Goal: Task Accomplishment & Management: Complete application form

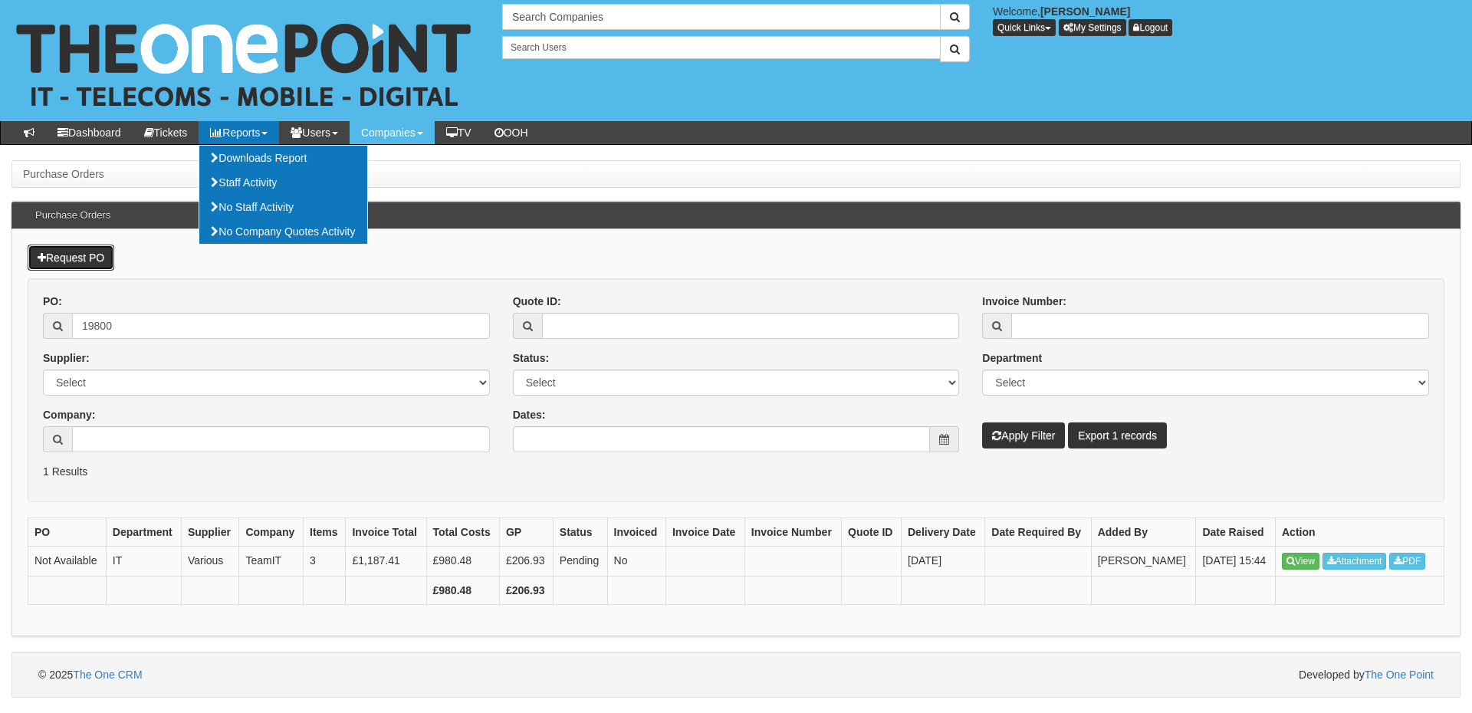
click at [85, 251] on link "Request PO" at bounding box center [71, 258] width 87 height 26
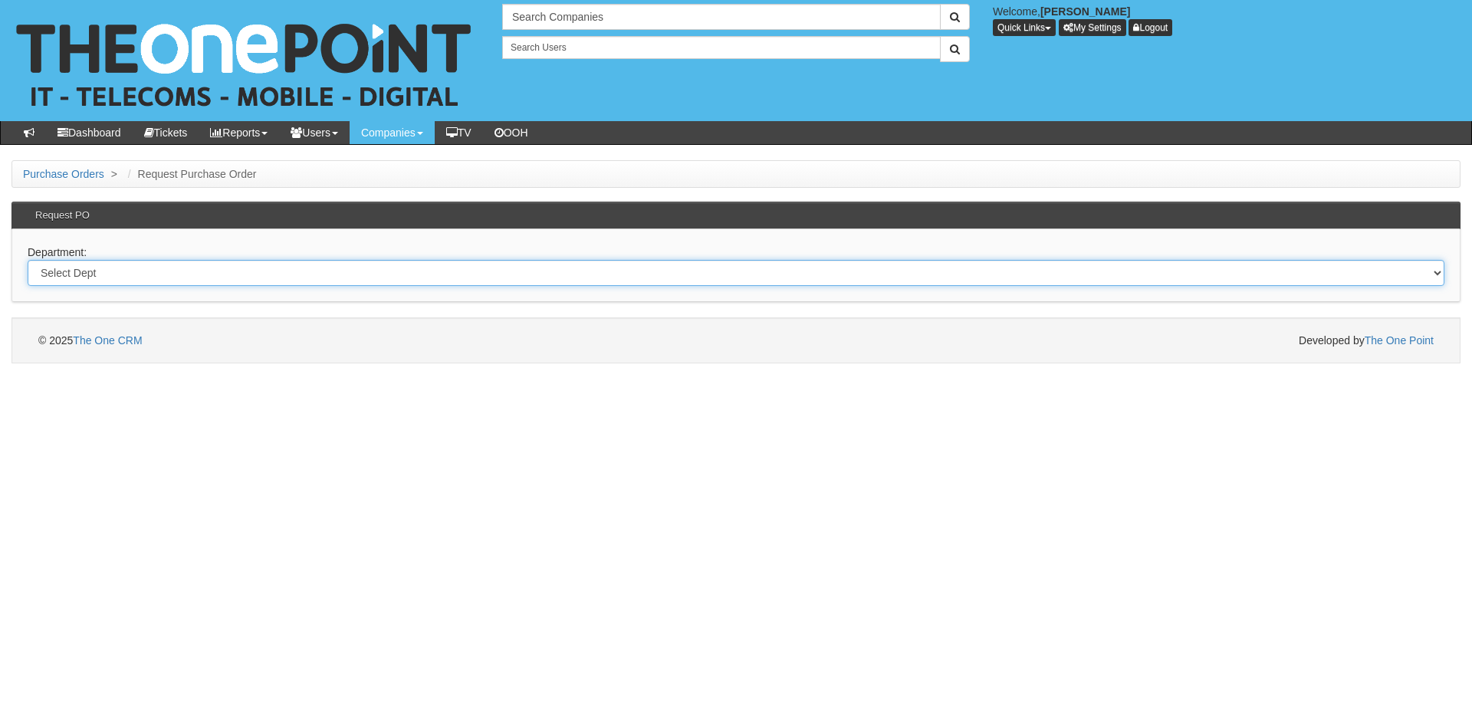
click at [153, 272] on select "Select Dept Digital Internal IT Mobiles Marketing Telecoms" at bounding box center [736, 273] width 1417 height 26
select select "?pipeID=&dept=IT"
click at [28, 260] on select "Select Dept Digital Internal IT Mobiles Marketing Telecoms" at bounding box center [736, 273] width 1417 height 26
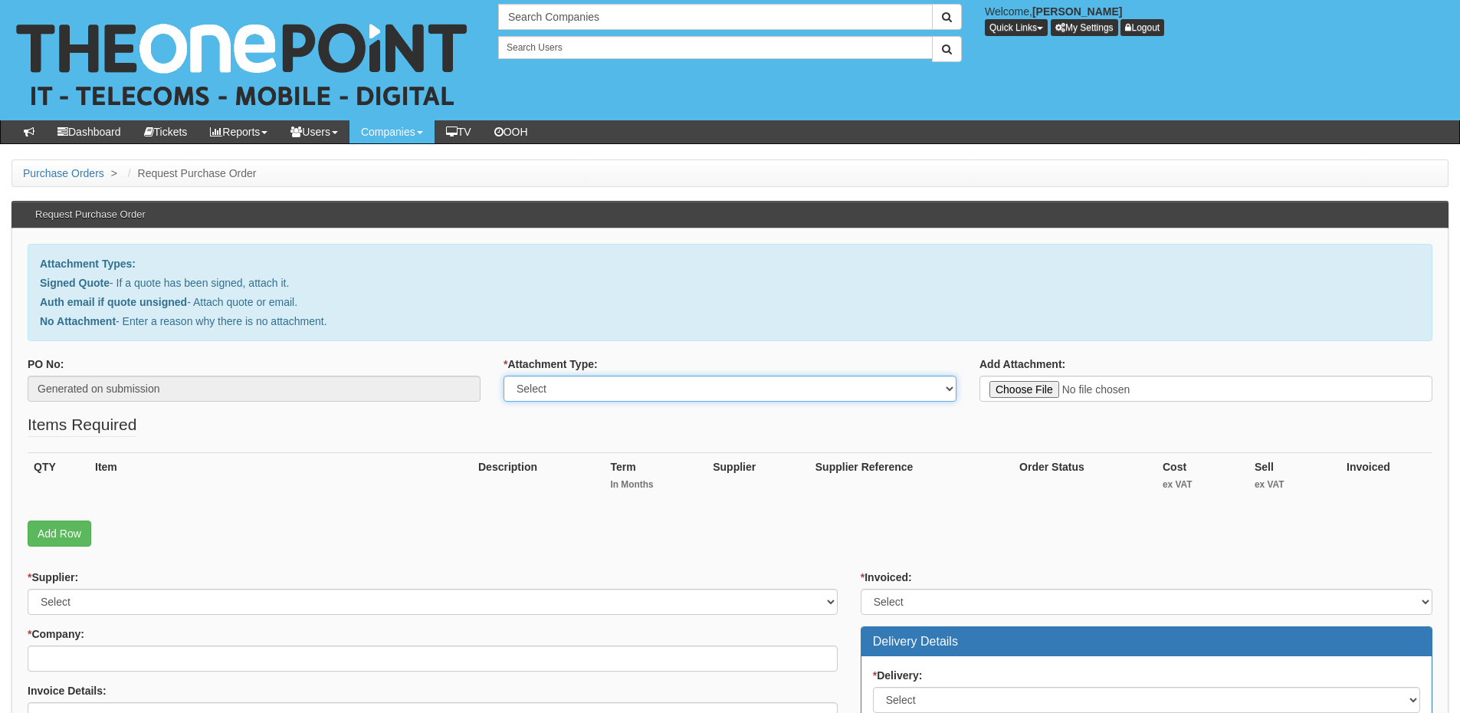
click at [586, 380] on select "Select Signed Quote Auth email with quote if unsigned No Attachment" at bounding box center [730, 389] width 453 height 26
select select "Signed Quote"
click at [504, 376] on select "Select Signed Quote Auth email with quote if unsigned No Attachment" at bounding box center [730, 389] width 453 height 26
click at [567, 393] on select "Select Signed Quote Auth email with quote if unsigned No Attachment" at bounding box center [730, 389] width 453 height 26
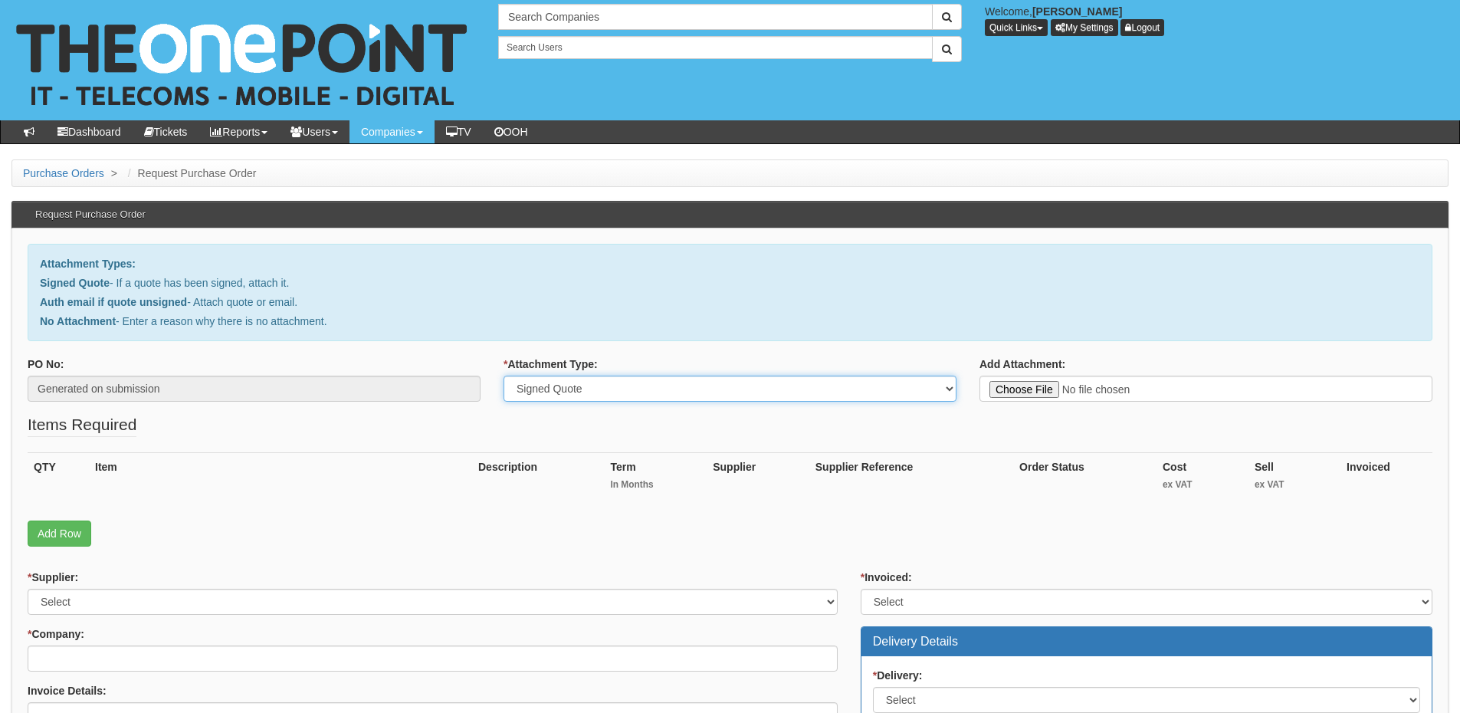
type input "C:\fakepath\NEU GLAS - W11 Replacements.pdf"
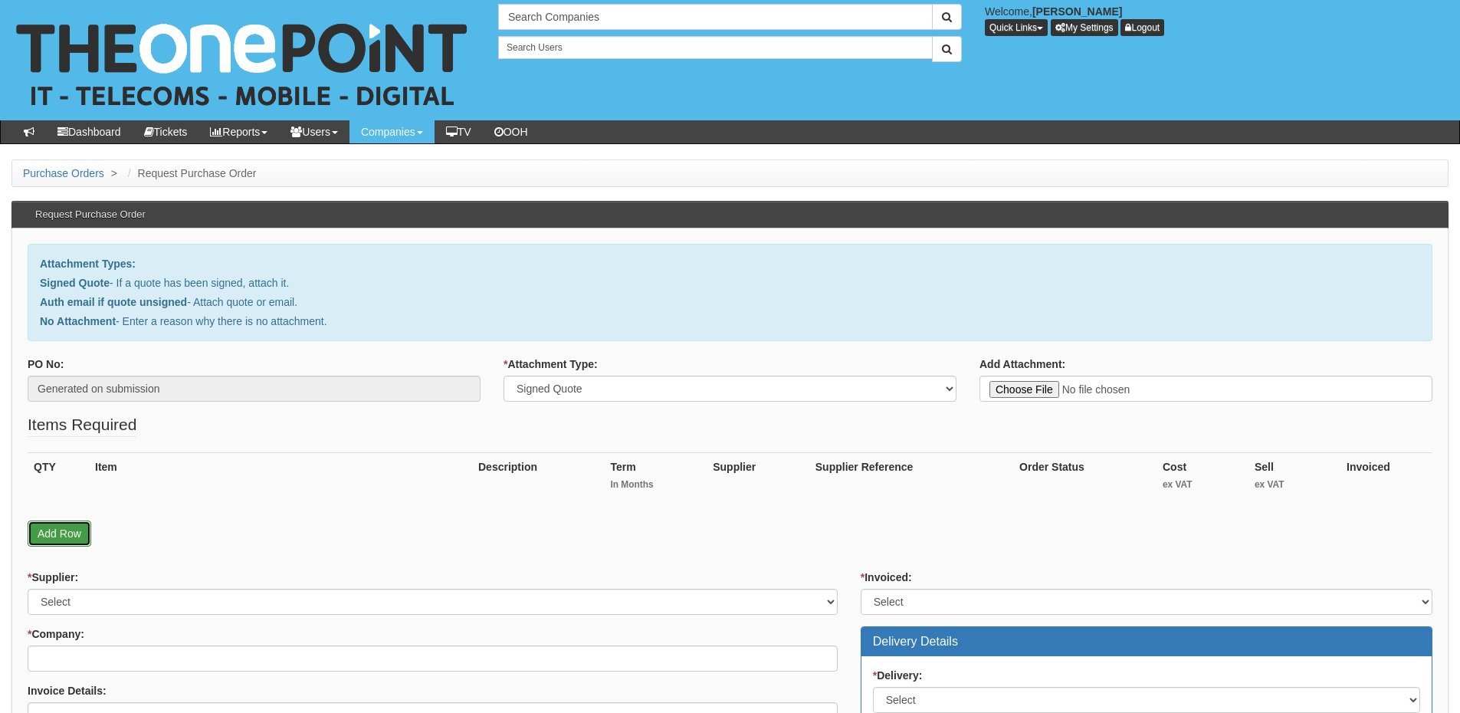
click at [60, 540] on link "Add Row" at bounding box center [60, 533] width 64 height 26
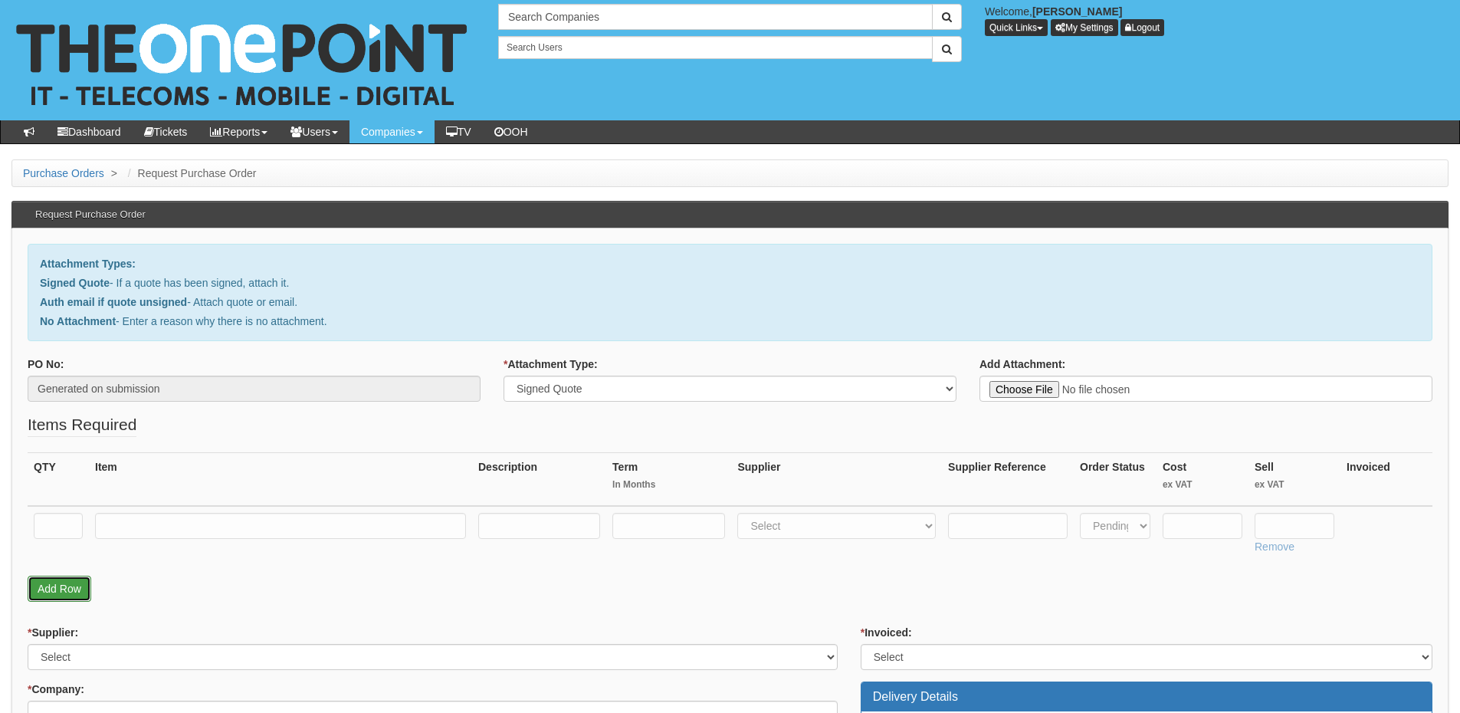
click at [60, 582] on link "Add Row" at bounding box center [60, 589] width 64 height 26
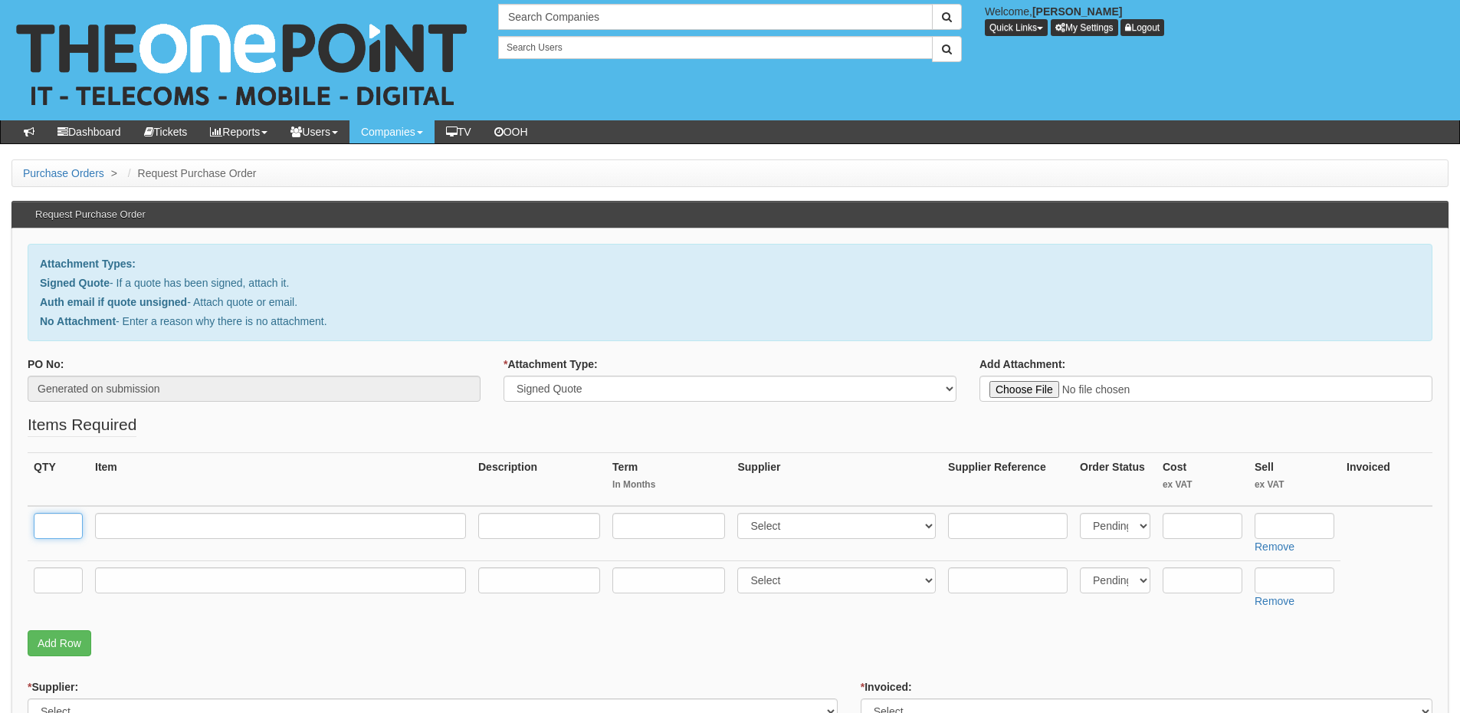
click at [61, 526] on input "text" at bounding box center [58, 526] width 49 height 26
type input "1"
click at [58, 587] on input "text" at bounding box center [58, 580] width 49 height 26
type input "1"
click at [97, 587] on input "text" at bounding box center [280, 580] width 371 height 26
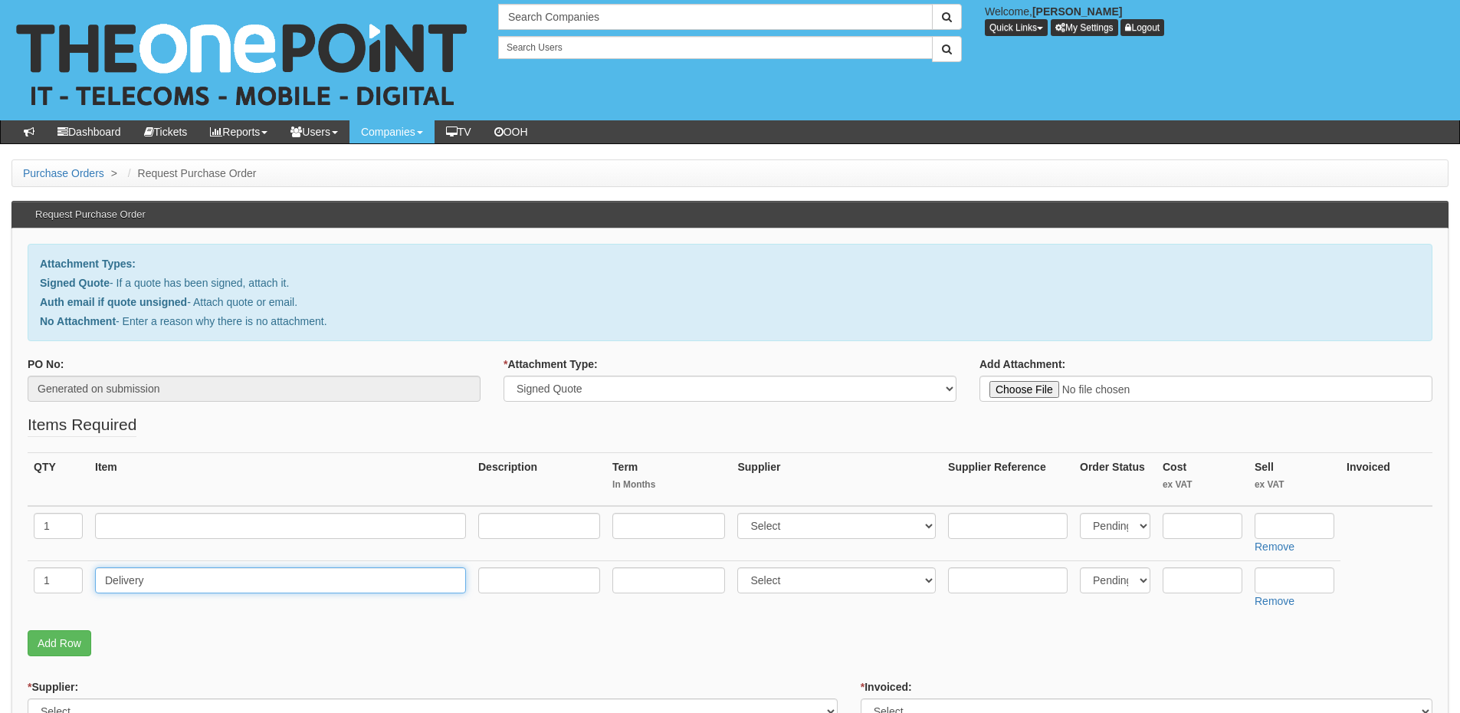
type input "Delivery"
click at [1272, 584] on input "text" at bounding box center [1295, 580] width 80 height 26
type input "12.50"
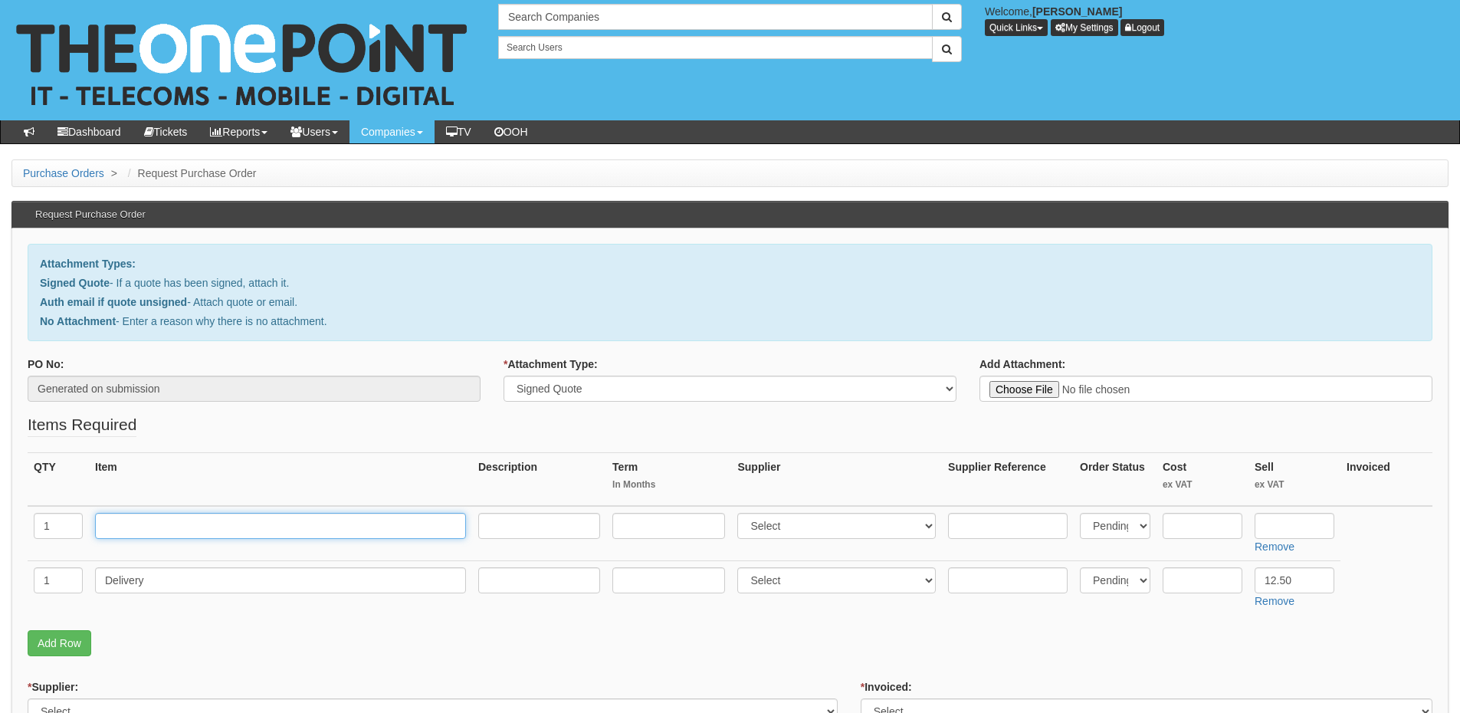
click at [305, 525] on input "text" at bounding box center [280, 526] width 371 height 26
drag, startPoint x: 208, startPoint y: 518, endPoint x: 201, endPoint y: 529, distance: 12.8
click at [208, 518] on input "text" at bounding box center [280, 526] width 371 height 26
paste input "Lenovo ThinkStation P3"
type input "Lenovo ThinkStation P3"
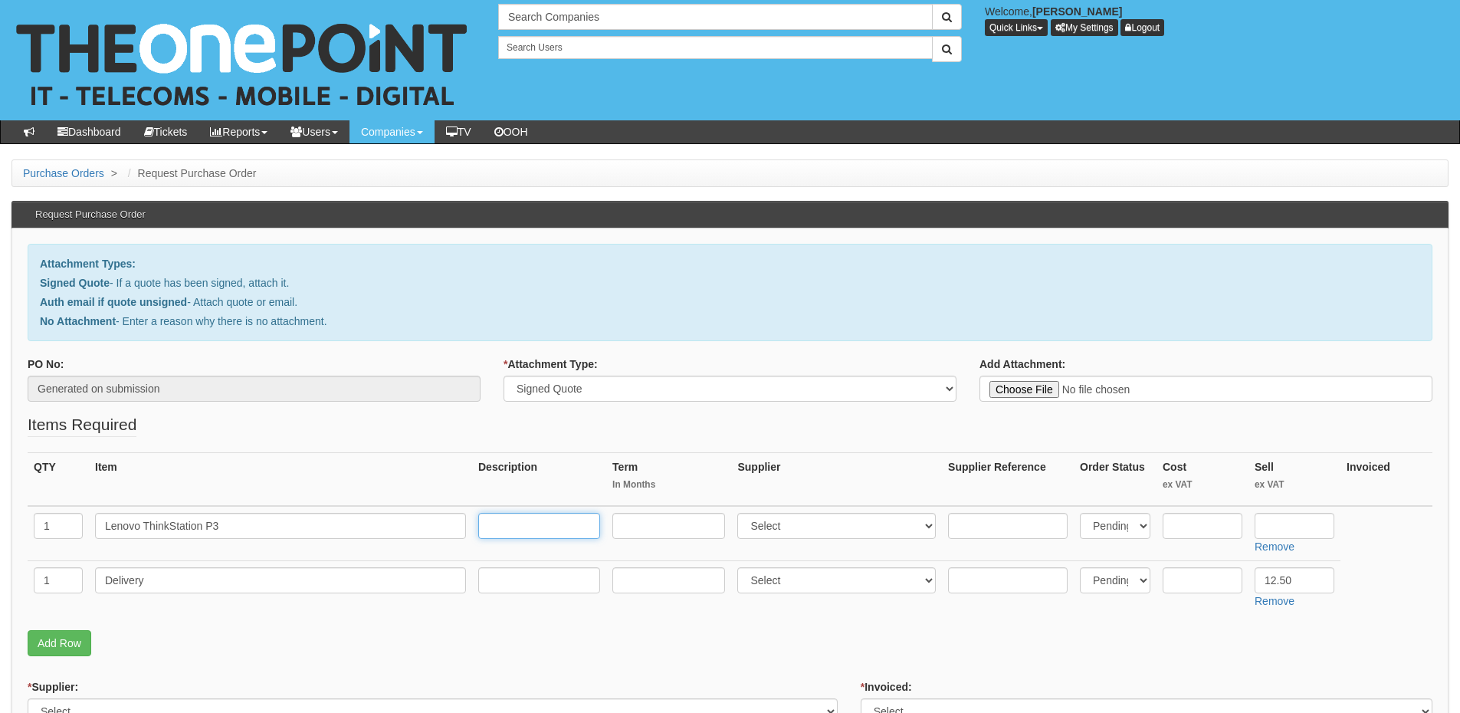
click at [519, 519] on input "text" at bounding box center [539, 526] width 122 height 26
paste input "Ultra SFF Gen 2 Intel Core Ultra 7 265 32 GB DDR5-SDRAM 1 TB SSD NVIDIA RTX A10…"
type input "Ultra SFF Gen 2 Intel Core Ultra 7 265 32 GB DDR5-SDRAM 1 TB SSD NVIDIA RTX A10…"
click at [780, 528] on select "Select 123 REG.co.uk 1Password 3 4Gon AA Jones Electric Ltd Abzorb Access Group…" at bounding box center [836, 526] width 199 height 26
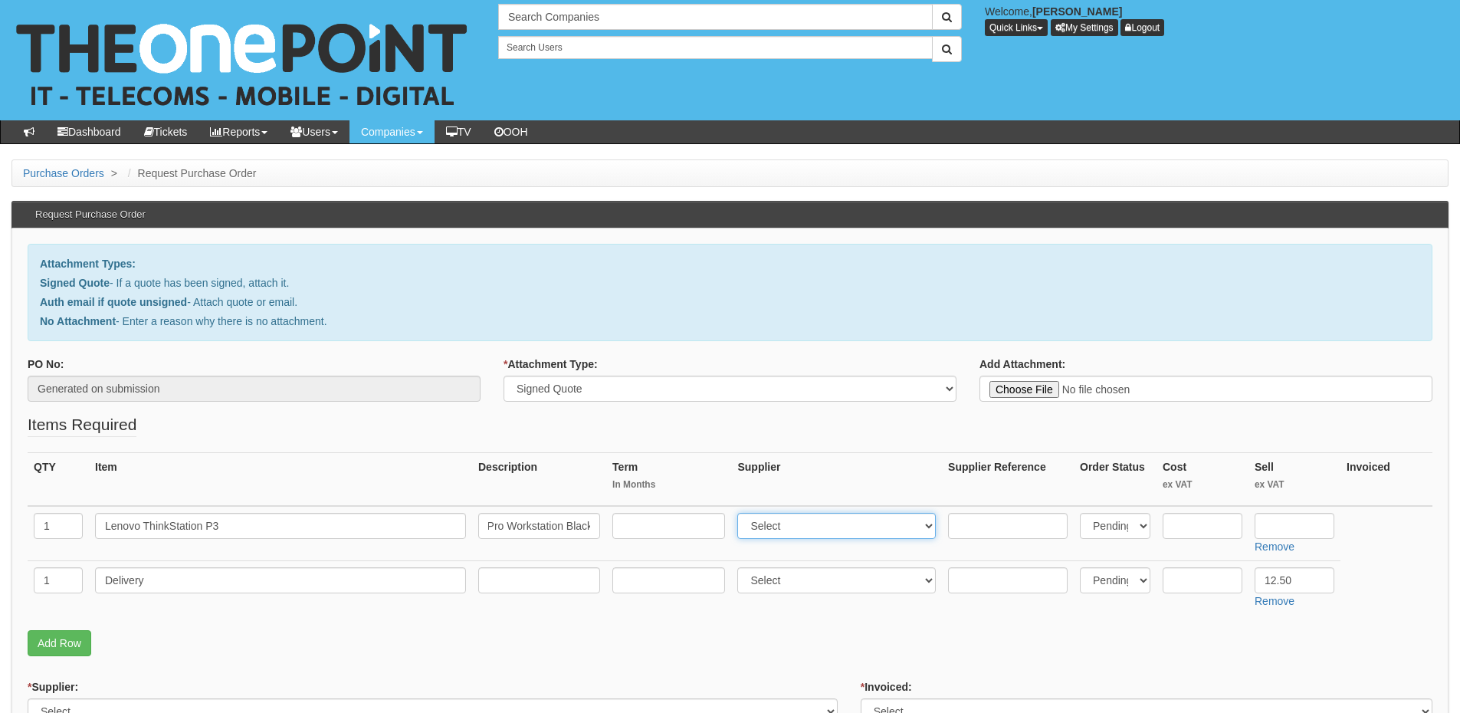
scroll to position [0, 0]
select select "220"
click at [741, 513] on select "Select 123 REG.co.uk 1Password 3 4Gon AA Jones Electric Ltd Abzorb Access Group…" at bounding box center [836, 526] width 199 height 26
click at [1288, 539] on td "Remove" at bounding box center [1295, 533] width 92 height 55
click at [1288, 538] on td "Remove" at bounding box center [1295, 533] width 92 height 55
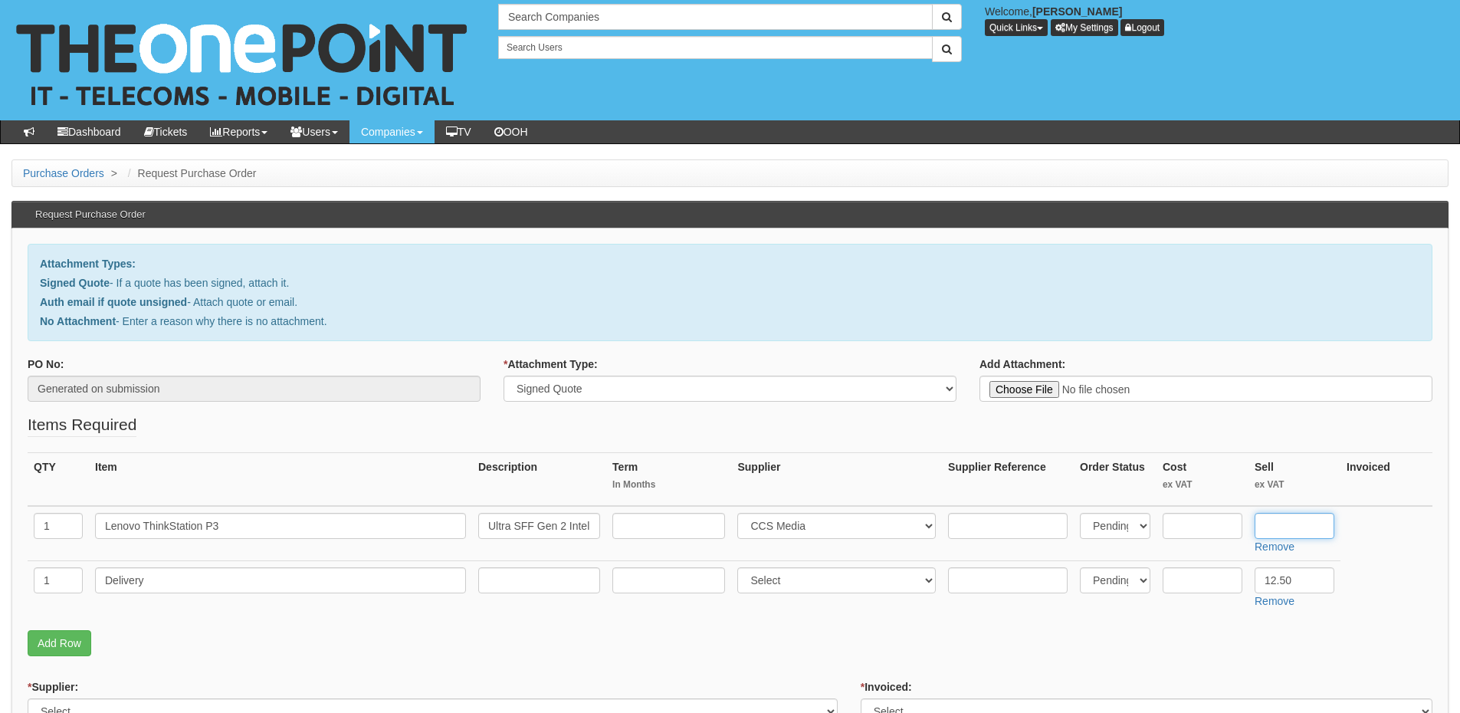
click at [1286, 524] on input "text" at bounding box center [1295, 526] width 80 height 26
paste input "1,463.94"
click at [1276, 526] on input "1,463.94" at bounding box center [1295, 526] width 80 height 26
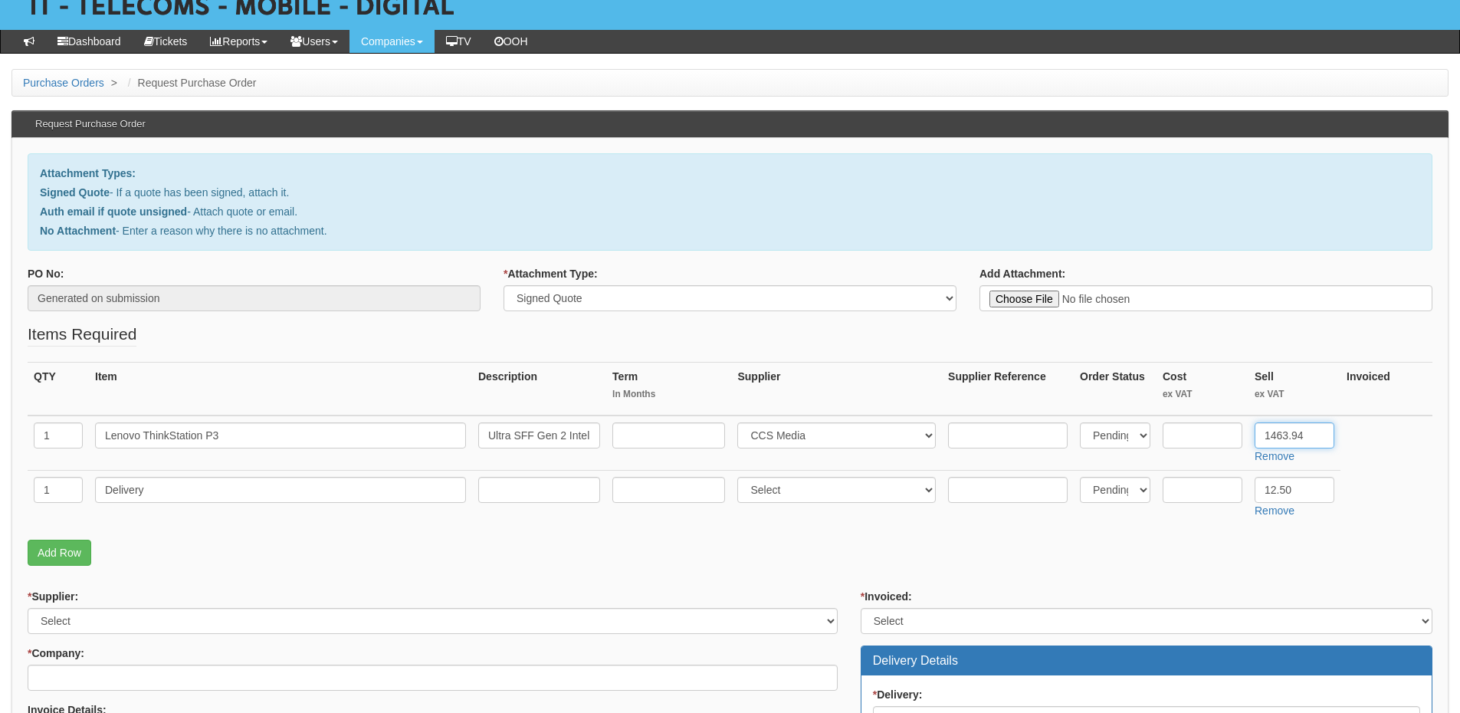
scroll to position [230, 0]
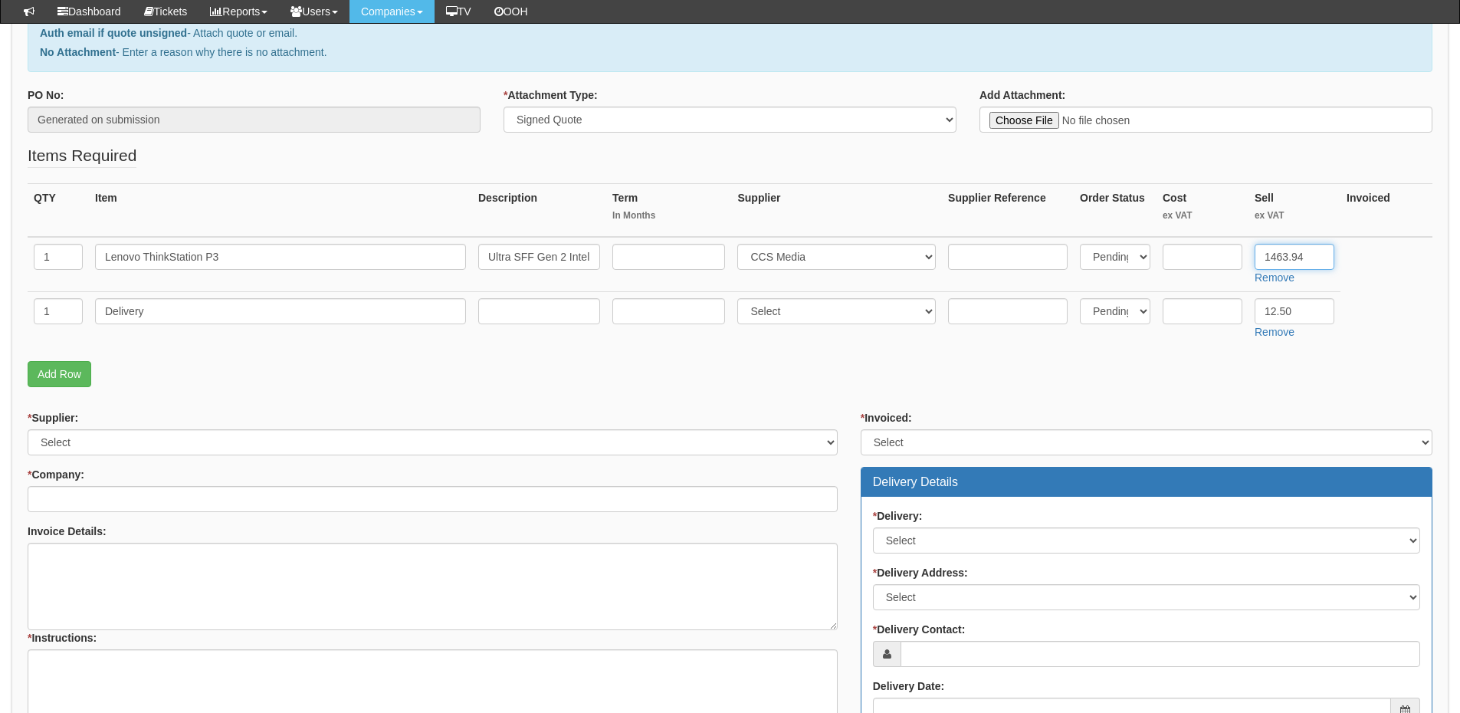
type input "1463.94"
click at [1180, 256] on input "text" at bounding box center [1203, 257] width 80 height 26
type input "1370"
click at [289, 446] on select "Select 123 REG.co.uk 1Password 3 4Gon AA Jones Electric Ltd Abzorb Access Group…" at bounding box center [433, 442] width 810 height 26
select select "220"
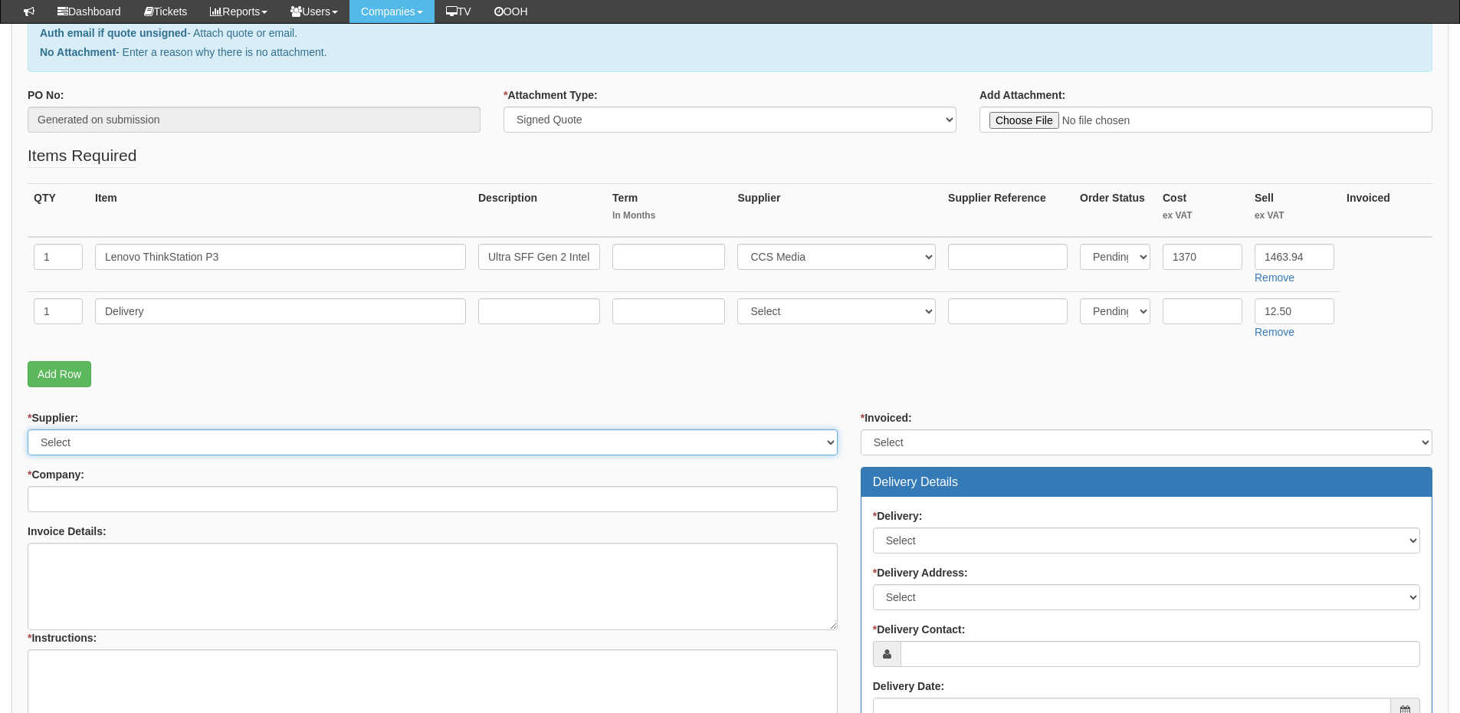
click at [28, 429] on select "Select 123 REG.co.uk 1Password 3 4Gon AA Jones Electric Ltd Abzorb Access Group…" at bounding box center [433, 442] width 810 height 26
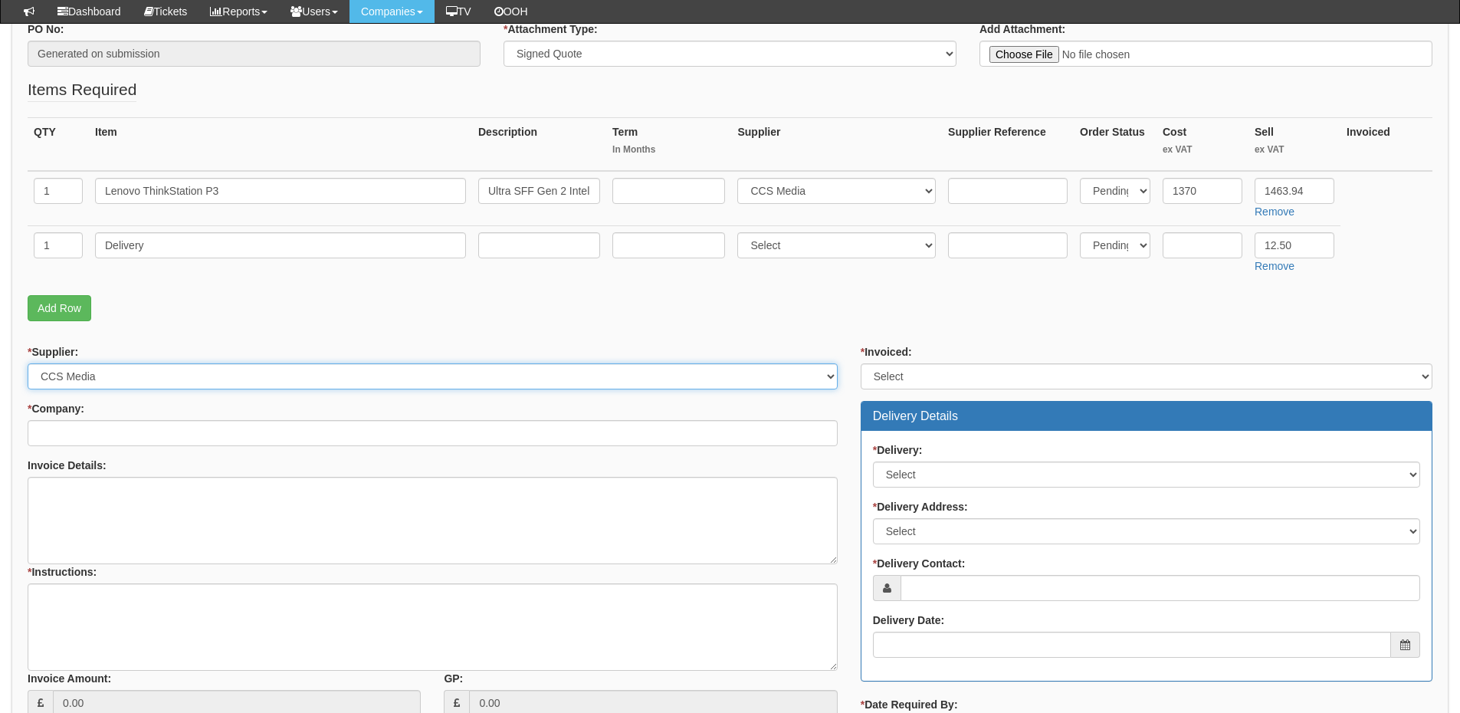
scroll to position [383, 0]
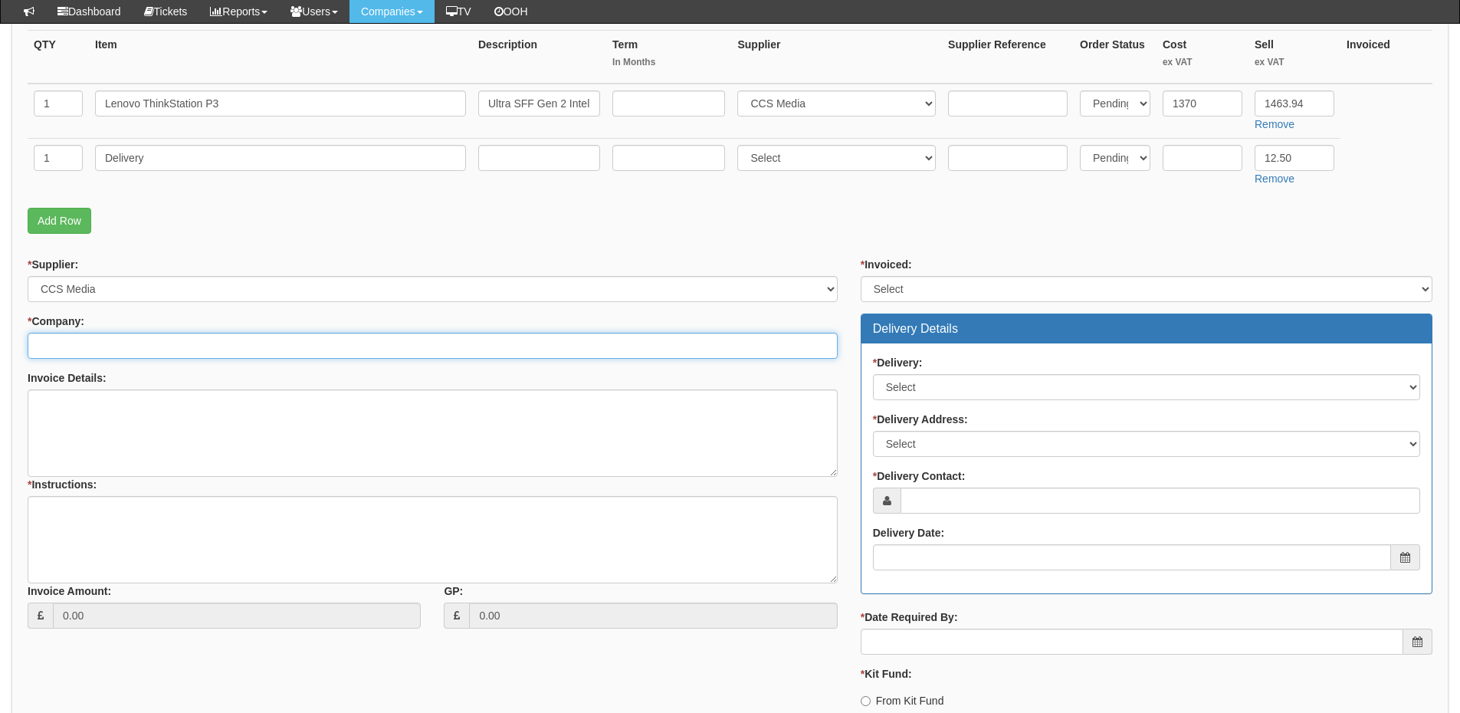
click at [97, 346] on input "* Company:" at bounding box center [433, 346] width 810 height 26
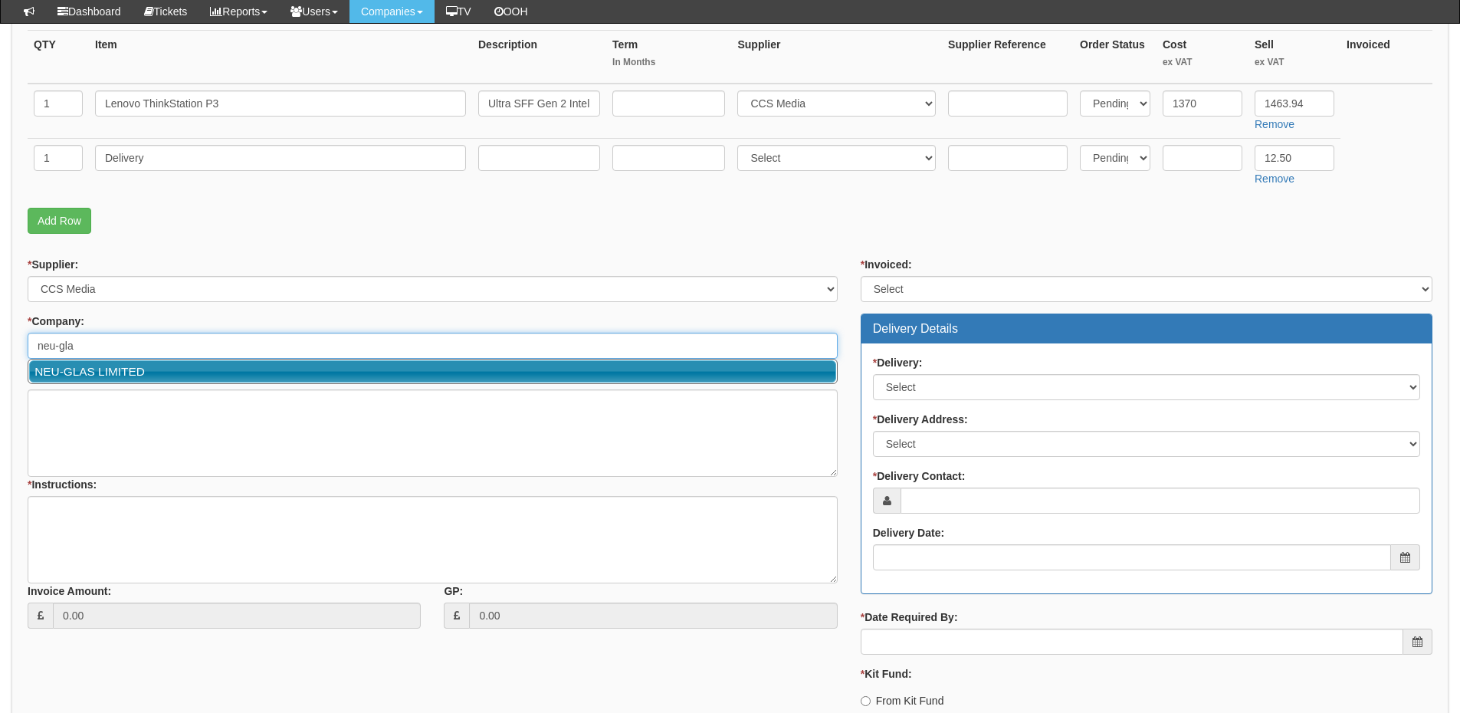
click at [98, 363] on link "NEU-GLAS LIMITED" at bounding box center [432, 371] width 807 height 22
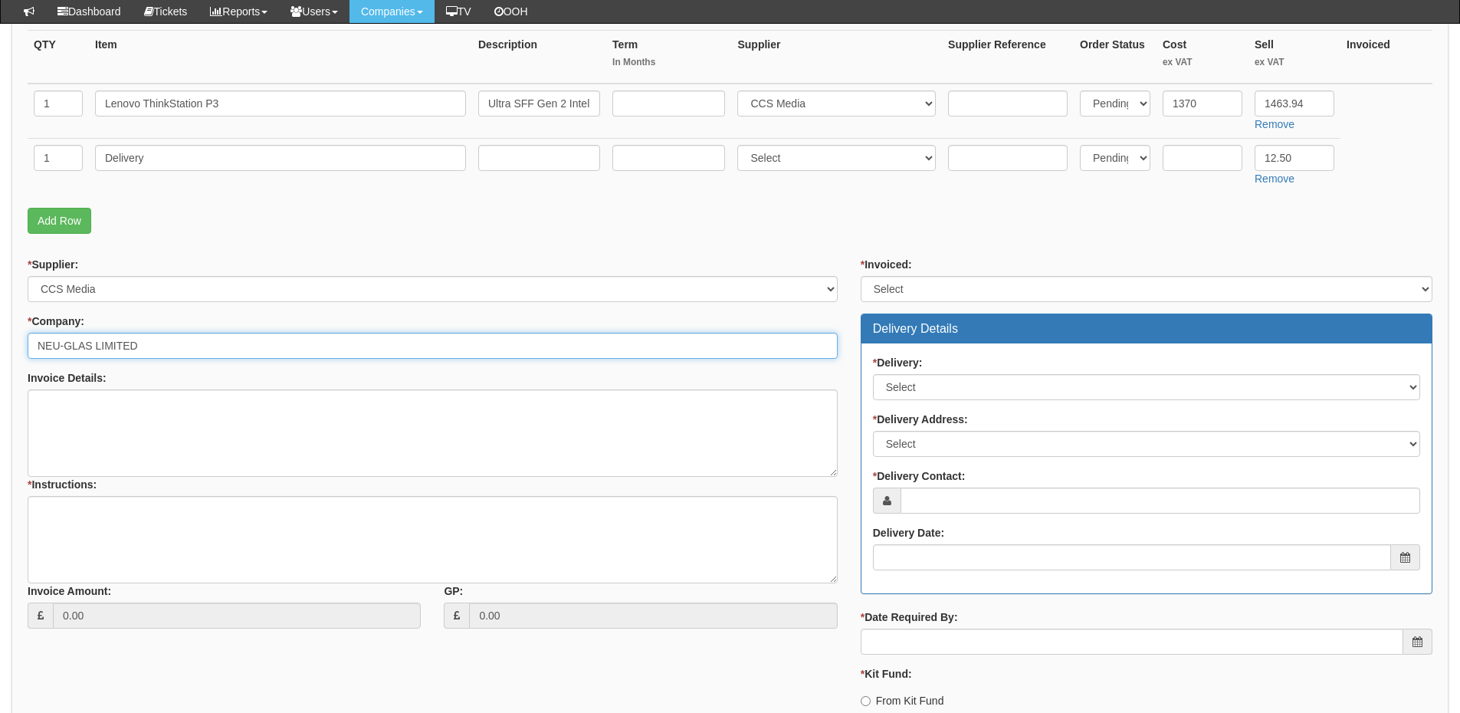
type input "NEU-GLAS LIMITED"
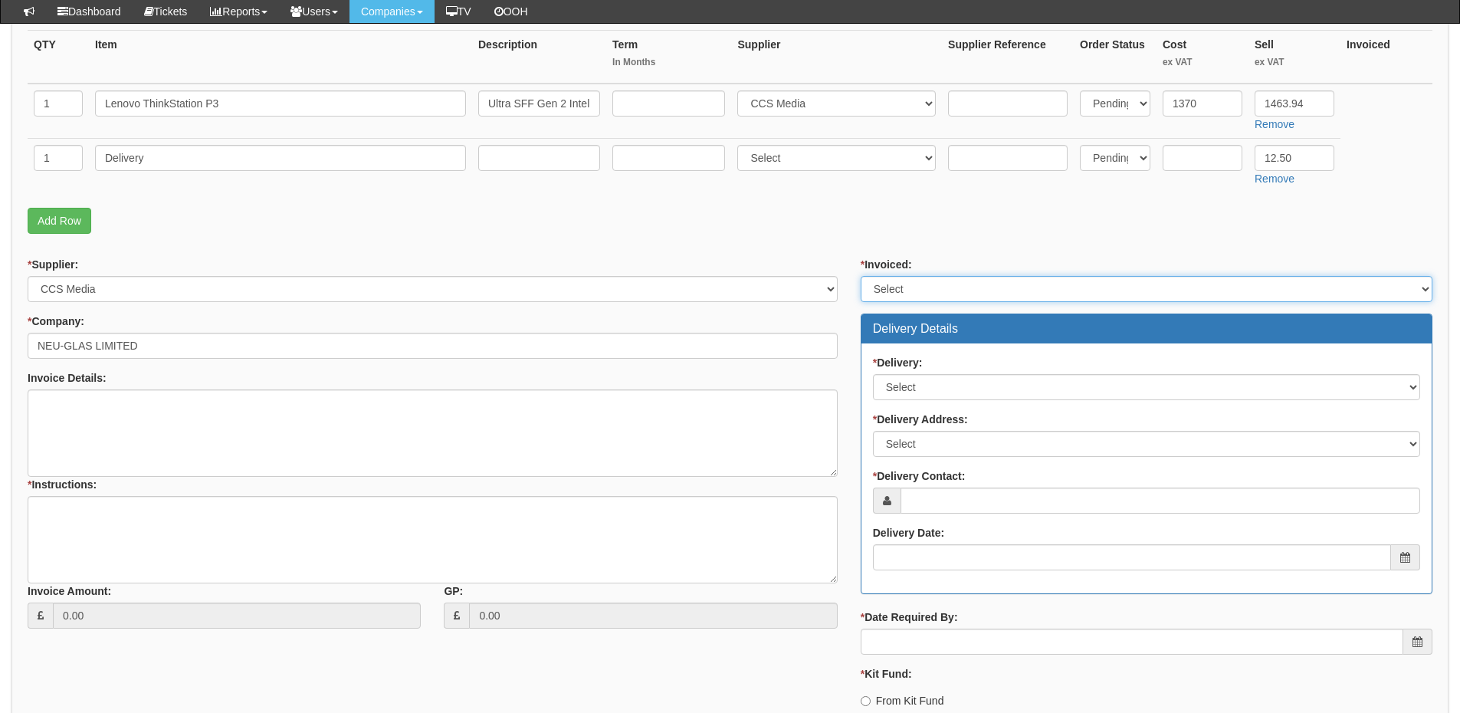
click at [911, 278] on select "Select Yes No N/A STB (part of order)" at bounding box center [1147, 289] width 572 height 26
select select "2"
click at [861, 276] on select "Select Yes No N/A STB (part of order)" at bounding box center [1147, 289] width 572 height 26
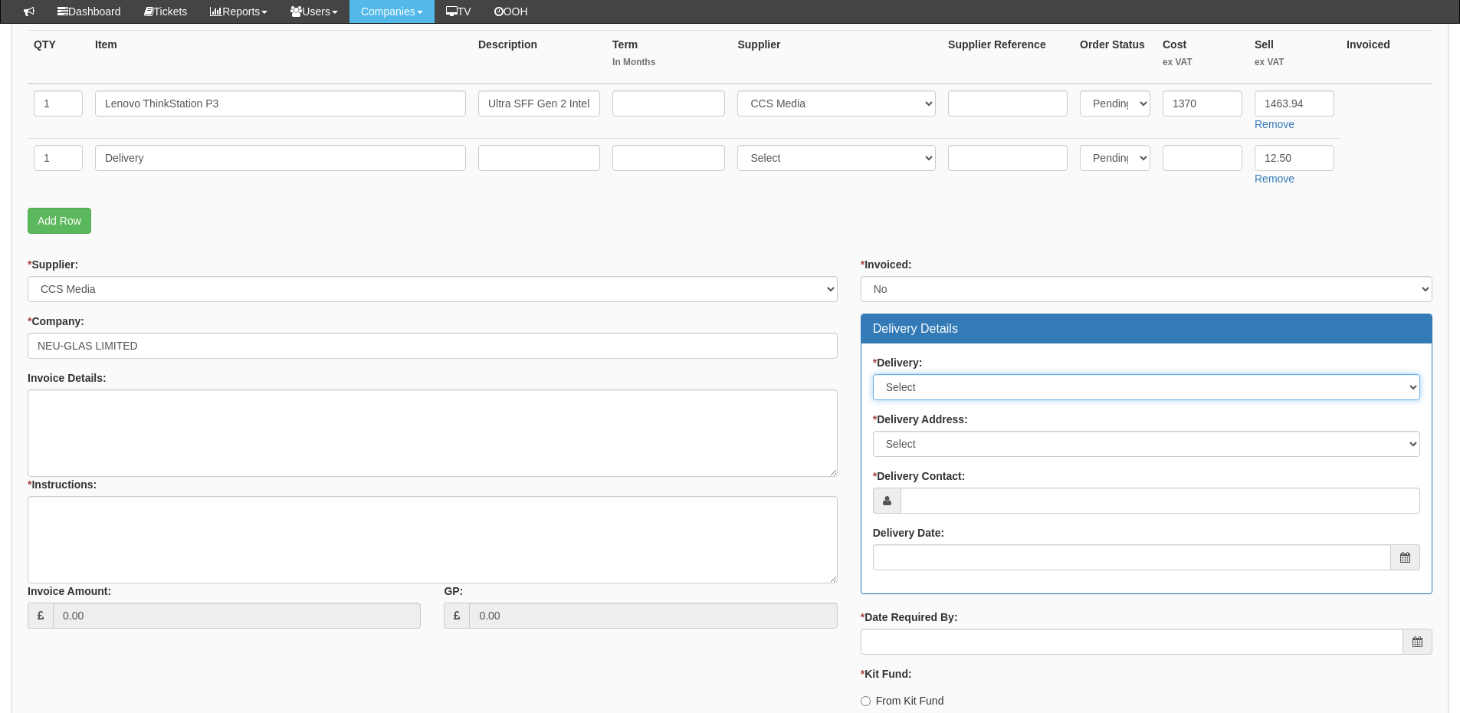
click at [909, 389] on select "Select No Not Applicable Yes" at bounding box center [1146, 387] width 547 height 26
select select "1"
click at [873, 374] on select "Select No Not Applicable Yes" at bounding box center [1146, 387] width 547 height 26
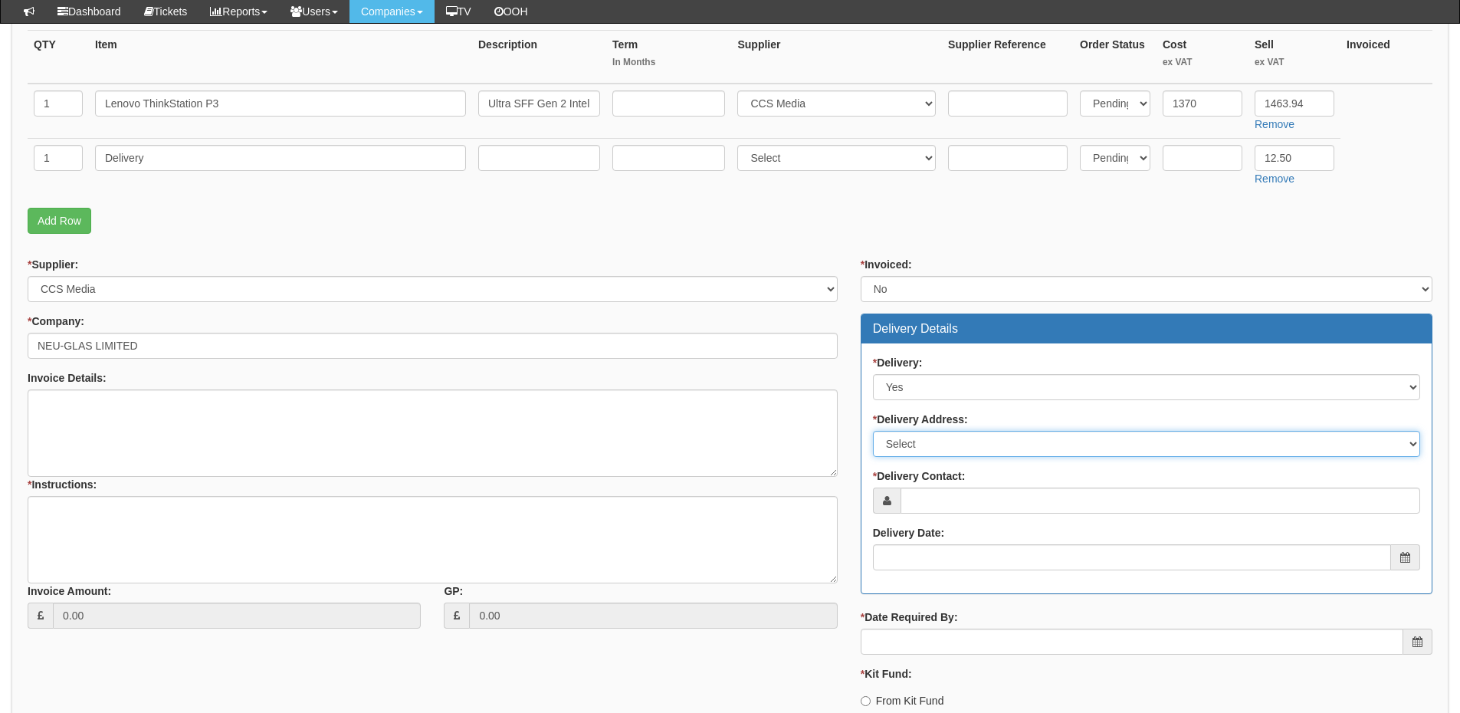
click at [909, 442] on select "Select Not Applicable Main Address - WF2 8EF Other" at bounding box center [1146, 444] width 547 height 26
select select "other"
click at [873, 431] on select "Select Not Applicable Main Address - WF2 8EF Other" at bounding box center [1146, 444] width 547 height 26
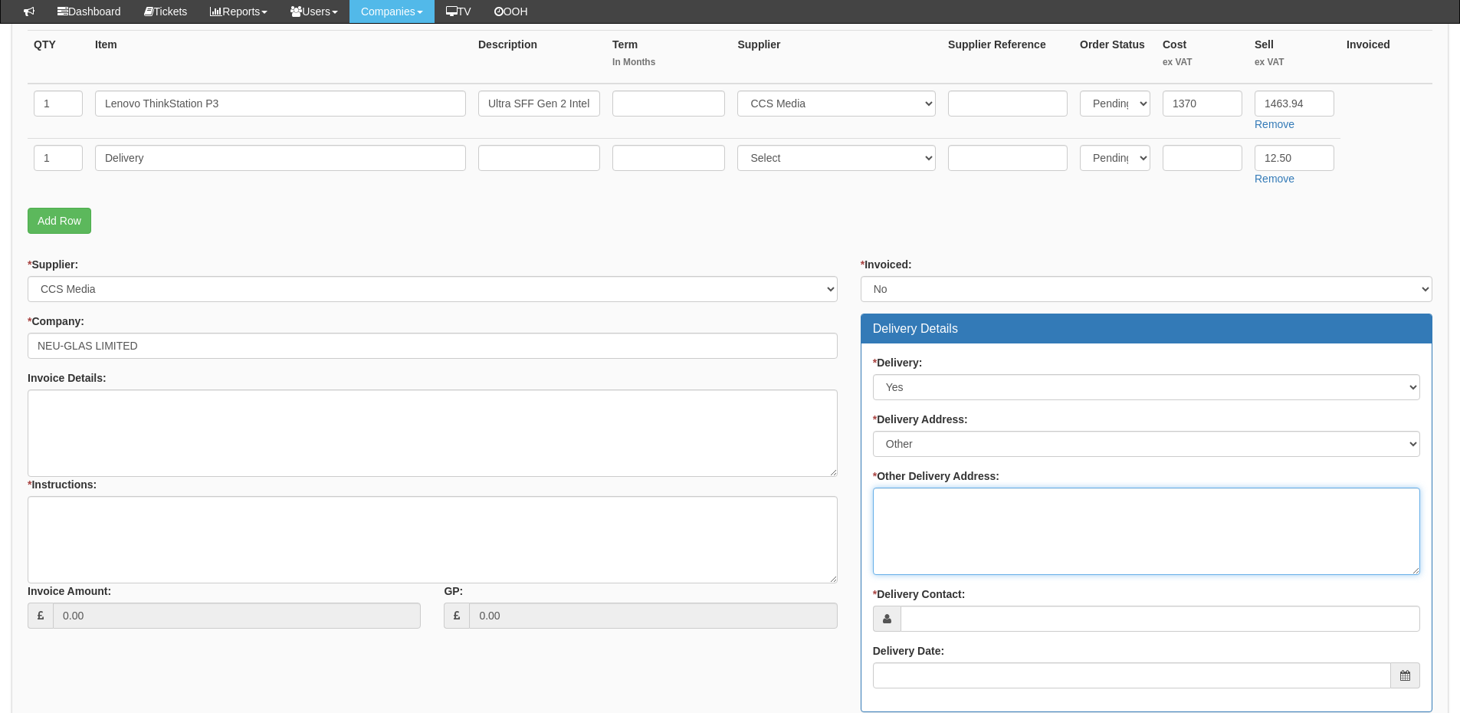
click at [911, 514] on textarea "* Other Delivery Address:" at bounding box center [1146, 531] width 547 height 87
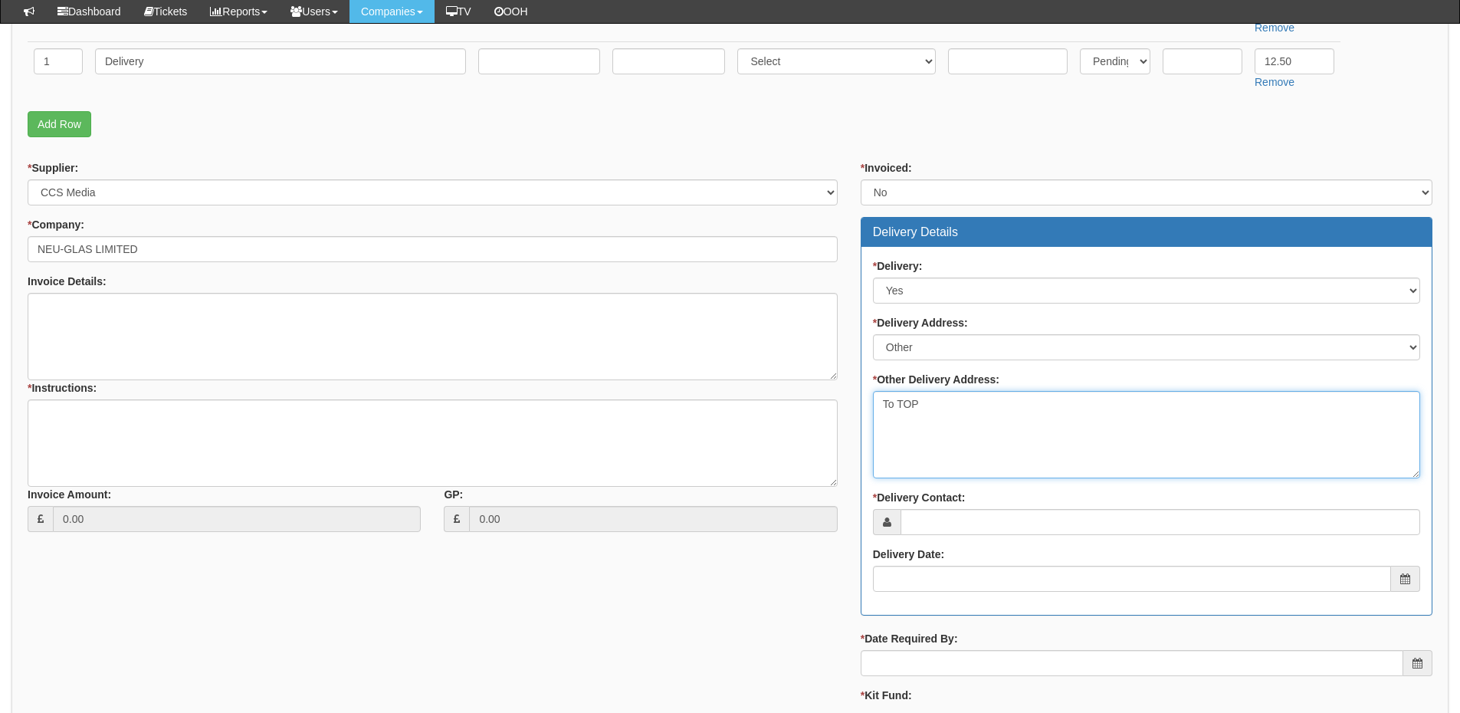
scroll to position [537, 0]
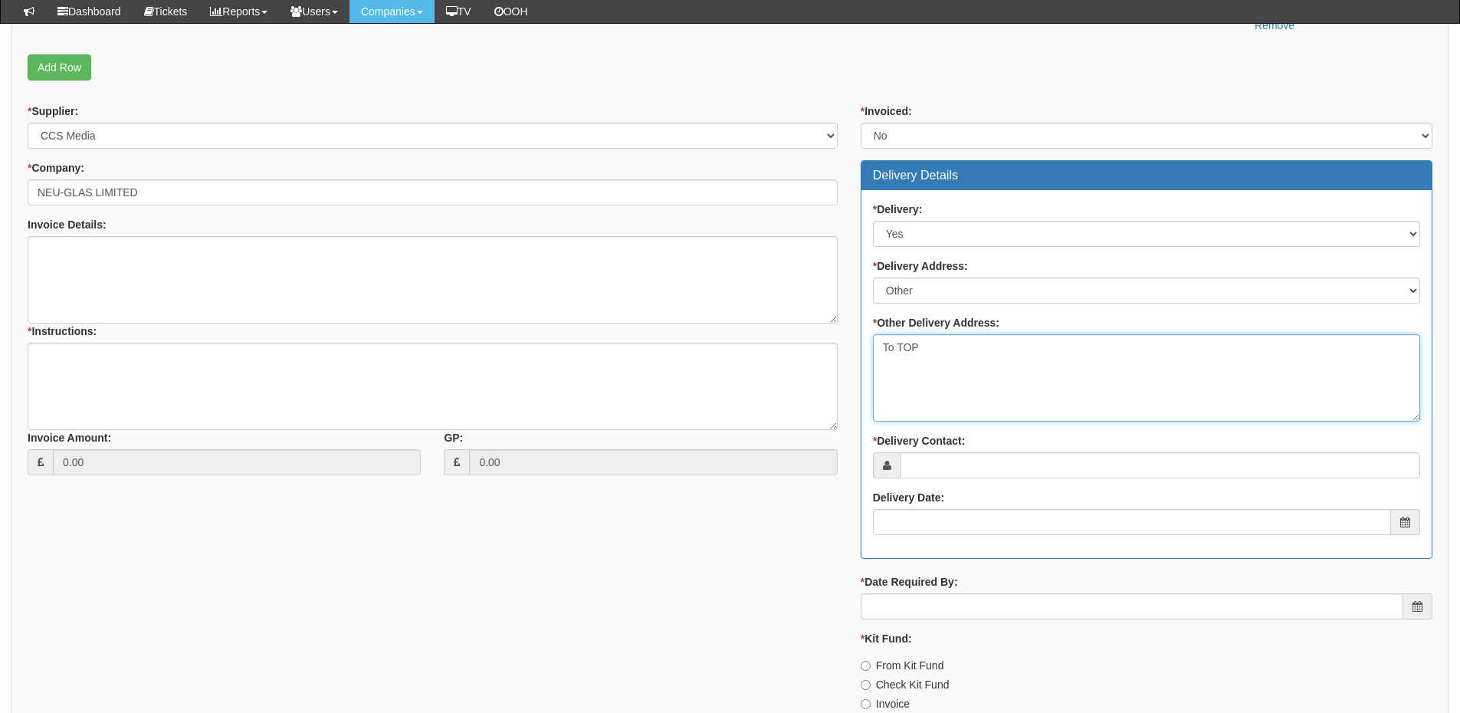
type textarea "To TOP"
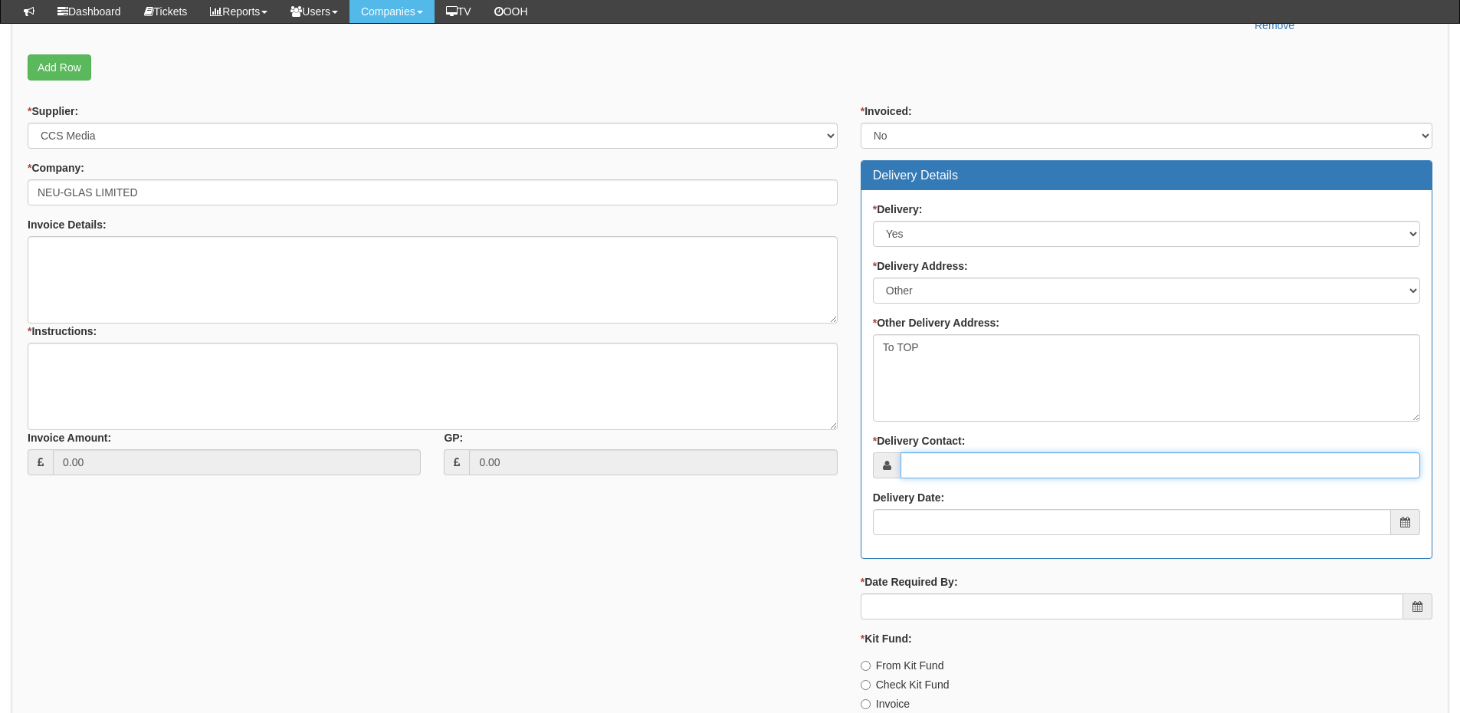
click at [951, 461] on input "* Delivery Contact:" at bounding box center [1161, 465] width 520 height 26
paste input "Adrian Lee"
type input "Adrian Lee"
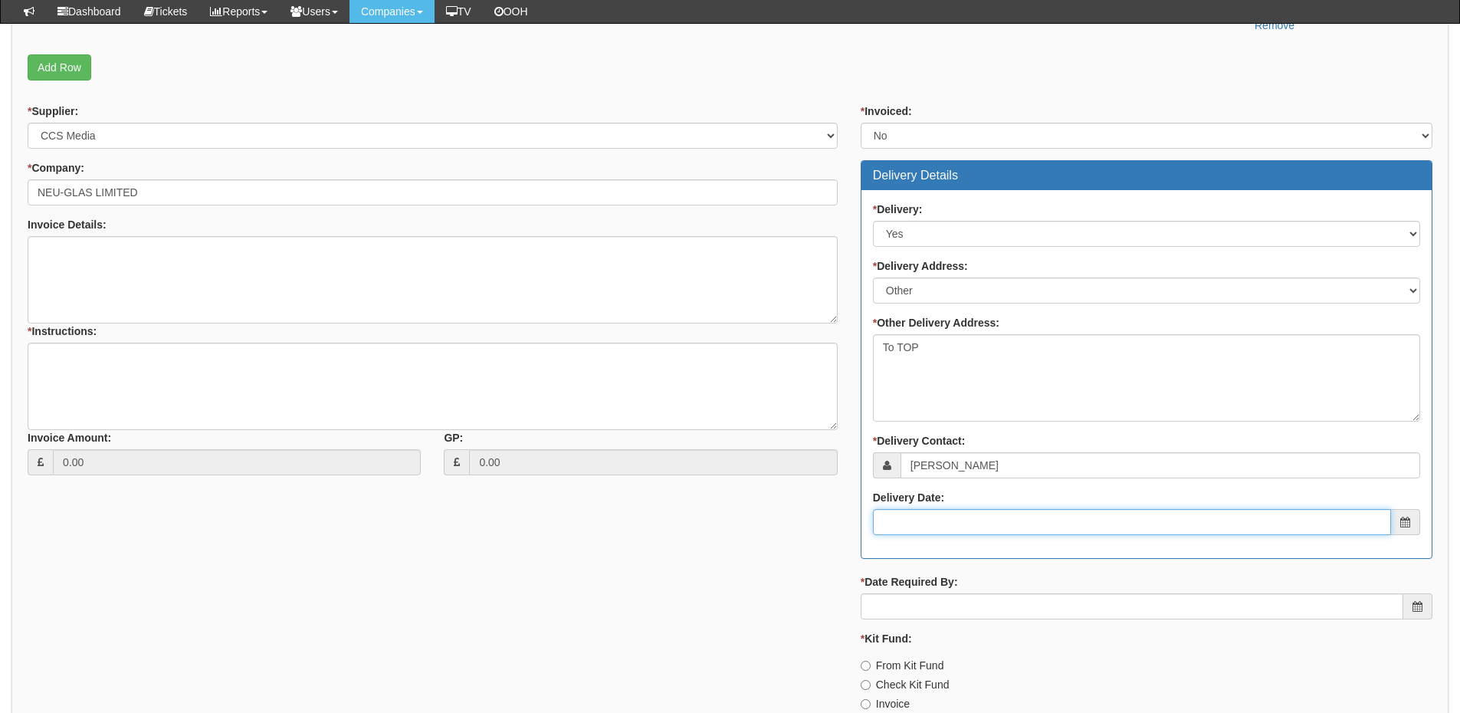
click at [942, 535] on input "Delivery Date:" at bounding box center [1132, 522] width 518 height 26
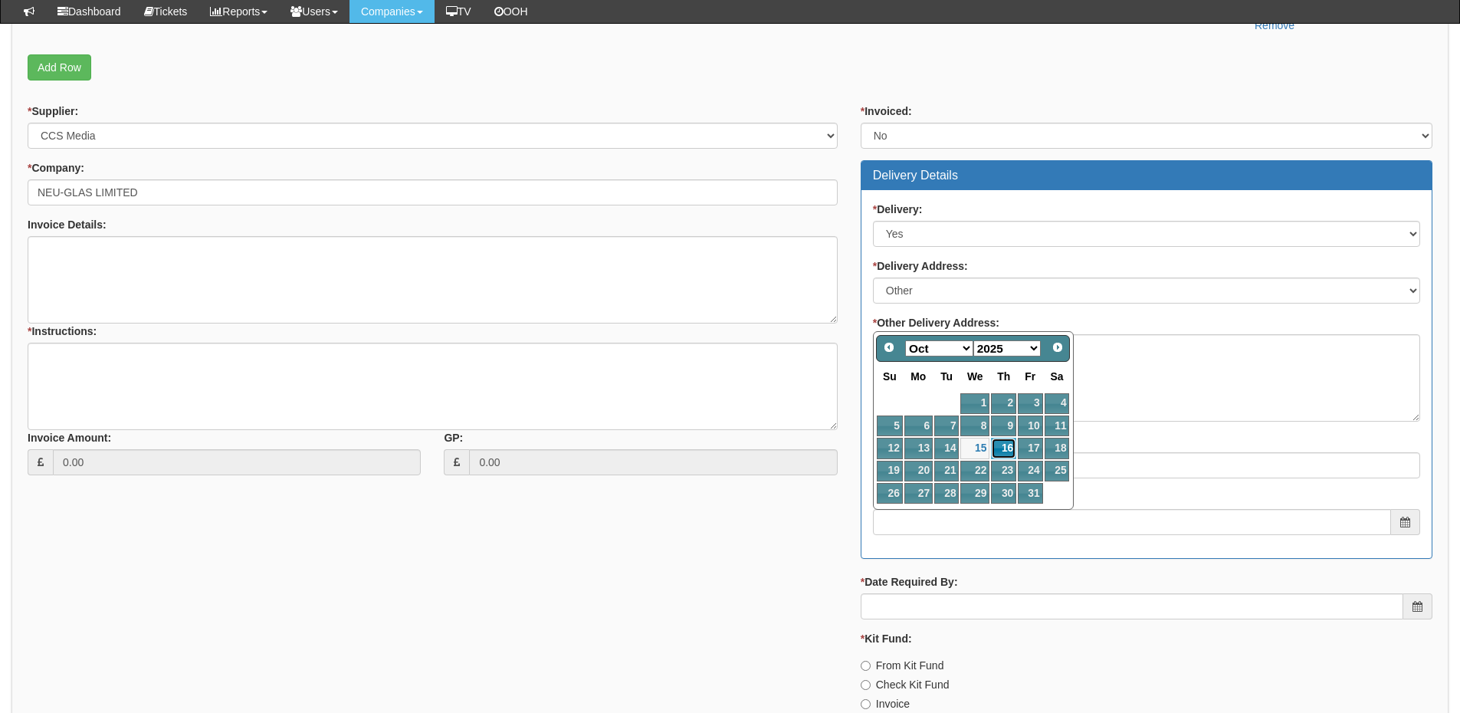
click at [995, 451] on link "16" at bounding box center [1003, 448] width 25 height 21
type input "2025-10-16"
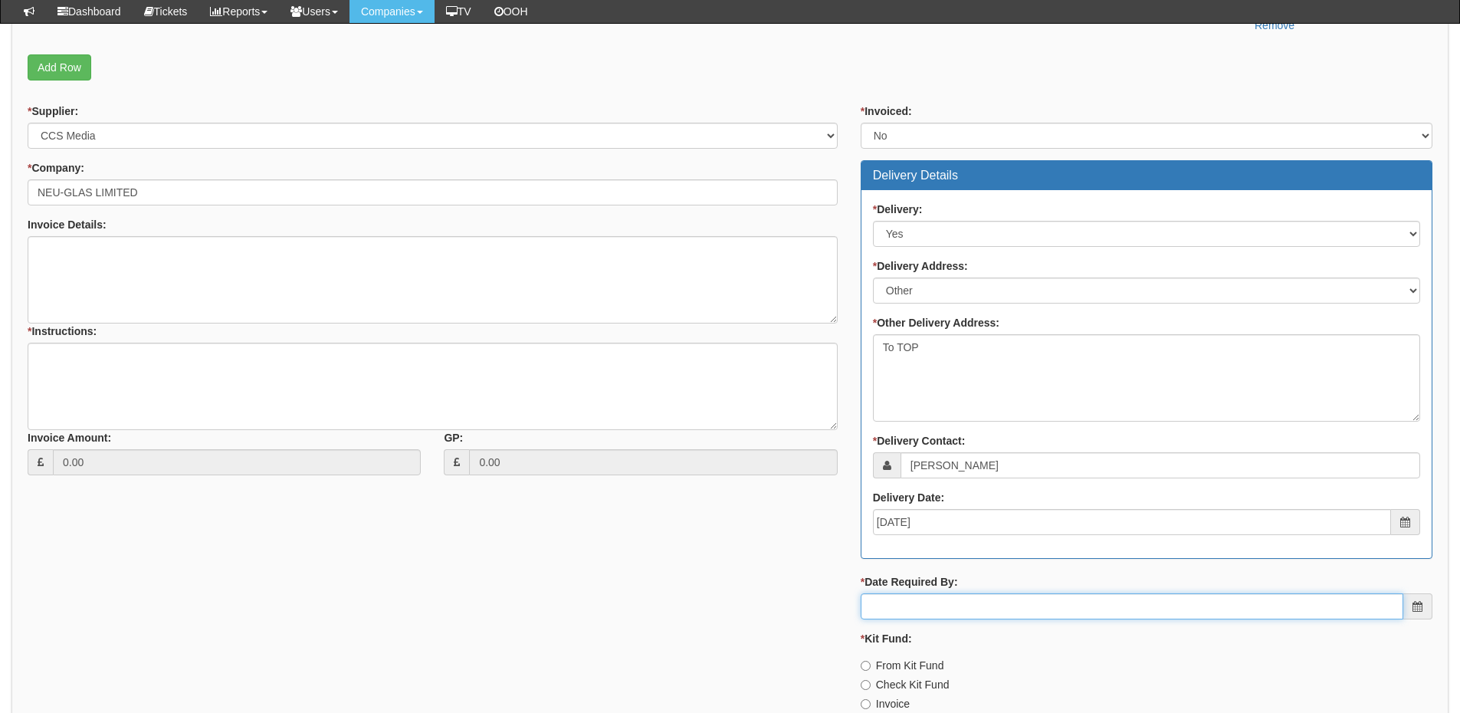
click at [956, 611] on input "* Date Required By:" at bounding box center [1132, 606] width 543 height 26
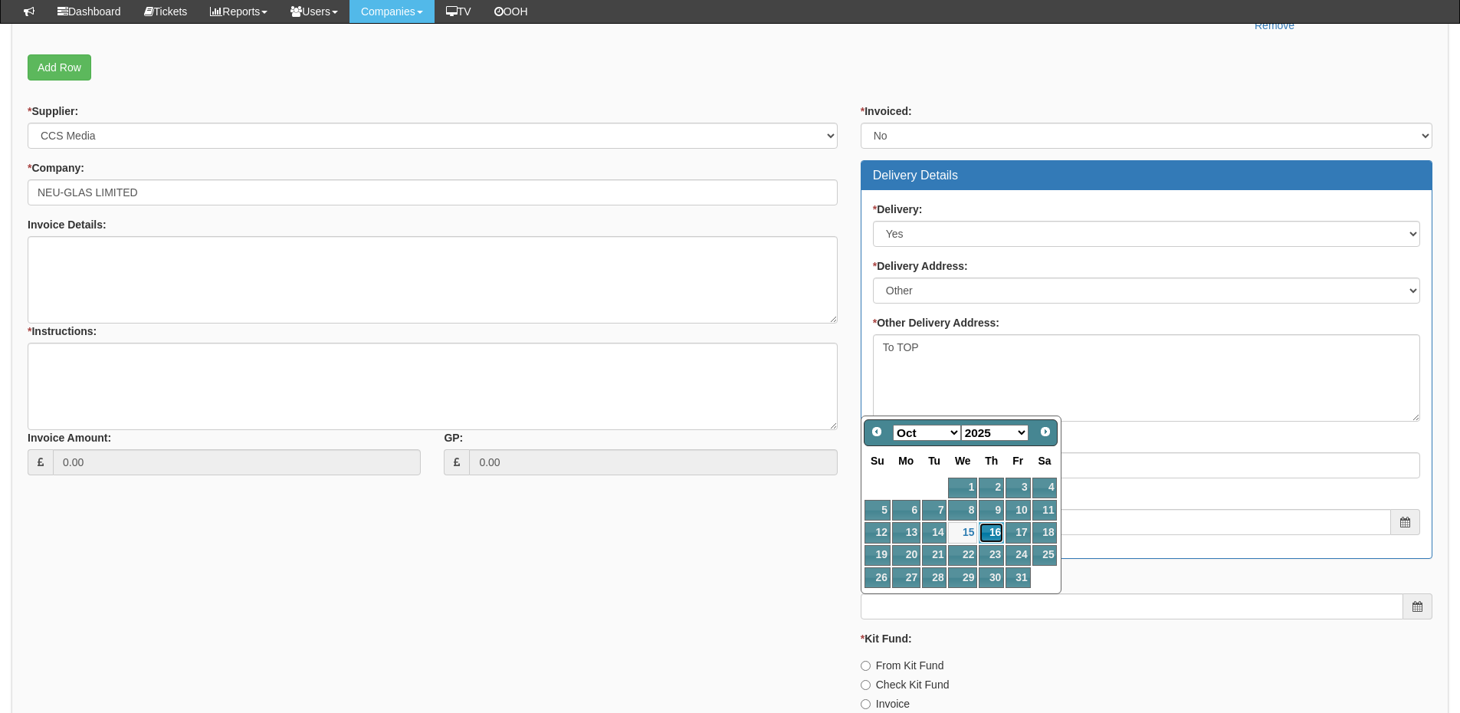
click at [980, 533] on link "16" at bounding box center [991, 532] width 25 height 21
type input "2025-10-16"
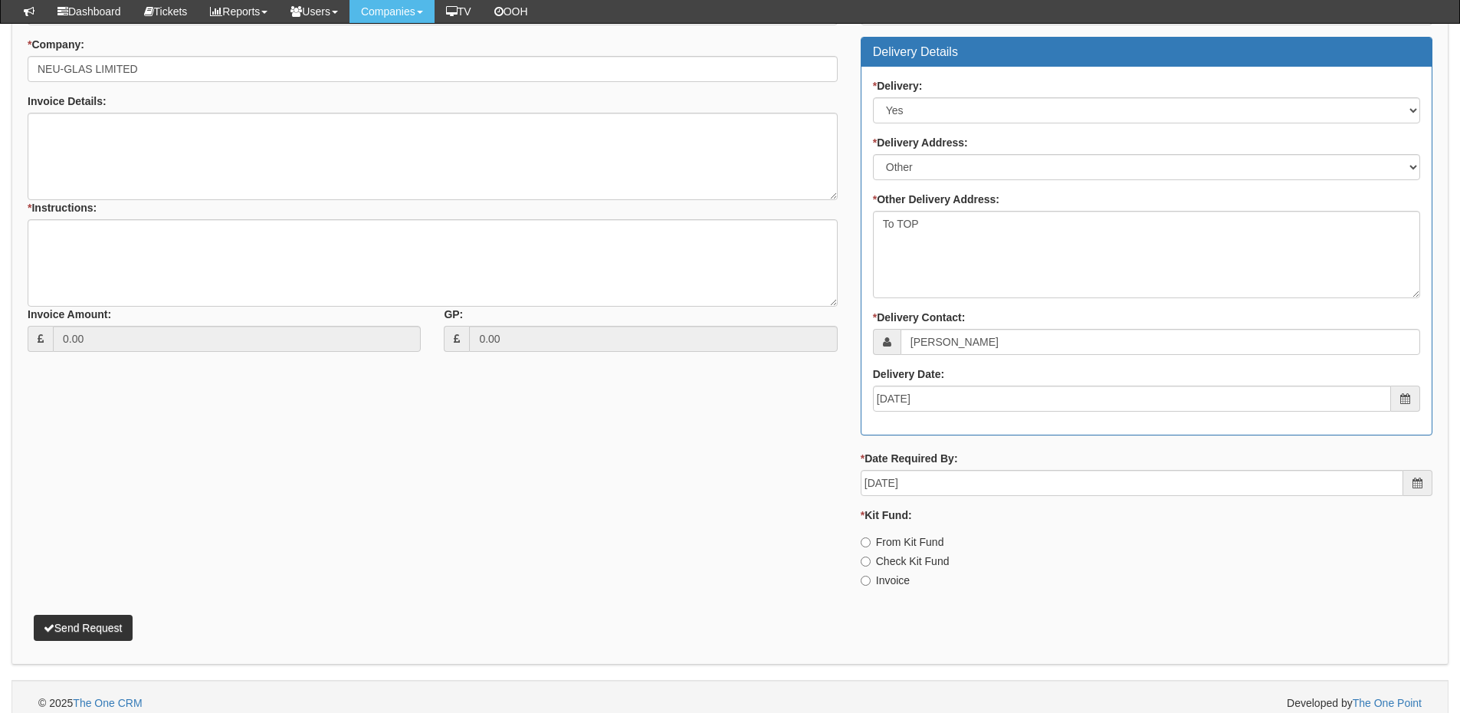
scroll to position [674, 0]
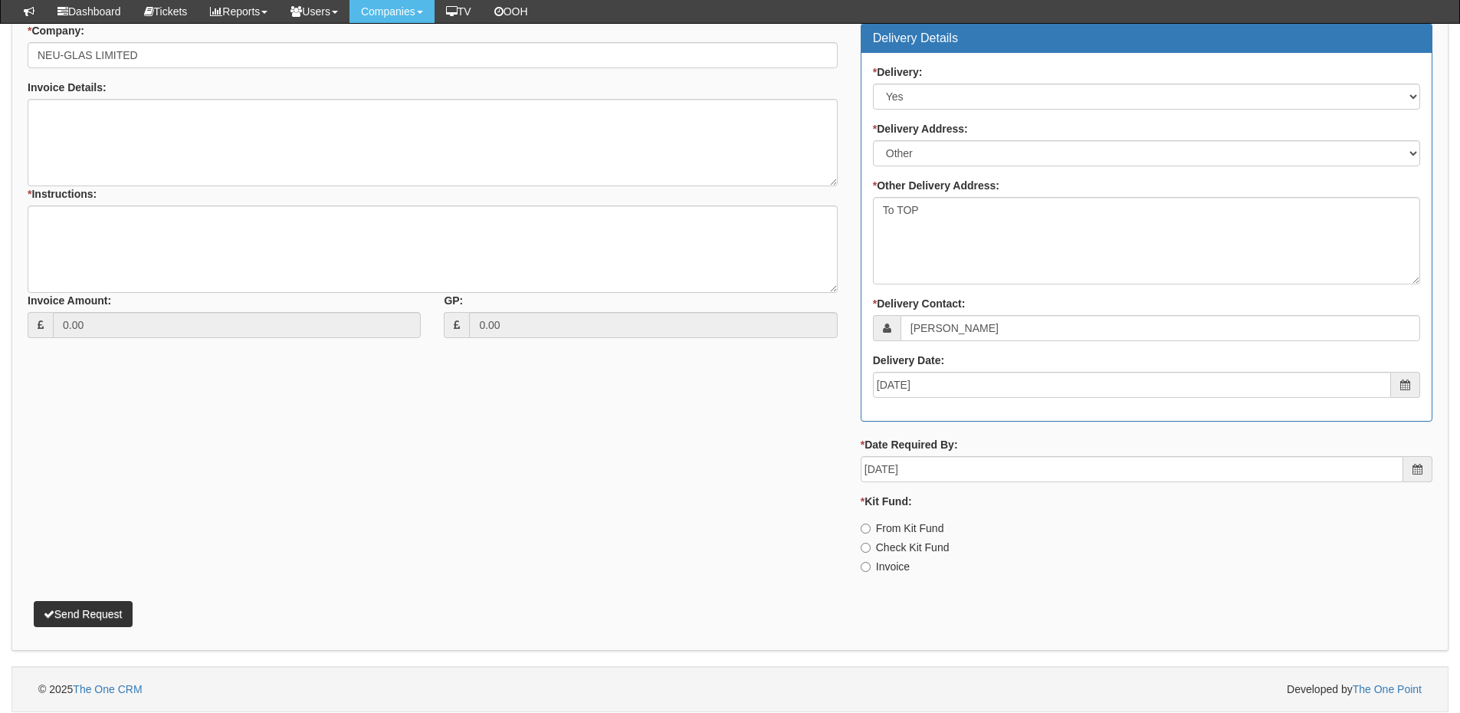
click at [892, 566] on label "Invoice" at bounding box center [885, 566] width 49 height 15
click at [871, 566] on input "Invoice" at bounding box center [866, 567] width 10 height 10
radio input "true"
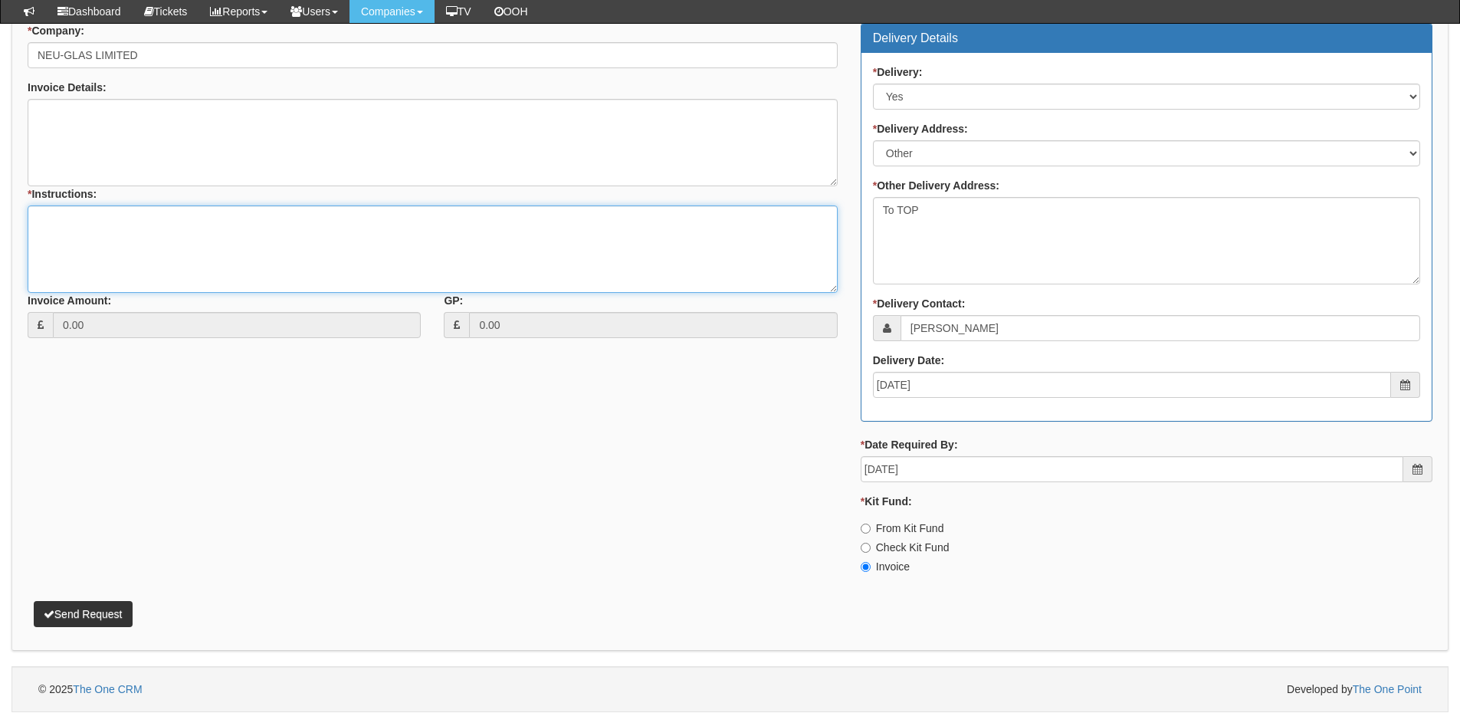
click at [128, 238] on textarea "* Instructions:" at bounding box center [433, 248] width 810 height 87
type textarea "2x replacement machines"
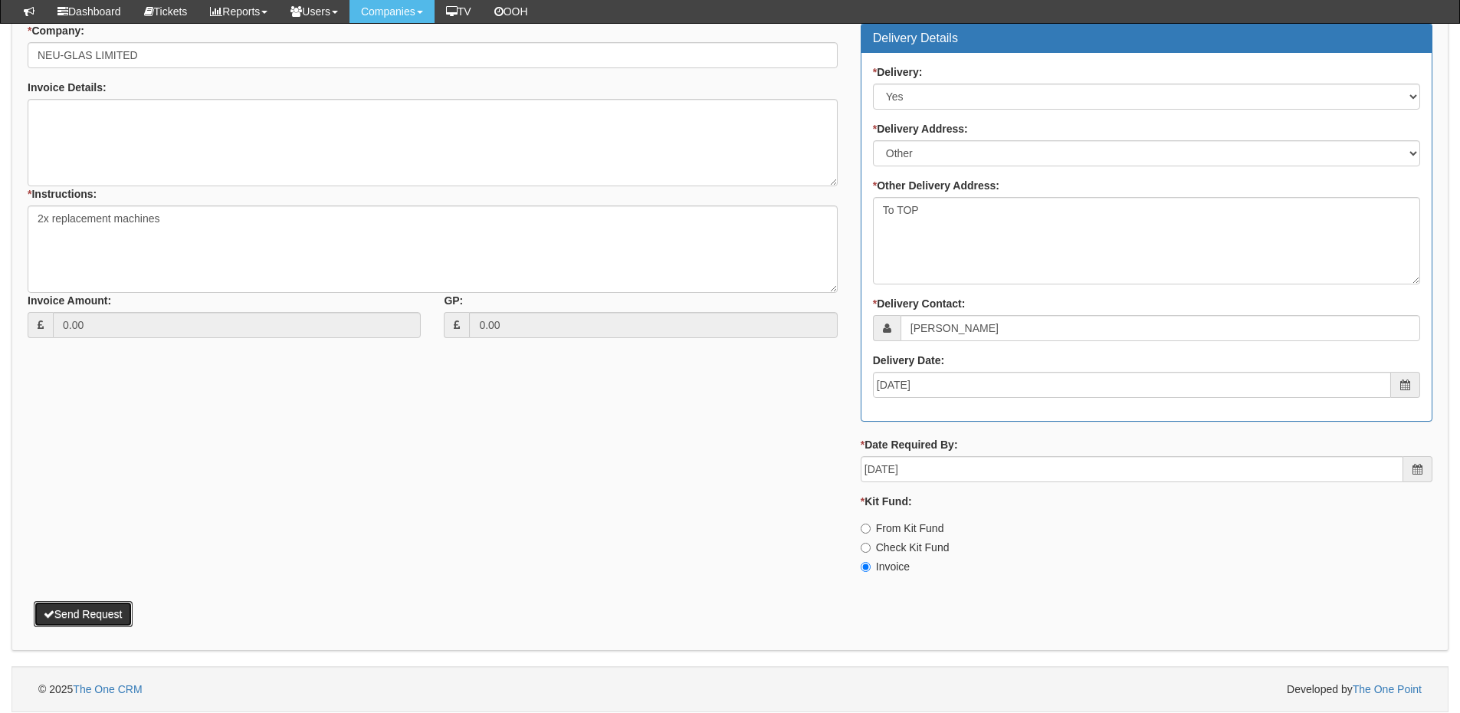
click at [100, 606] on button "Send Request" at bounding box center [83, 614] width 99 height 26
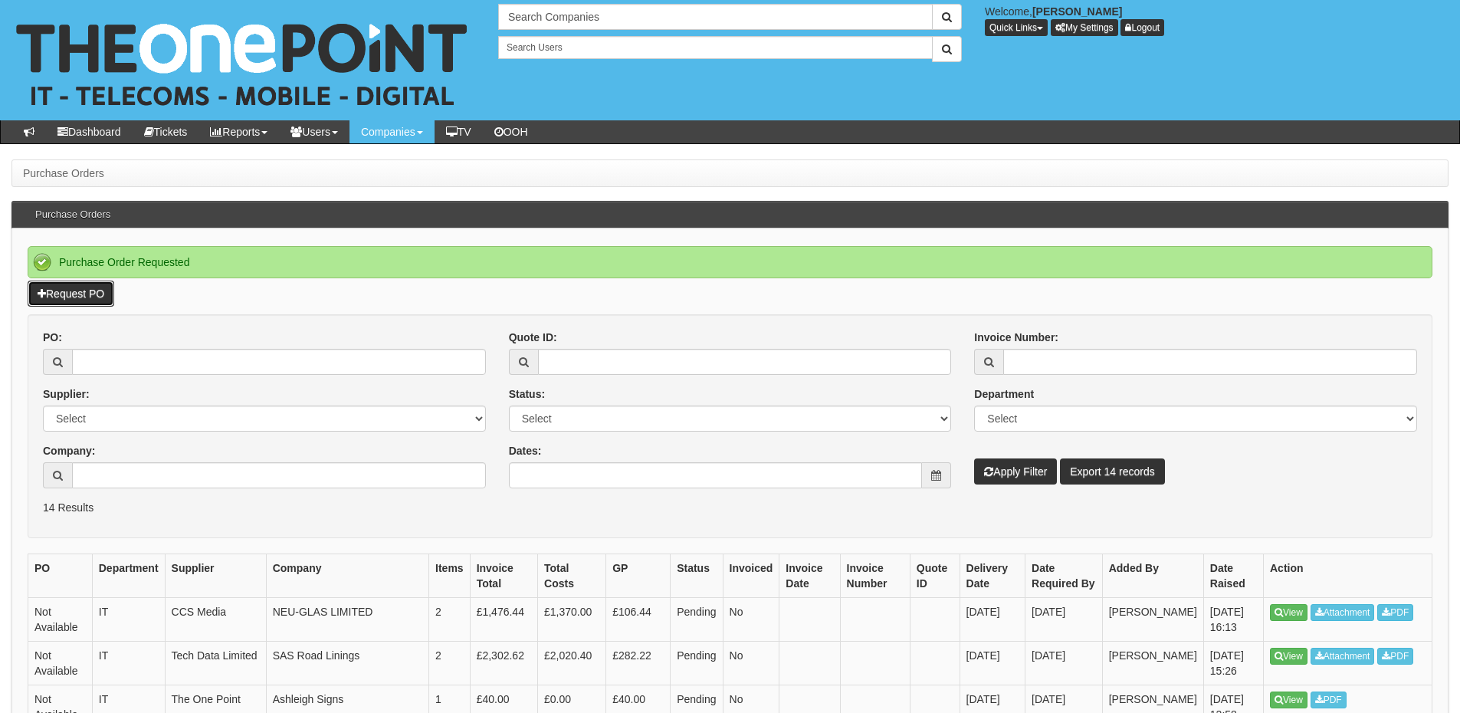
click at [81, 287] on link "Request PO" at bounding box center [71, 294] width 87 height 26
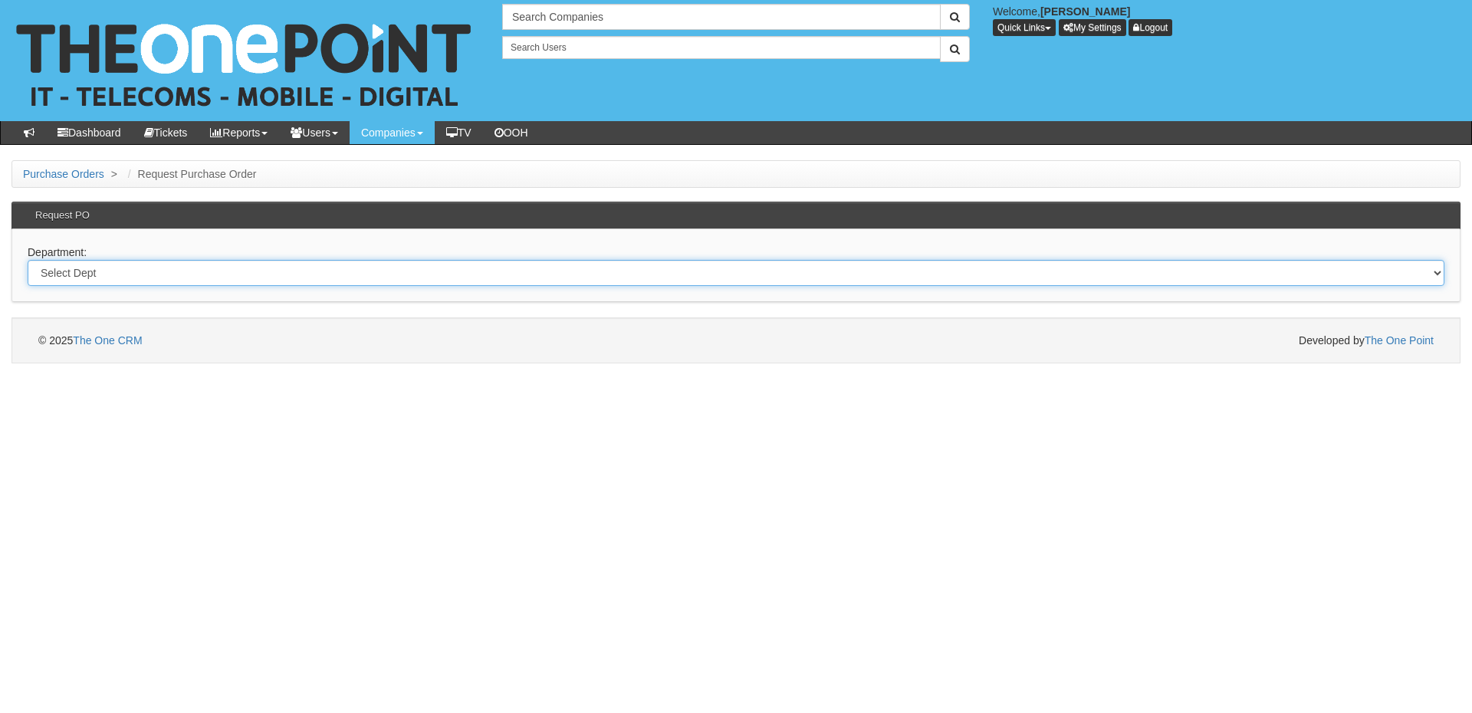
click at [284, 275] on select "Select Dept Digital Internal IT Mobiles Marketing Telecoms" at bounding box center [736, 273] width 1417 height 26
select select "?pipeID=&dept=IT"
click at [28, 260] on select "Select Dept Digital Internal IT Mobiles Marketing Telecoms" at bounding box center [736, 273] width 1417 height 26
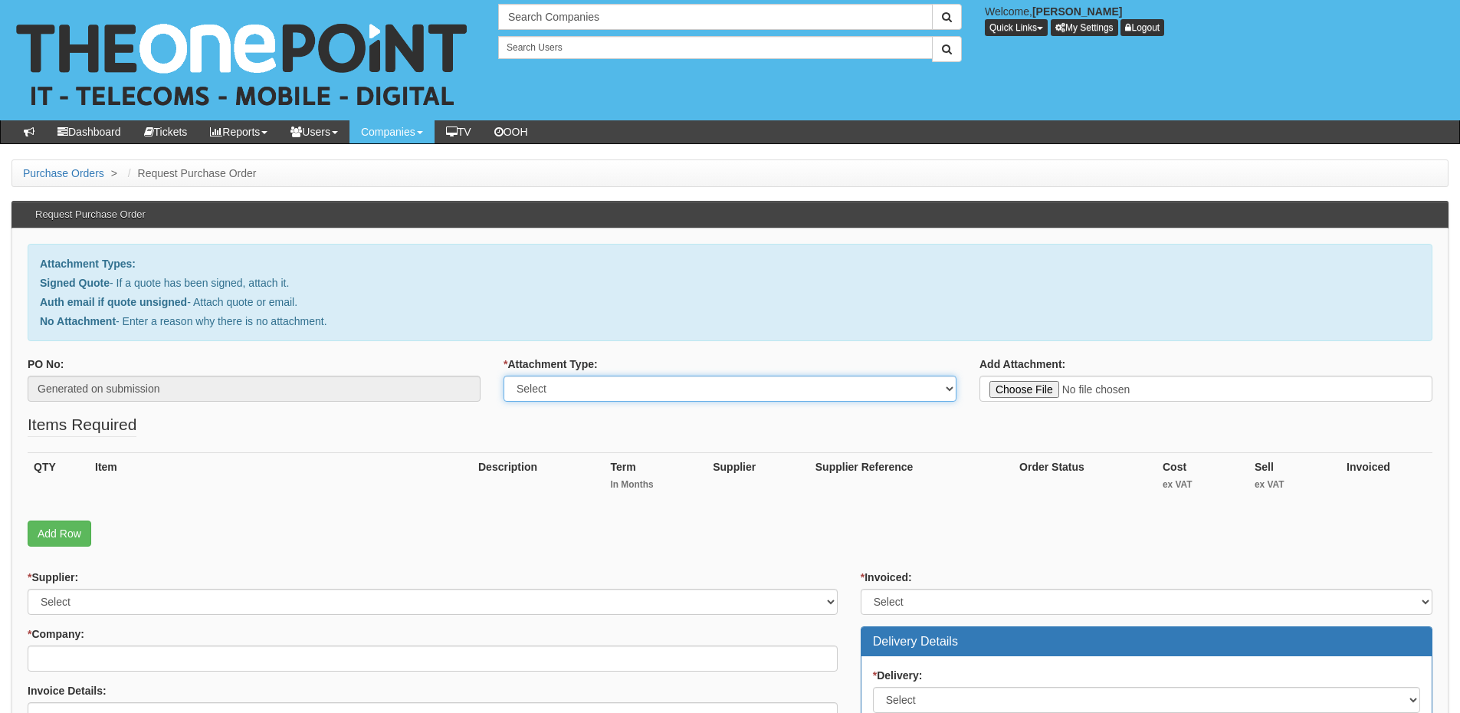
click at [576, 384] on select "Select Signed Quote Auth email with quote if unsigned No Attachment" at bounding box center [730, 389] width 453 height 26
select select "No Attachment"
click at [504, 376] on select "Select Signed Quote Auth email with quote if unsigned No Attachment" at bounding box center [730, 389] width 453 height 26
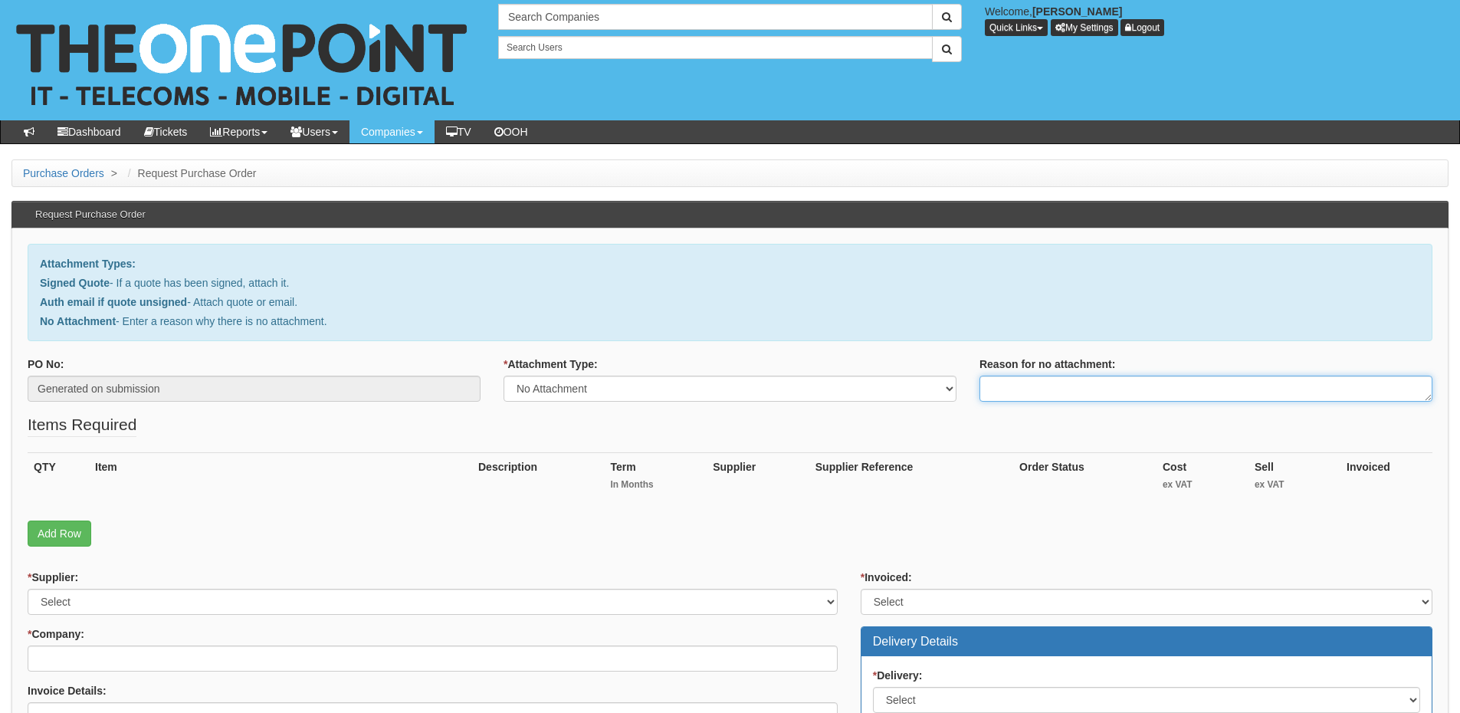
click at [1018, 384] on textarea "Reason for no attachment:" at bounding box center [1206, 389] width 453 height 26
type textarea "Linked to 443"
click at [65, 534] on link "Add Row" at bounding box center [60, 533] width 64 height 26
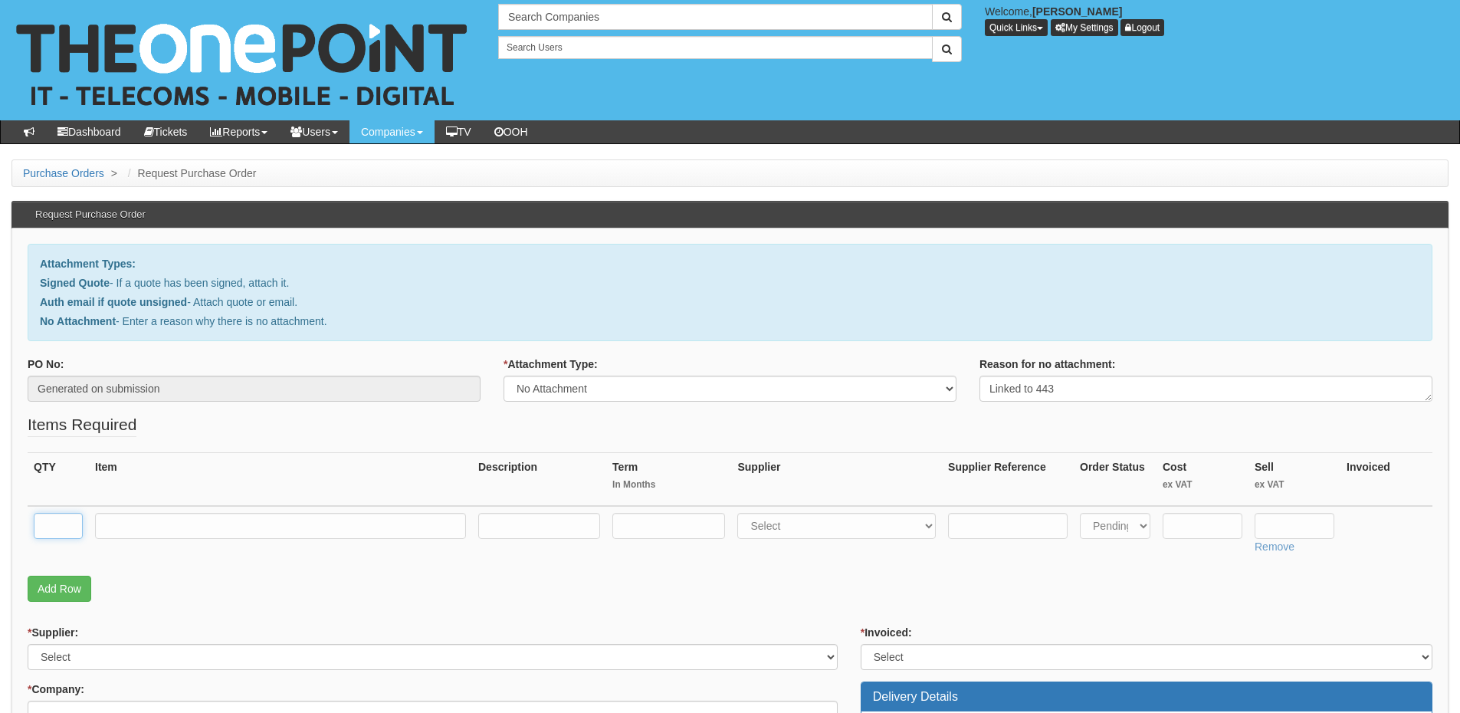
click at [61, 526] on input "text" at bounding box center [58, 526] width 49 height 26
type input "1"
click at [161, 517] on input "text" at bounding box center [280, 526] width 371 height 26
type input "E"
type input "Business Basic"
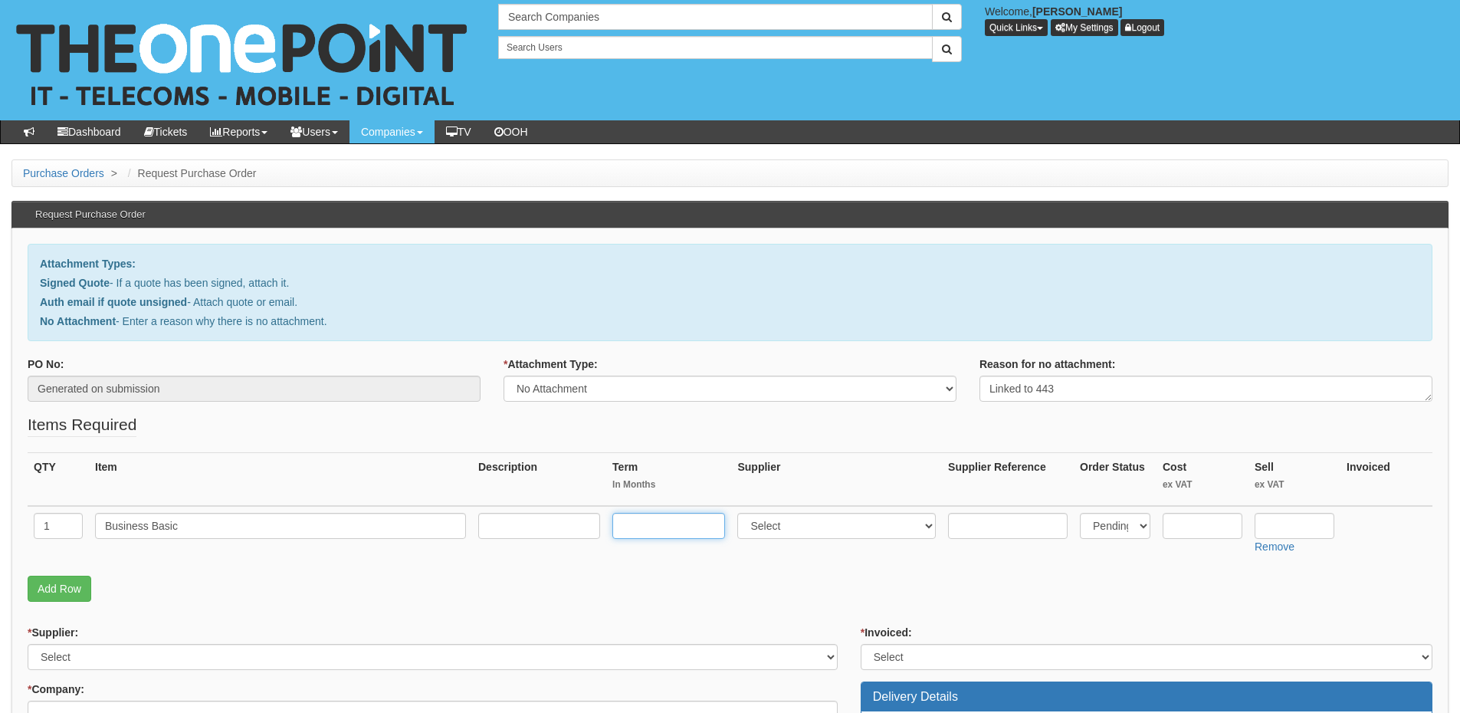
click at [652, 534] on input "text" at bounding box center [668, 526] width 113 height 26
type input "12"
click at [555, 530] on input "text" at bounding box center [539, 526] width 122 height 26
drag, startPoint x: 530, startPoint y: 521, endPoint x: 528, endPoint y: 549, distance: 27.6
click at [524, 551] on td "12-momnths" at bounding box center [539, 533] width 134 height 54
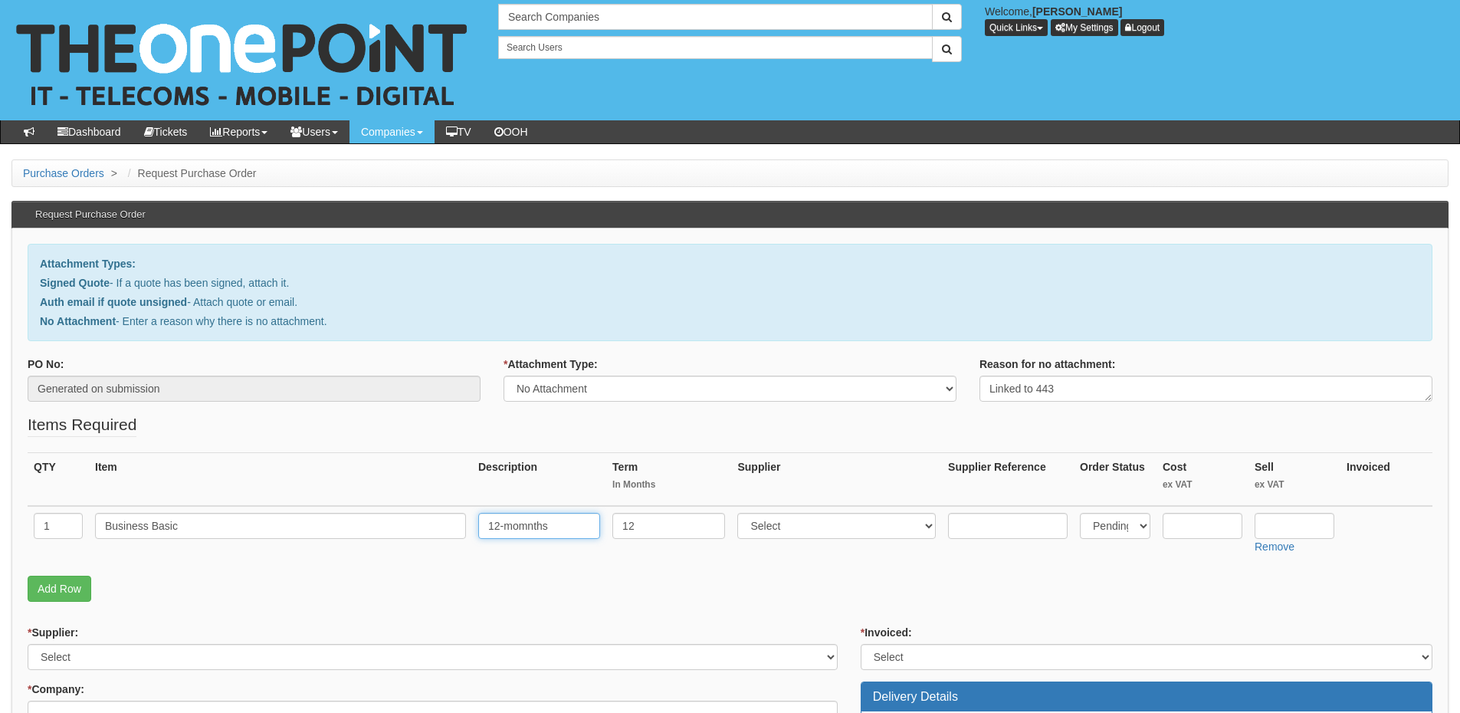
click at [530, 528] on input "12-momnths" at bounding box center [539, 526] width 122 height 26
type input "12-months"
click at [823, 533] on select "Select 123 REG.co.uk 1Password 3 4Gon AA Jones Electric Ltd Abzorb Access Group…" at bounding box center [836, 526] width 199 height 26
select select "291"
click at [741, 513] on select "Select 123 REG.co.uk 1Password 3 4Gon AA Jones Electric Ltd Abzorb Access Group…" at bounding box center [836, 526] width 199 height 26
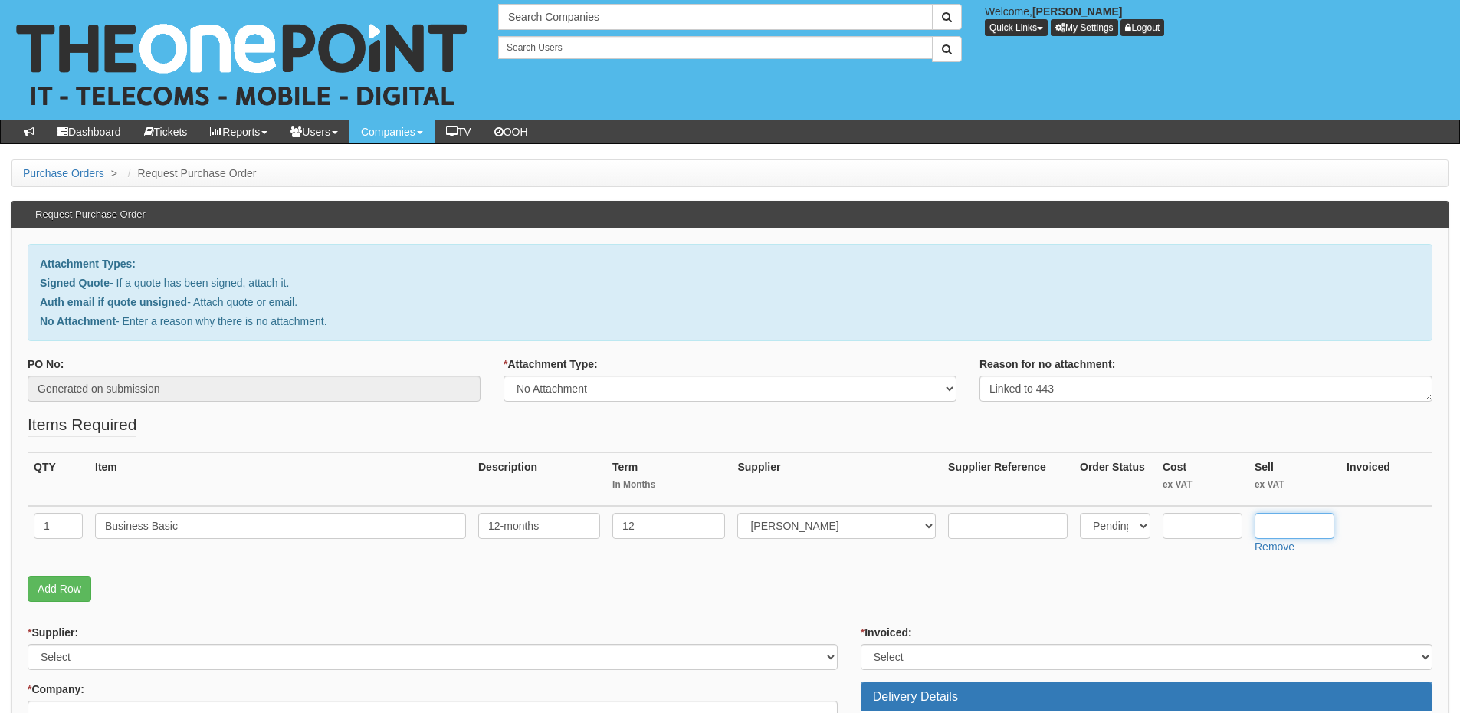
click at [1310, 518] on input "text" at bounding box center [1295, 526] width 80 height 26
type input "4.60"
click at [1185, 524] on input "text" at bounding box center [1203, 526] width 80 height 26
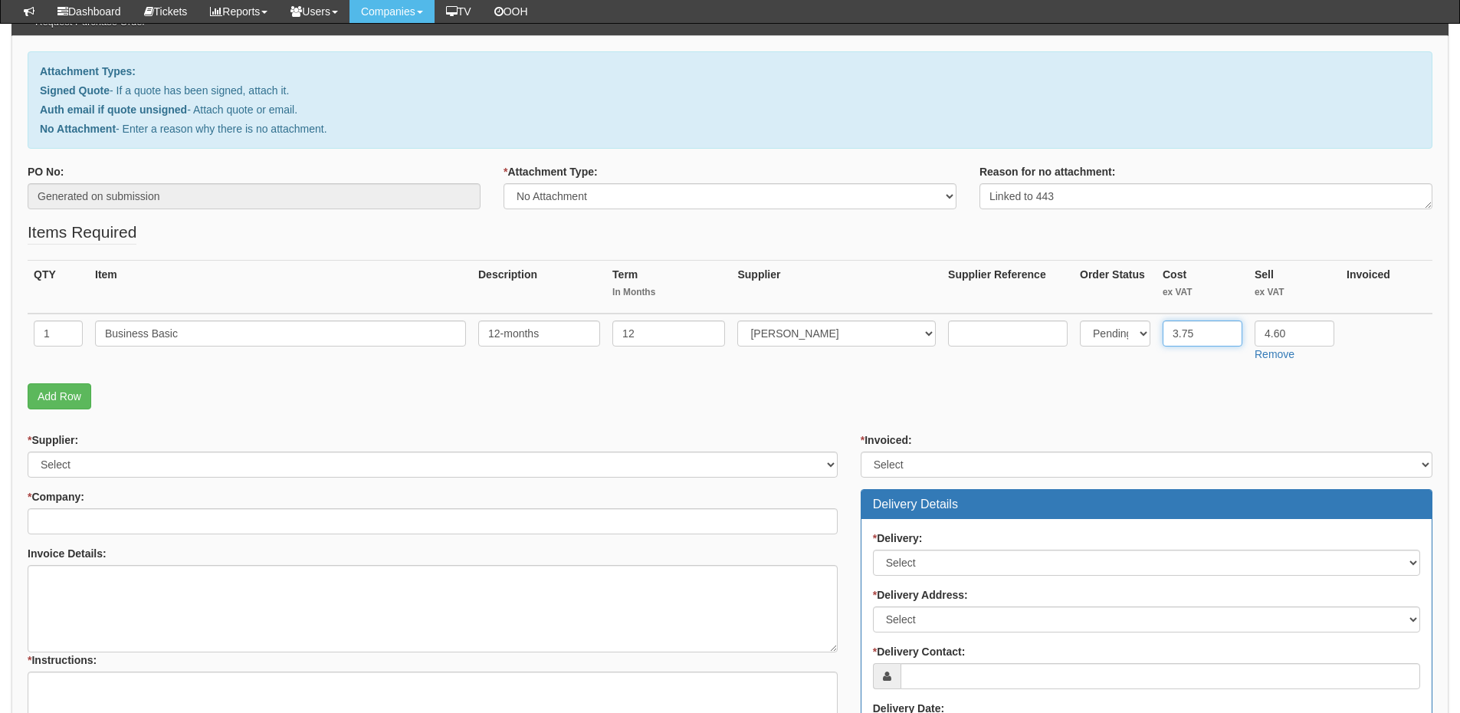
type input "3.75"
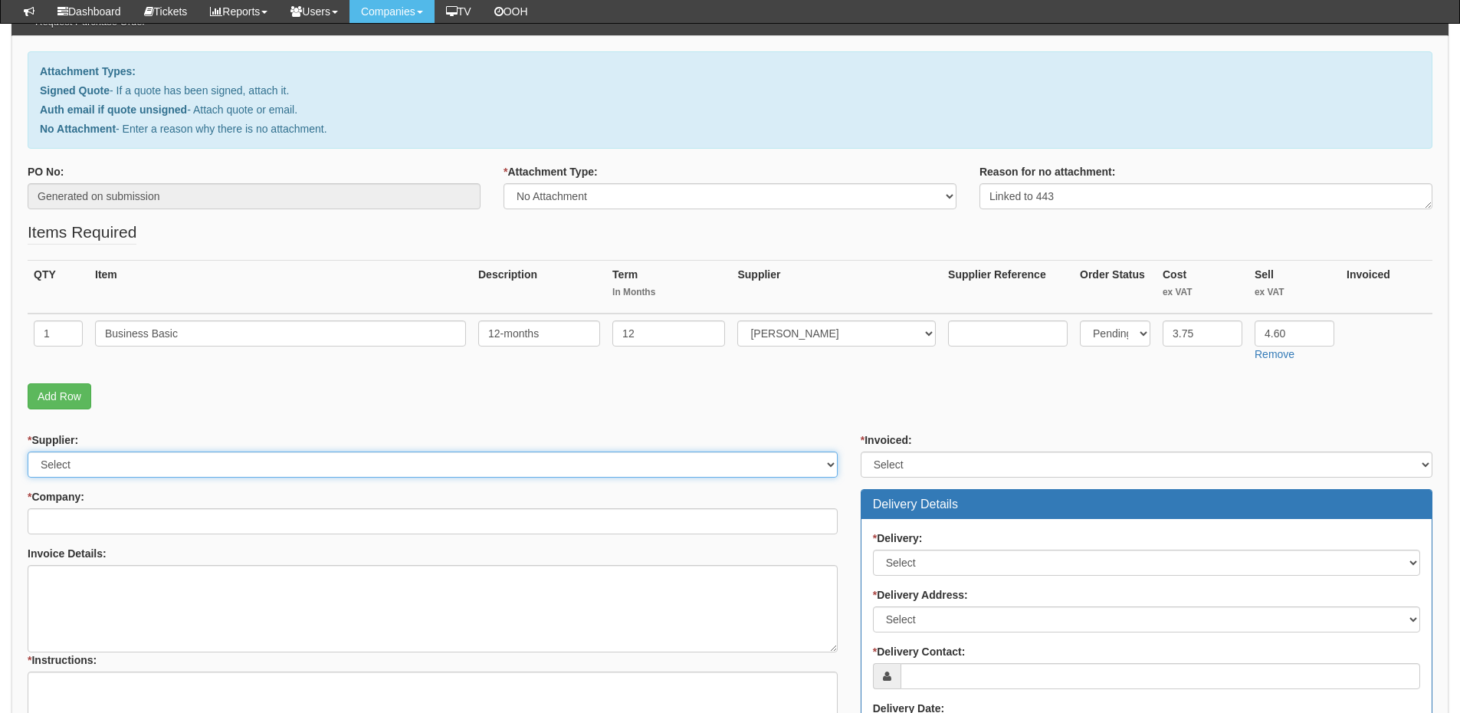
click at [166, 457] on select "Select 123 REG.co.uk 1Password 3 4Gon AA Jones Electric Ltd Abzorb Access Group…" at bounding box center [433, 464] width 810 height 26
select select "291"
click at [28, 451] on select "Select 123 REG.co.uk 1Password 3 4Gon AA Jones Electric Ltd Abzorb Access Group…" at bounding box center [433, 464] width 810 height 26
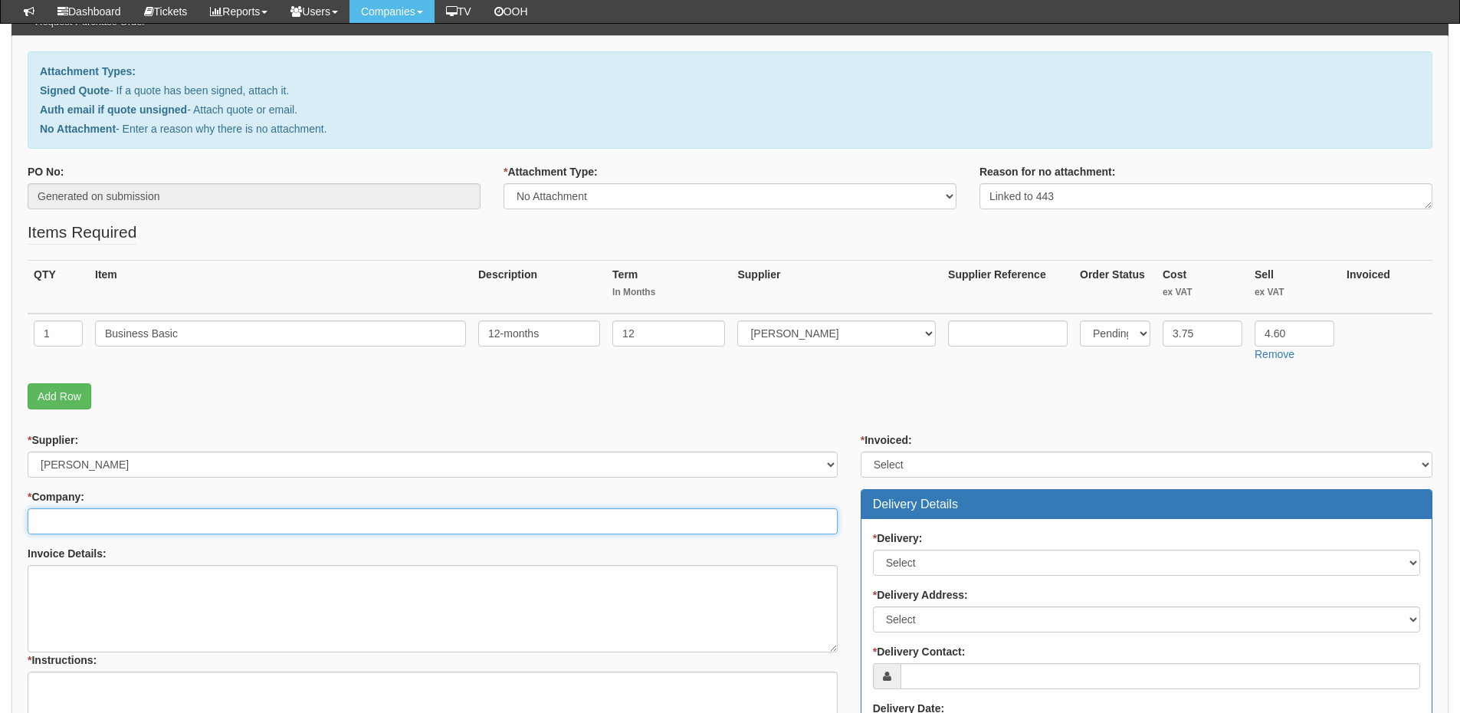
click at [108, 529] on input "* Company:" at bounding box center [433, 521] width 810 height 26
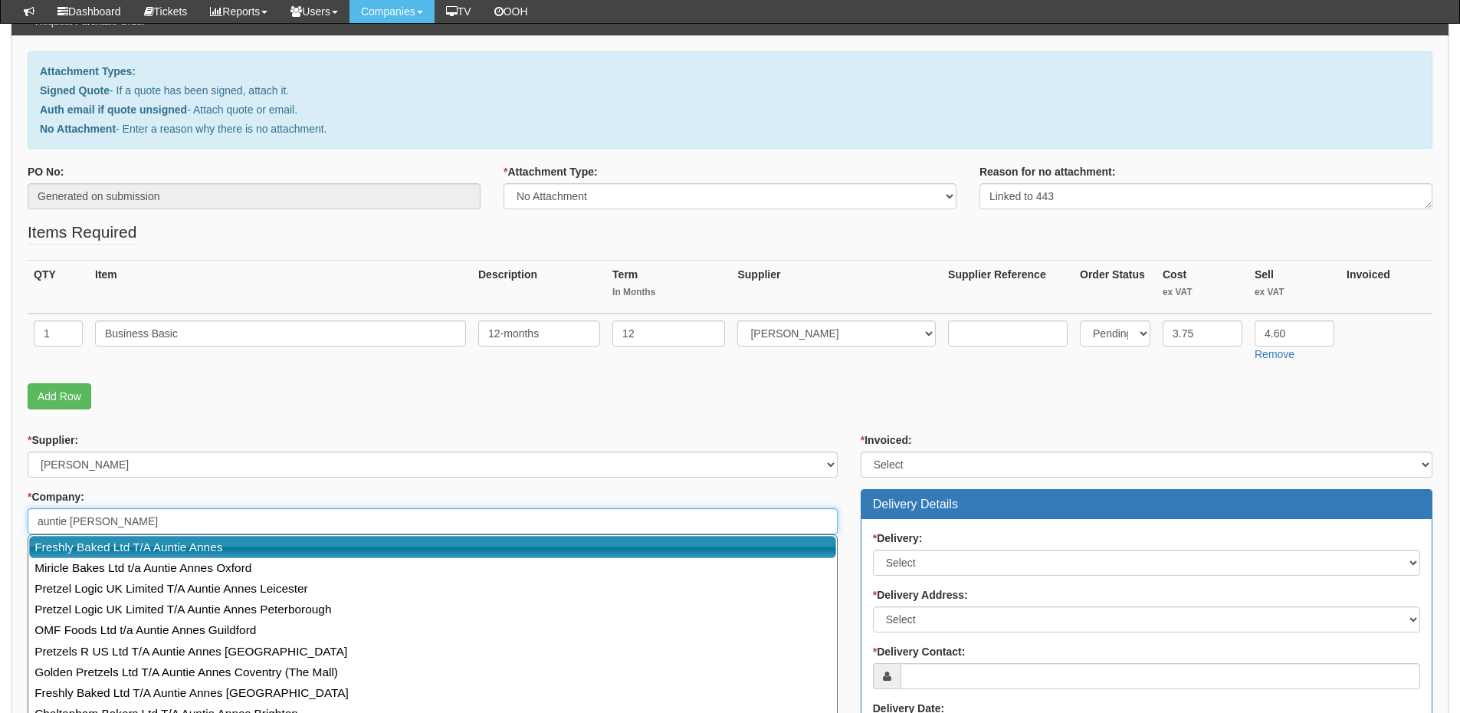
click at [113, 550] on link "Freshly Baked Ltd T/A Auntie Annes" at bounding box center [432, 547] width 807 height 22
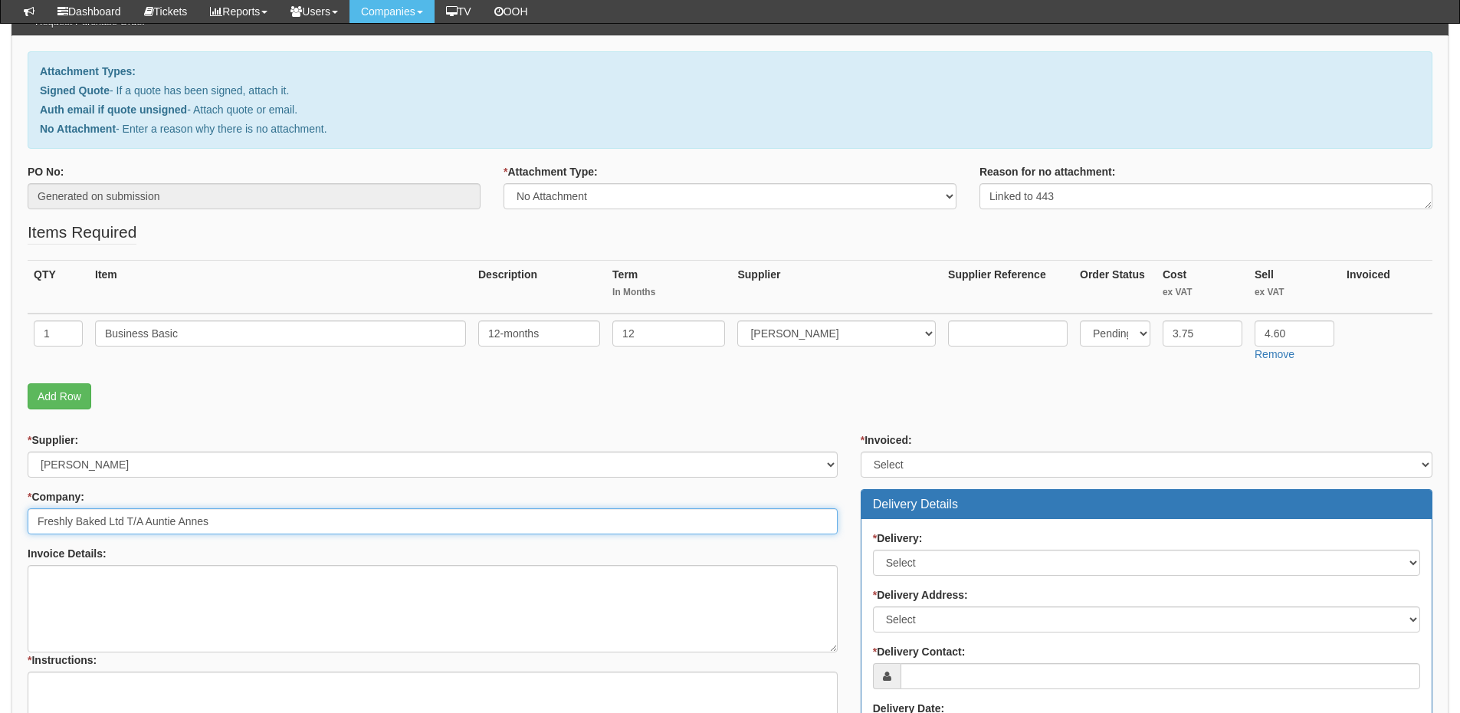
type input "Freshly Baked Ltd T/A Auntie Annes"
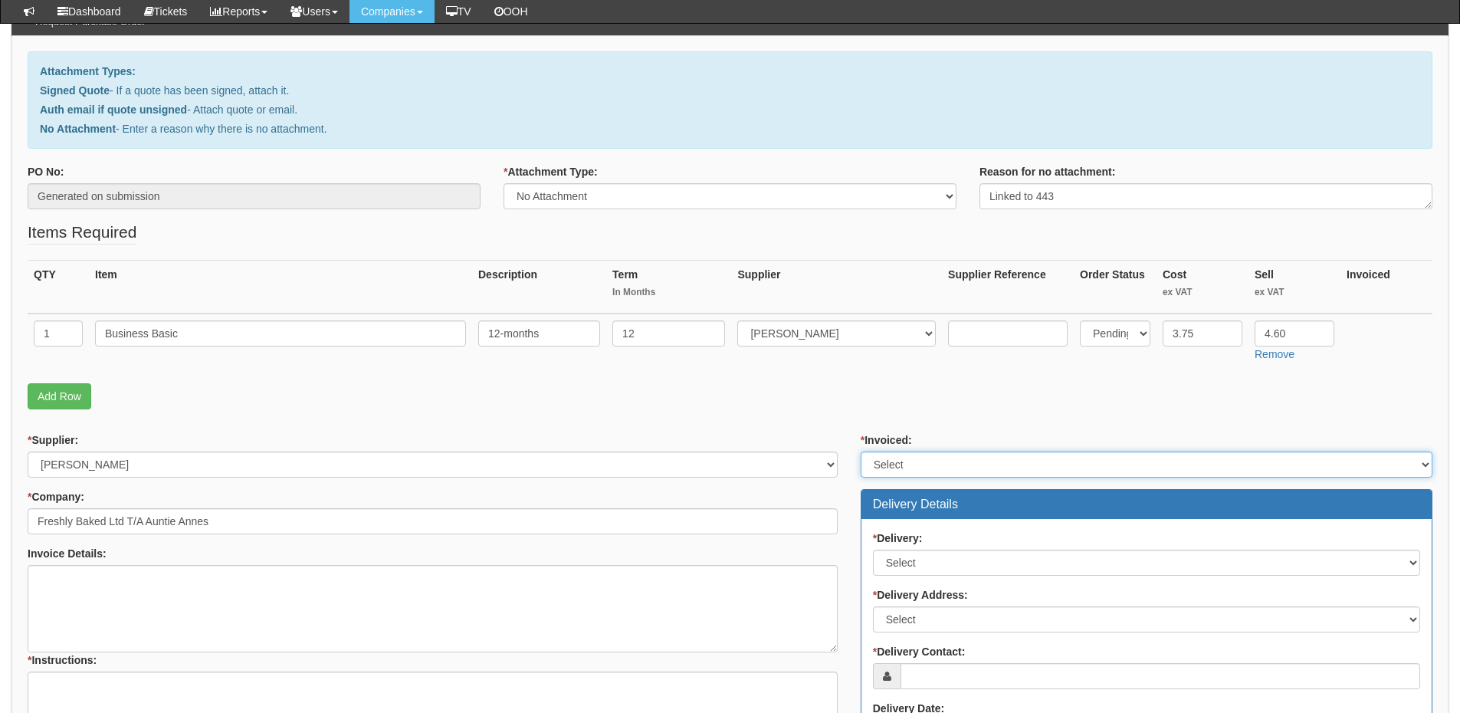
click at [901, 468] on select "Select Yes No N/A STB (part of order)" at bounding box center [1147, 464] width 572 height 26
select select "2"
click at [861, 451] on select "Select Yes No N/A STB (part of order)" at bounding box center [1147, 464] width 572 height 26
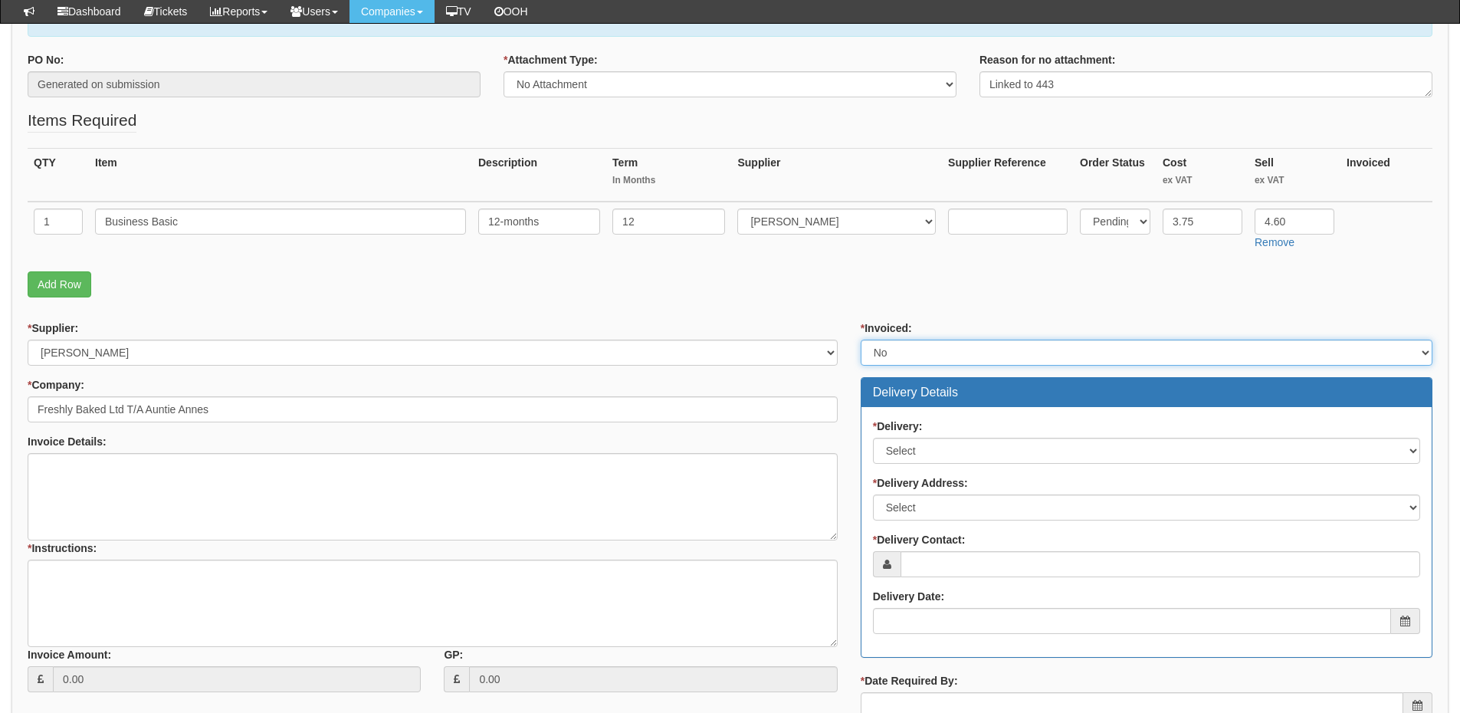
scroll to position [383, 0]
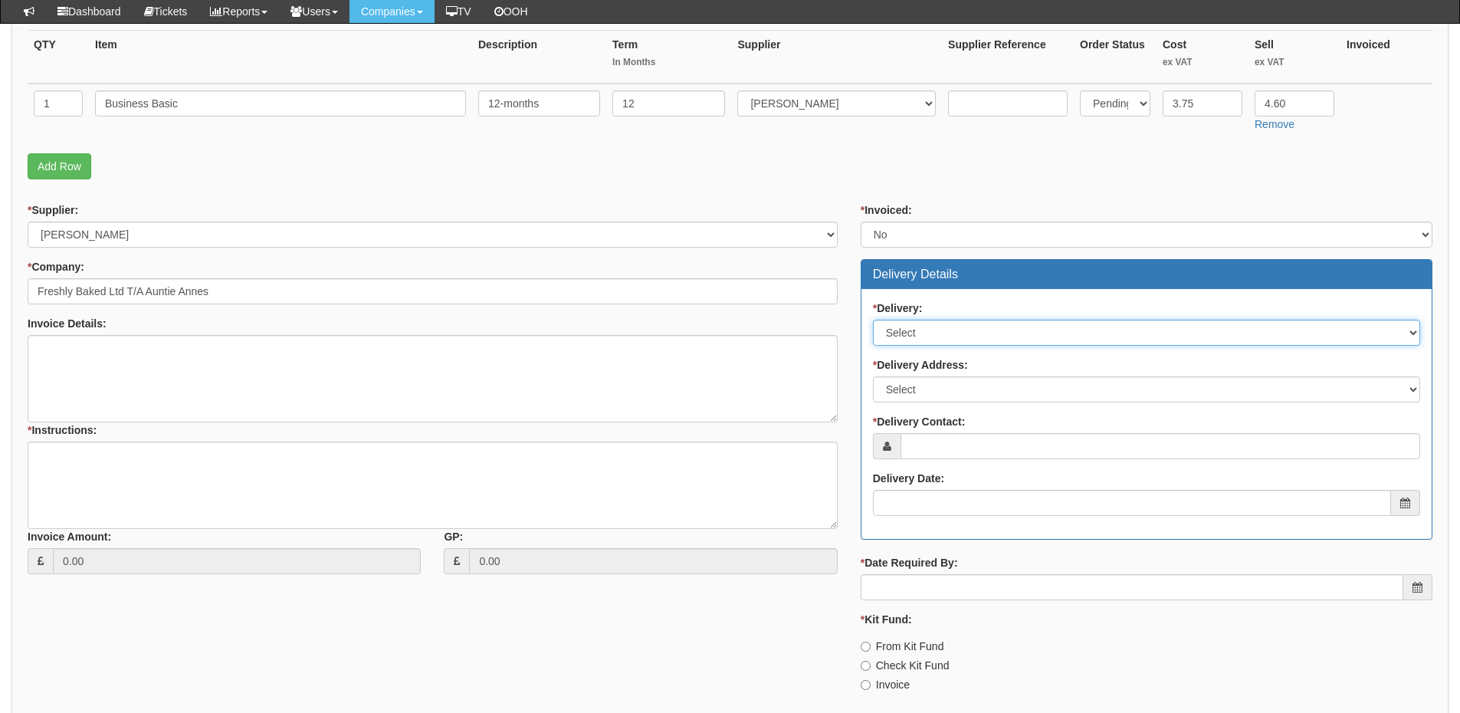
click at [936, 326] on select "Select No Not Applicable Yes" at bounding box center [1146, 333] width 547 height 26
select select "3"
click at [873, 320] on select "Select No Not Applicable Yes" at bounding box center [1146, 333] width 547 height 26
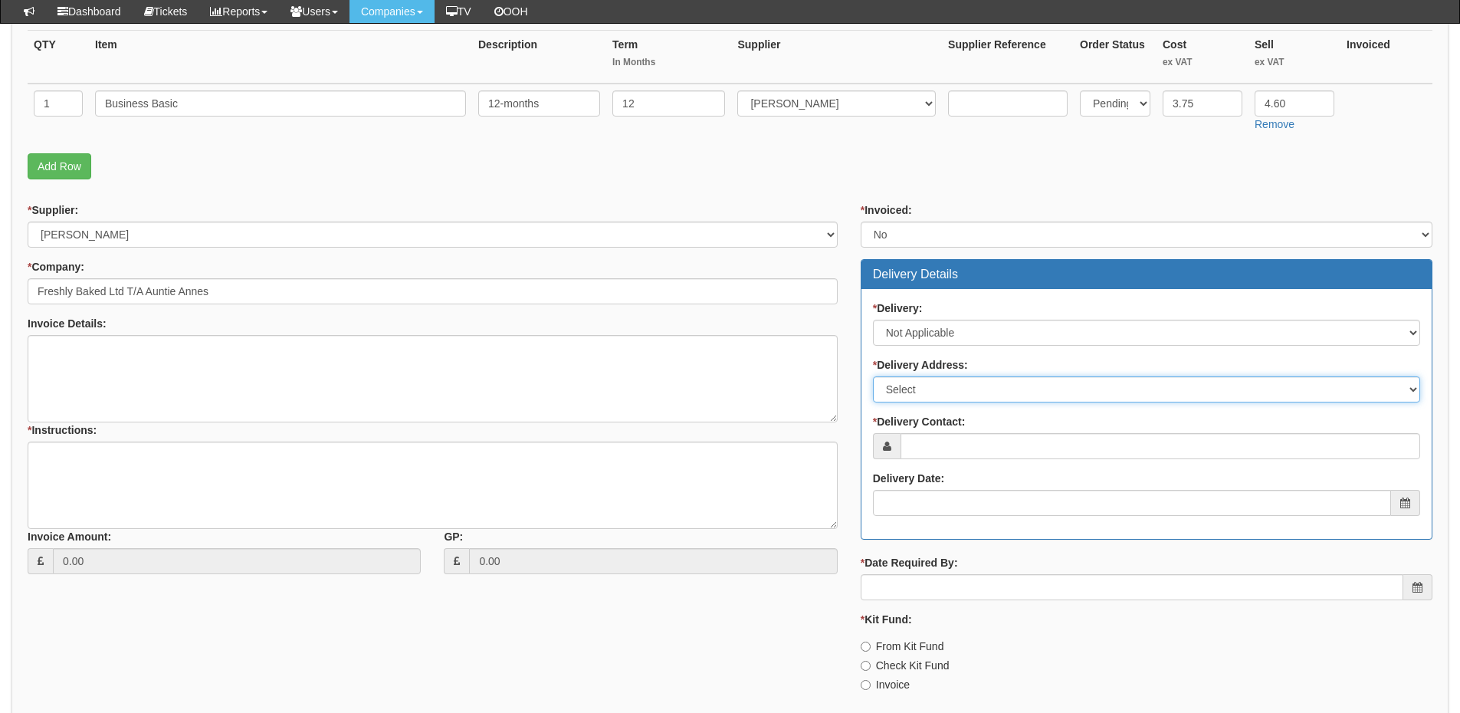
drag, startPoint x: 922, startPoint y: 392, endPoint x: 923, endPoint y: 403, distance: 11.5
click at [922, 392] on select "Select Not Applicable Main Address - HP5 1SD Pretzel Logic UK Limited T/A Aunti…" at bounding box center [1146, 389] width 547 height 26
select select "N/A"
click at [873, 376] on select "Select Not Applicable Main Address - HP5 1SD Pretzel Logic UK Limited T/A Aunti…" at bounding box center [1146, 389] width 547 height 26
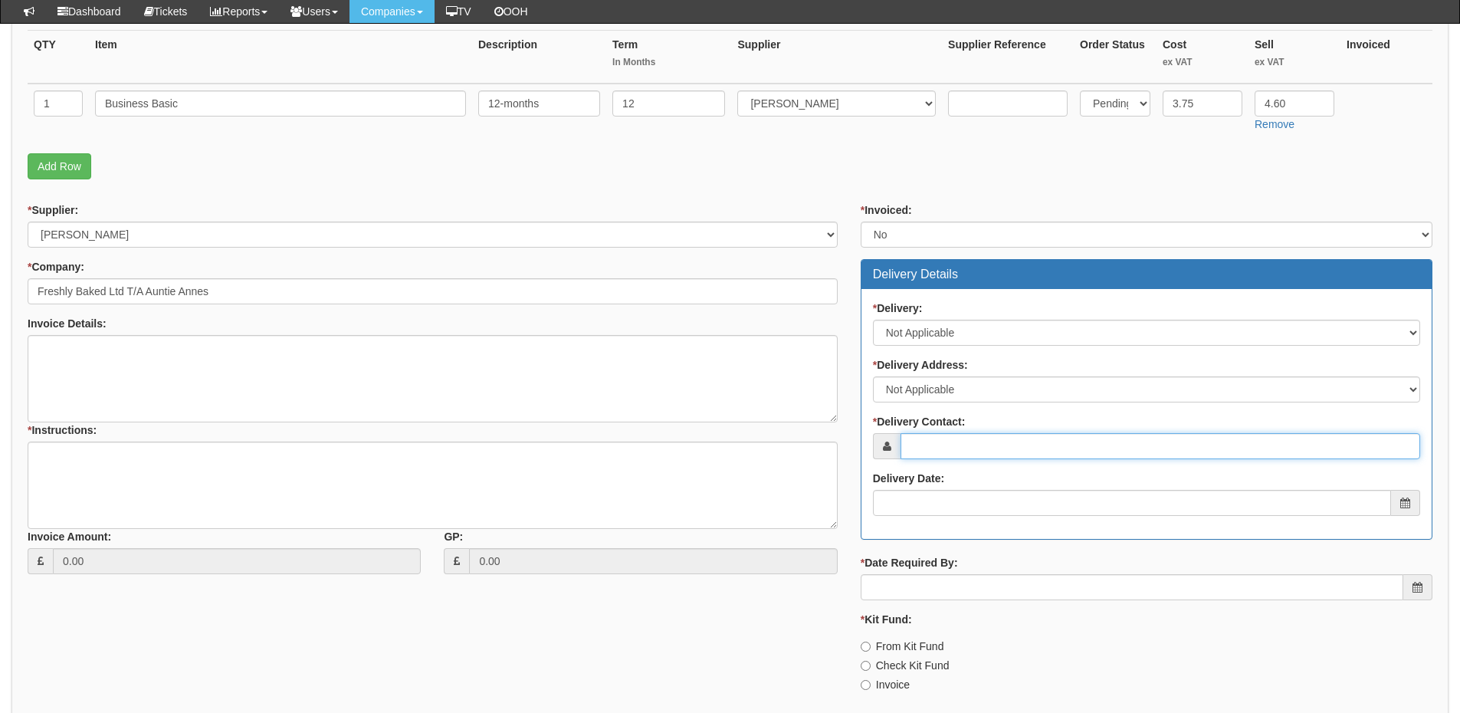
click at [961, 442] on input "* Delivery Contact:" at bounding box center [1161, 446] width 520 height 26
type input "Antony Baker"
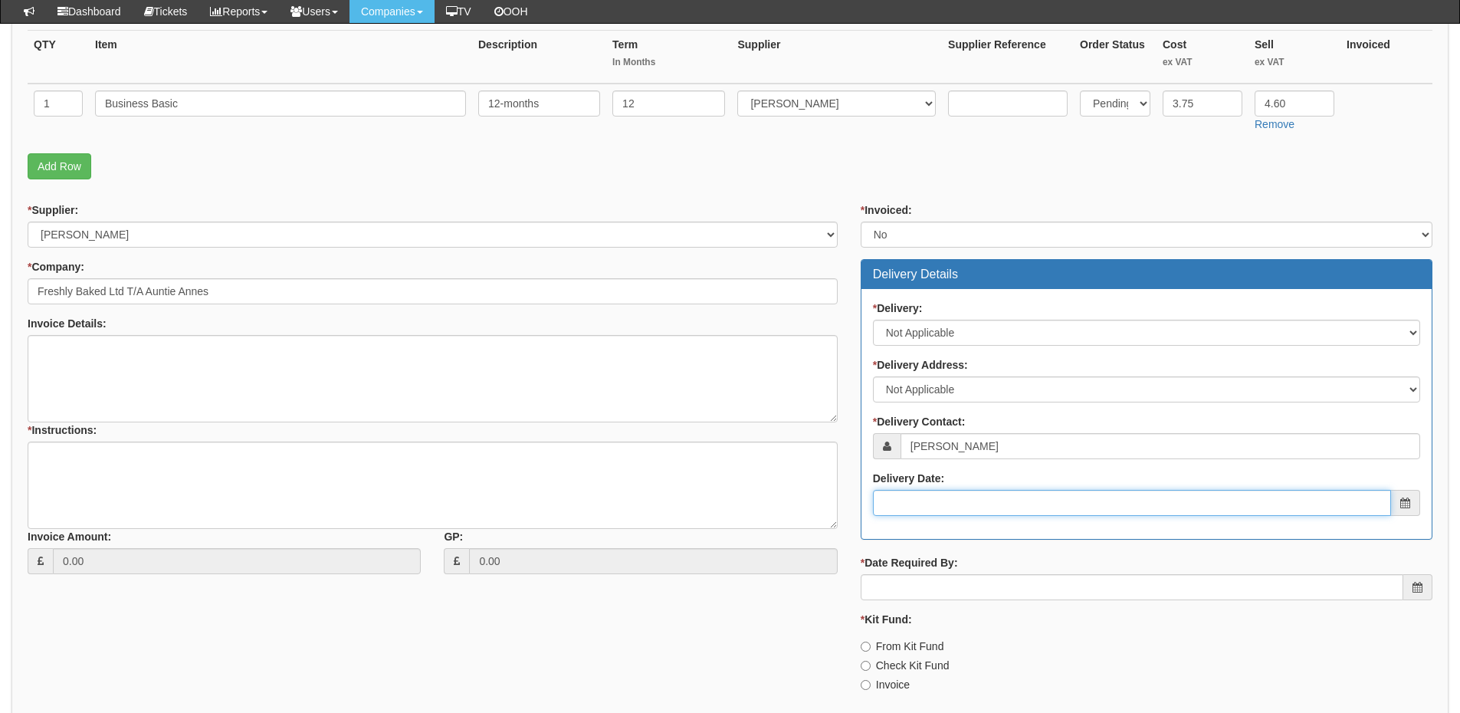
click at [934, 500] on input "Delivery Date:" at bounding box center [1132, 503] width 518 height 26
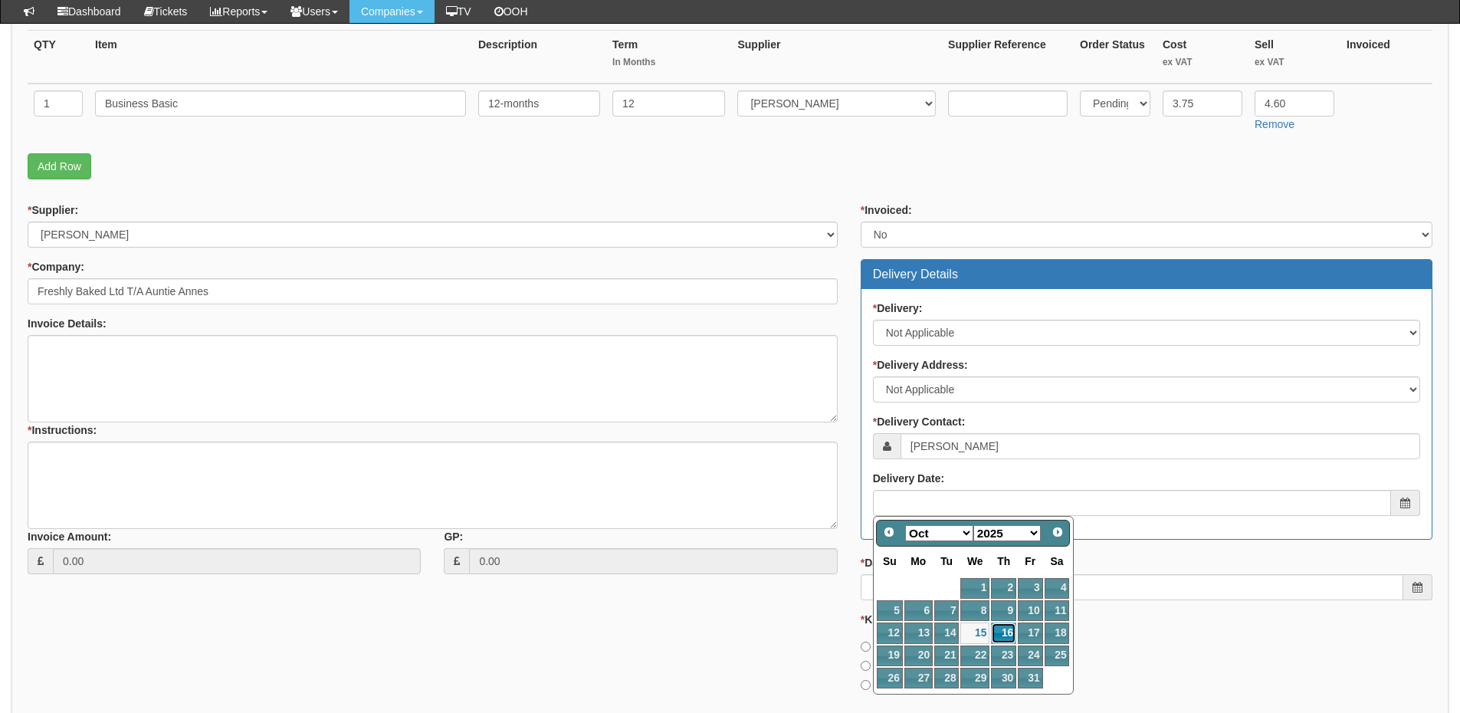
click at [1003, 635] on link "16" at bounding box center [1003, 632] width 25 height 21
type input "2025-10-16"
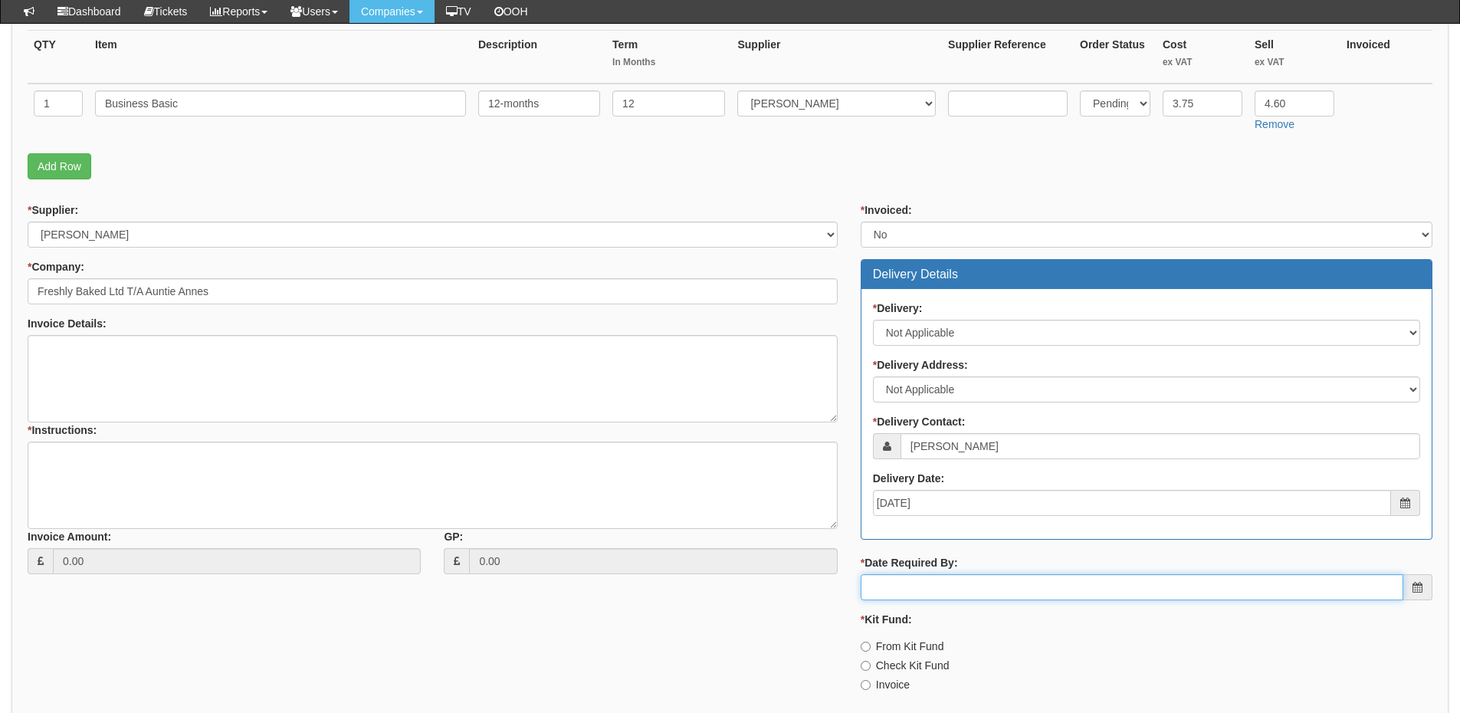
click at [972, 593] on input "* Date Required By:" at bounding box center [1132, 587] width 543 height 26
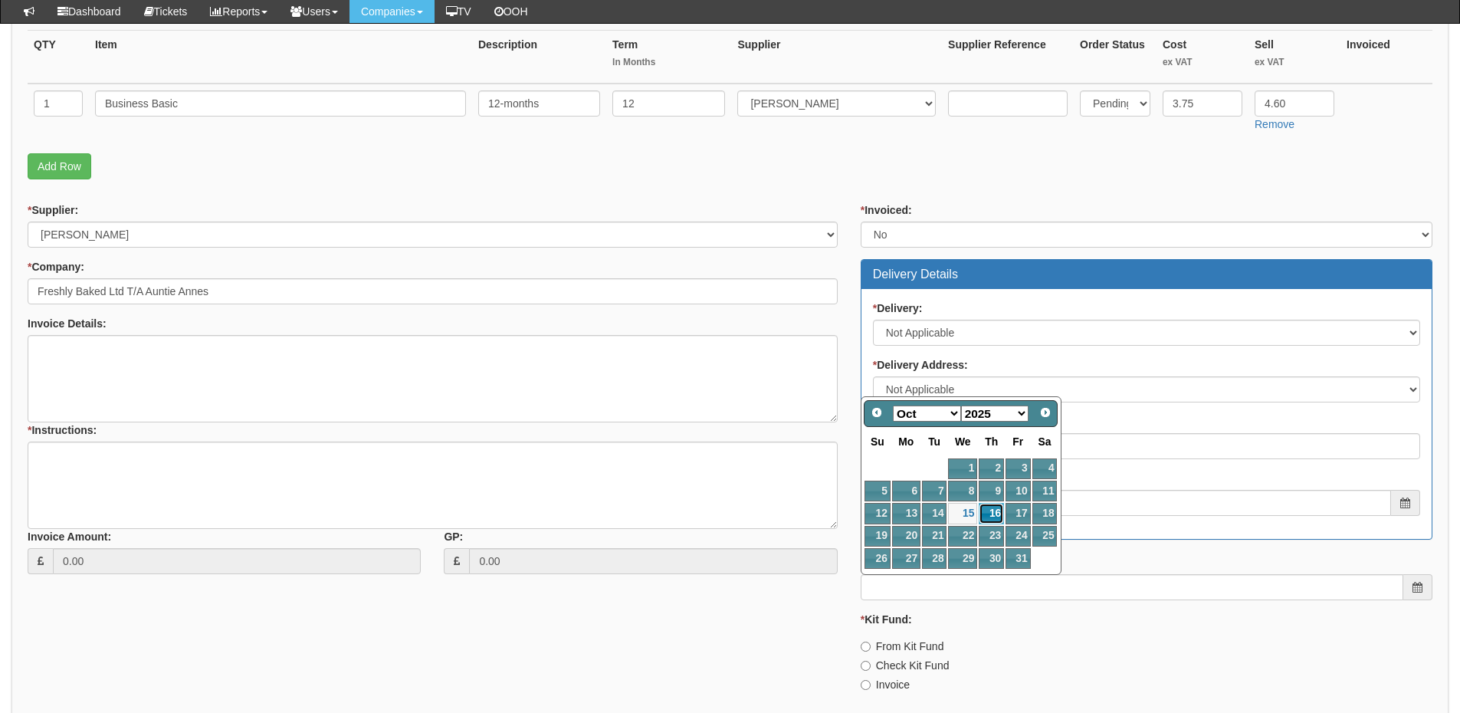
click at [991, 517] on link "16" at bounding box center [991, 513] width 25 height 21
type input "2025-10-16"
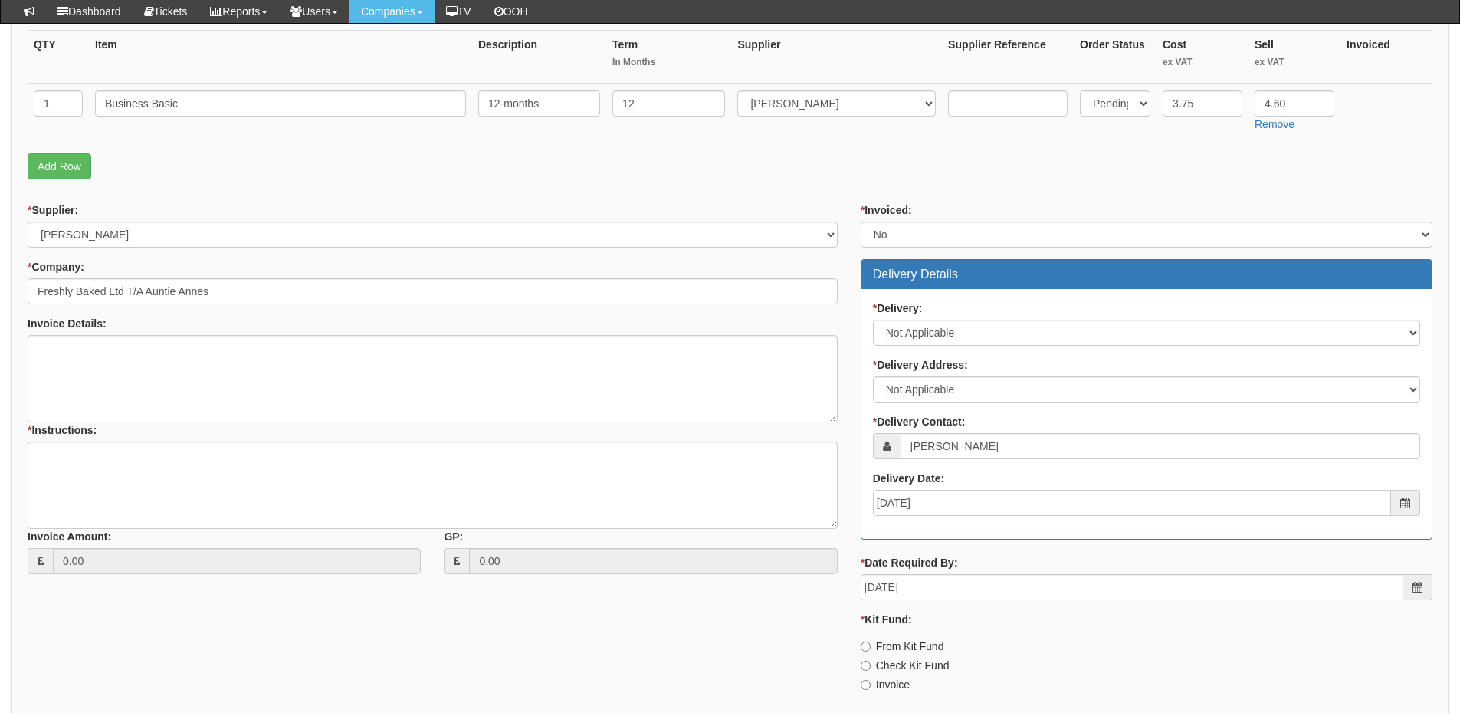
click at [894, 687] on label "Invoice" at bounding box center [885, 684] width 49 height 15
click at [871, 687] on input "Invoice" at bounding box center [866, 685] width 10 height 10
radio input "true"
click at [261, 495] on textarea "* Instructions:" at bounding box center [433, 485] width 810 height 87
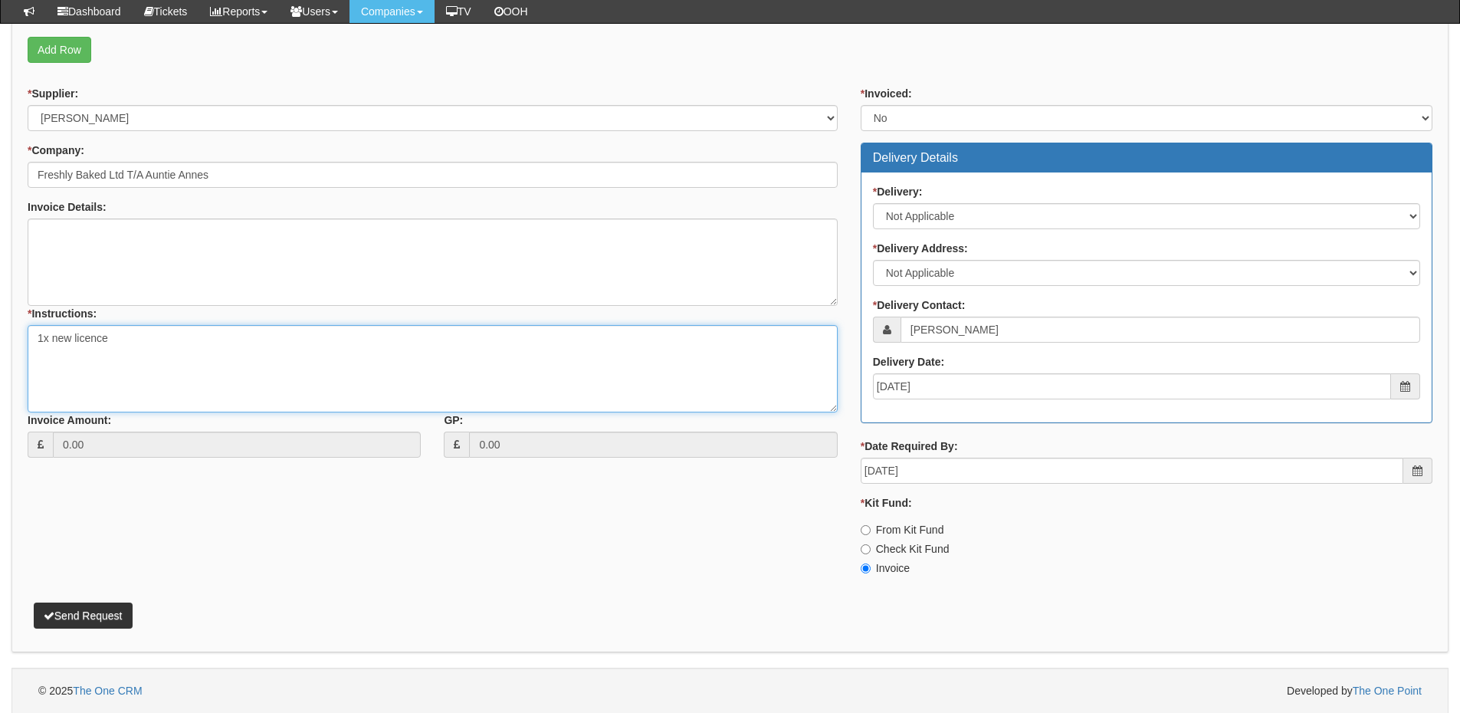
scroll to position [501, 0]
type textarea "1x new licence"
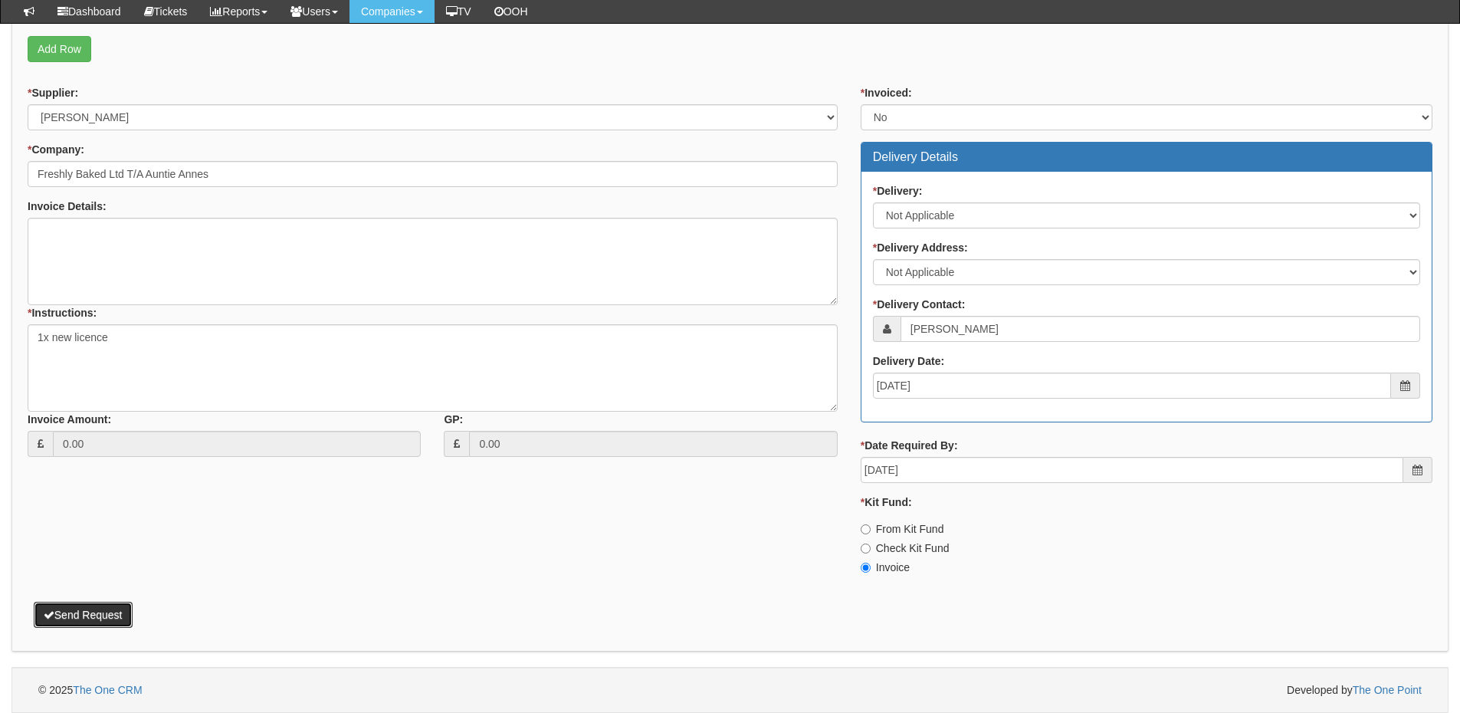
click at [113, 616] on button "Send Request" at bounding box center [83, 615] width 99 height 26
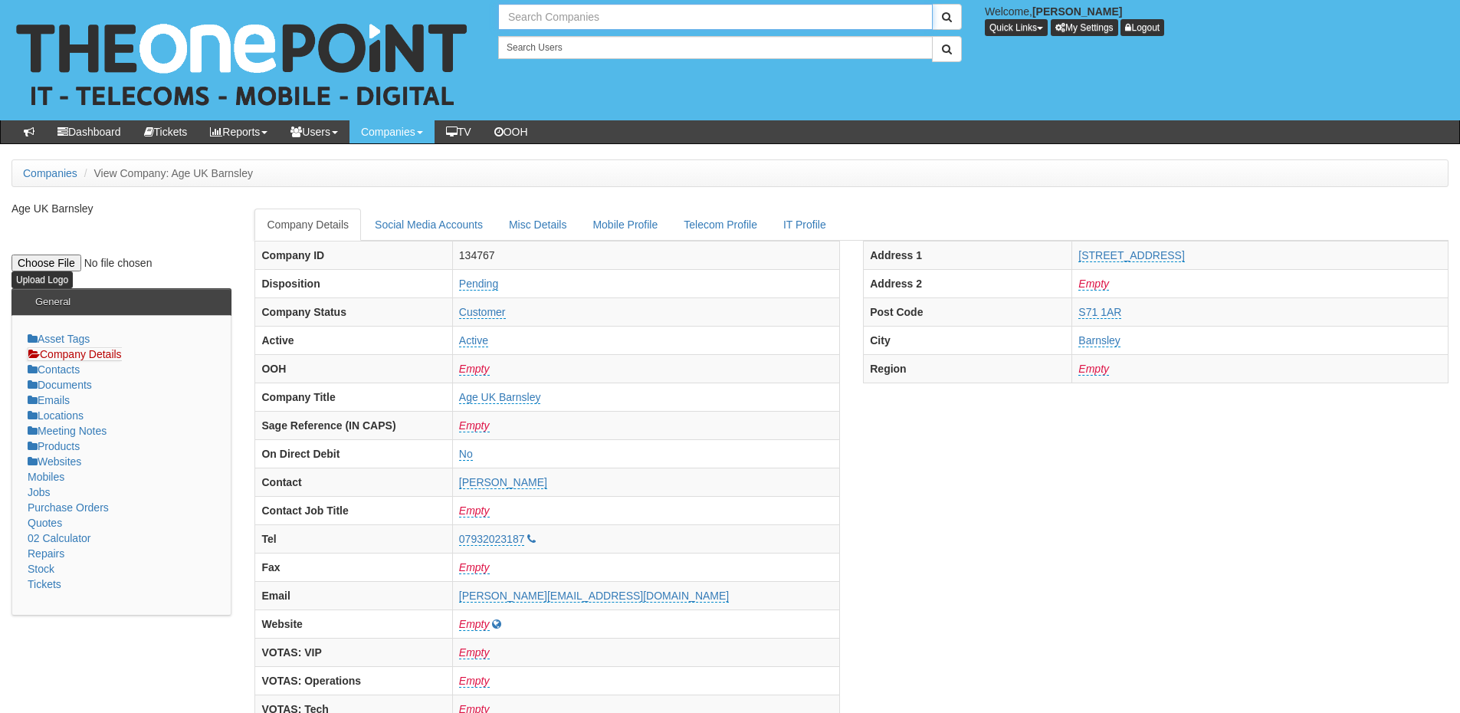
click at [536, 18] on input "text" at bounding box center [715, 17] width 435 height 26
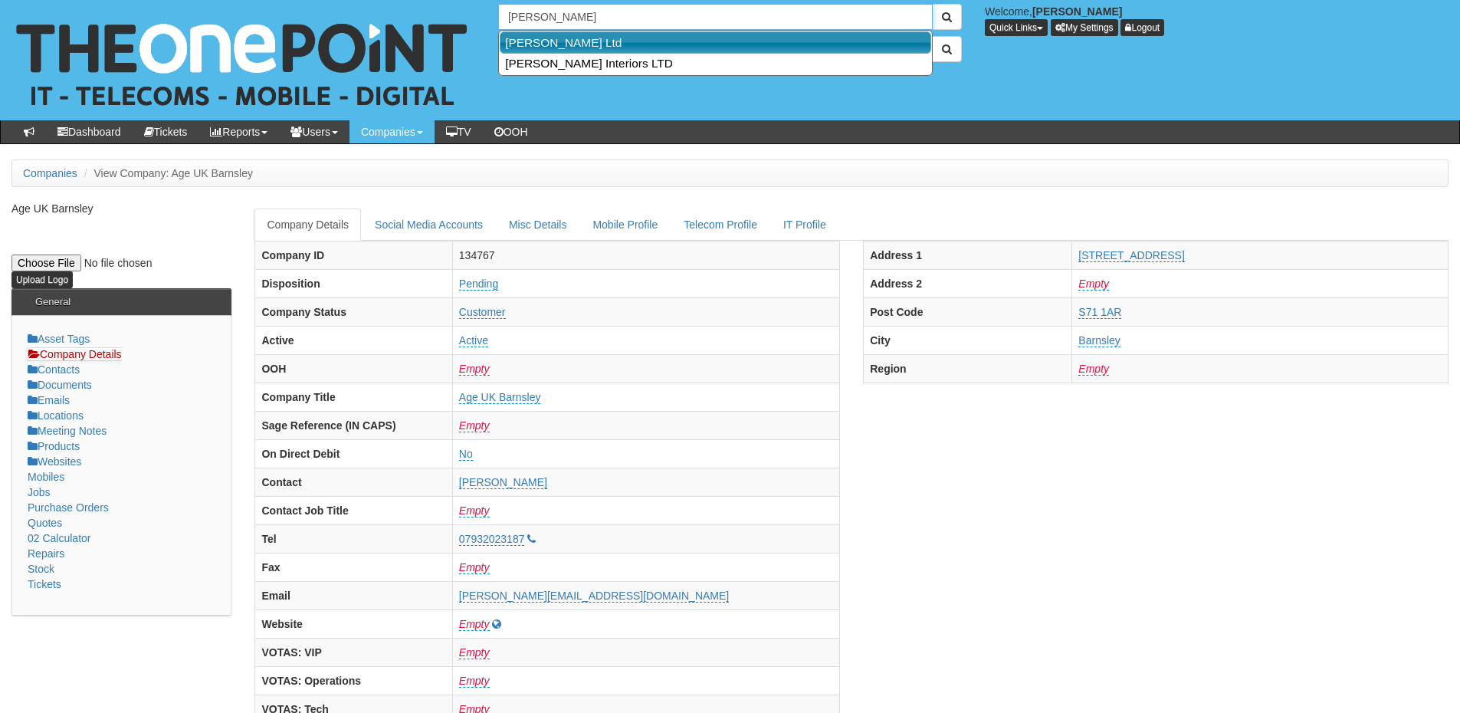
click at [543, 48] on link "[PERSON_NAME] Ltd" at bounding box center [716, 42] width 432 height 22
type input "[PERSON_NAME] Ltd"
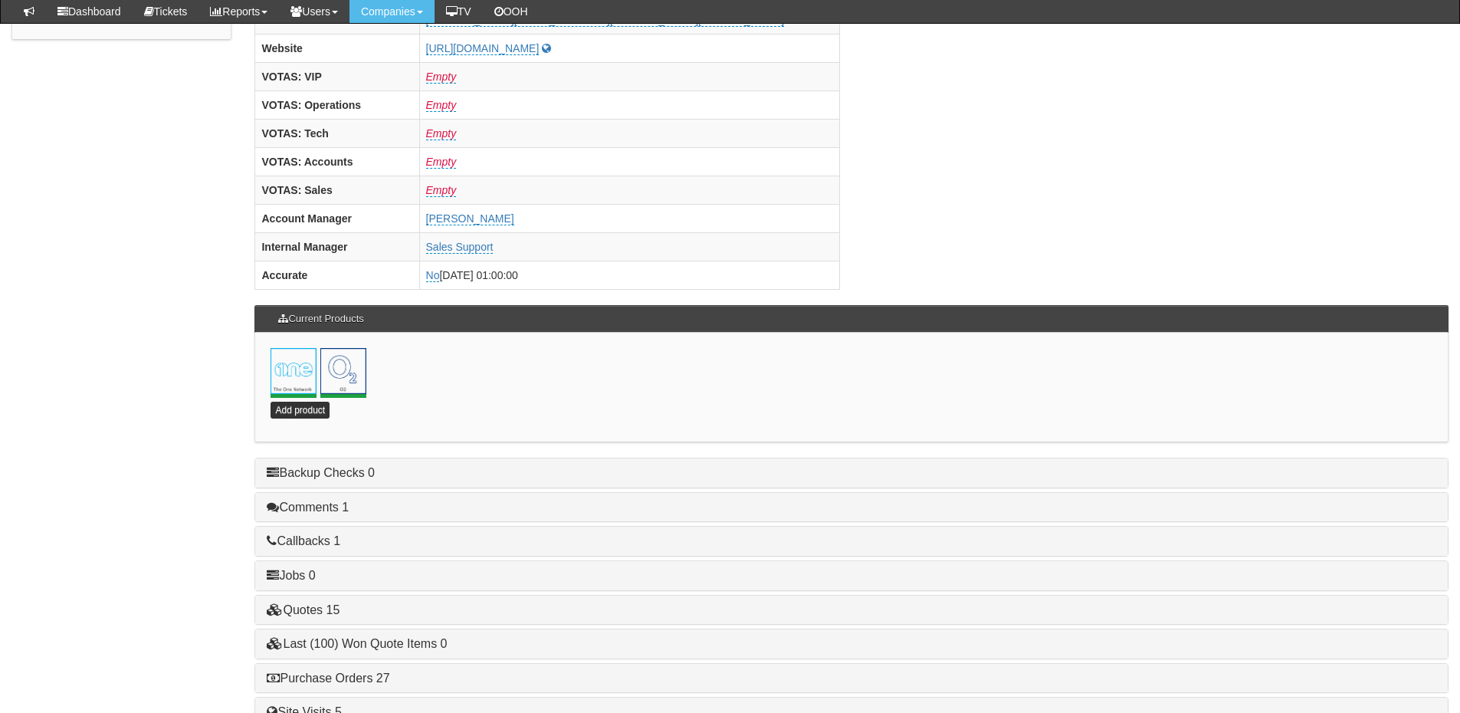
scroll to position [677, 0]
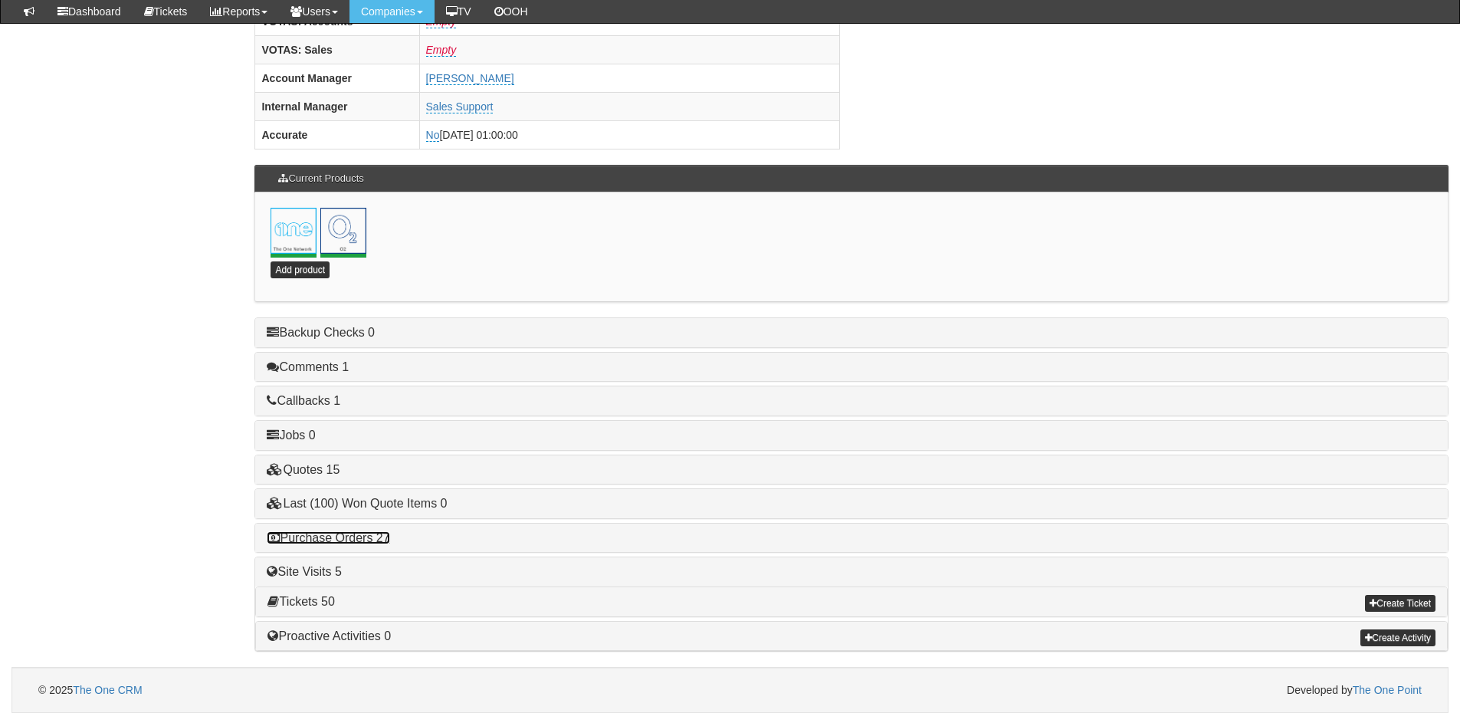
click at [360, 539] on link "Purchase Orders 27" at bounding box center [328, 537] width 123 height 13
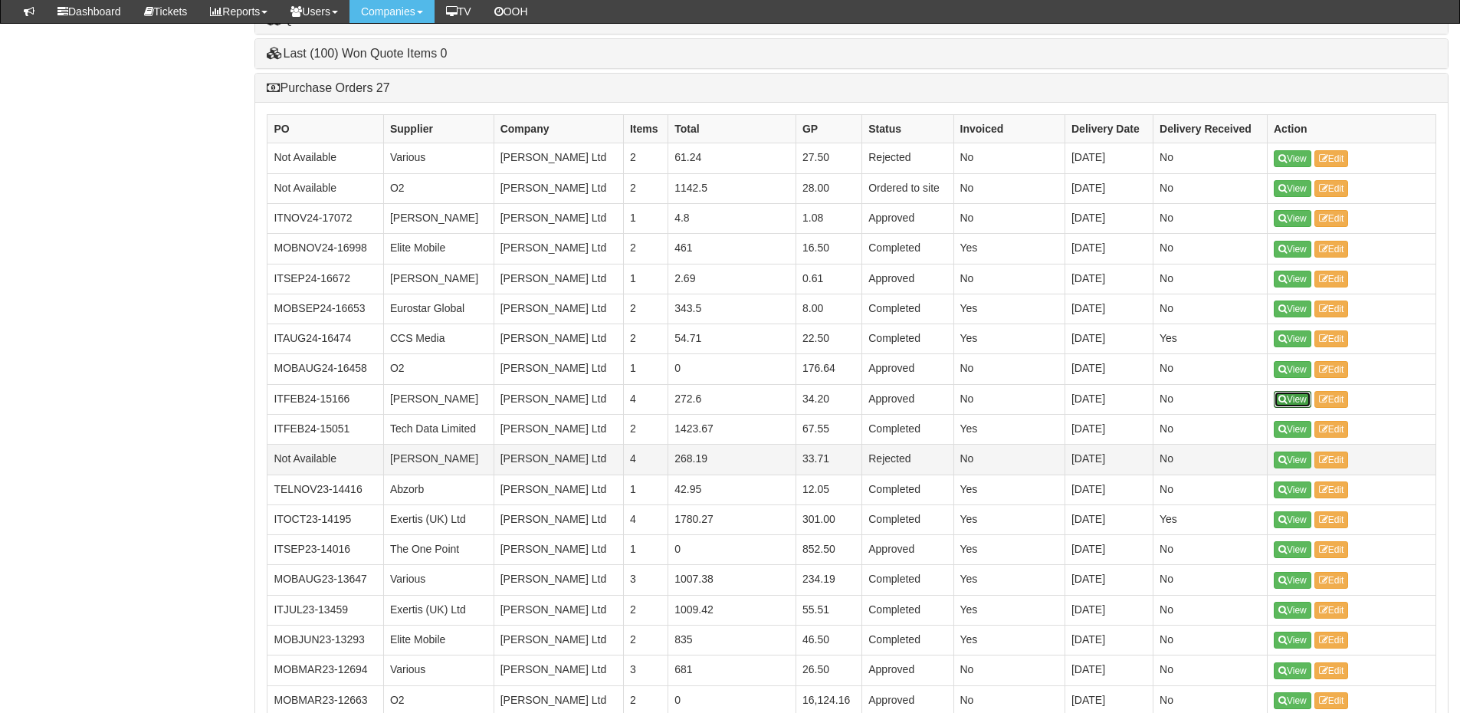
scroll to position [1100, 0]
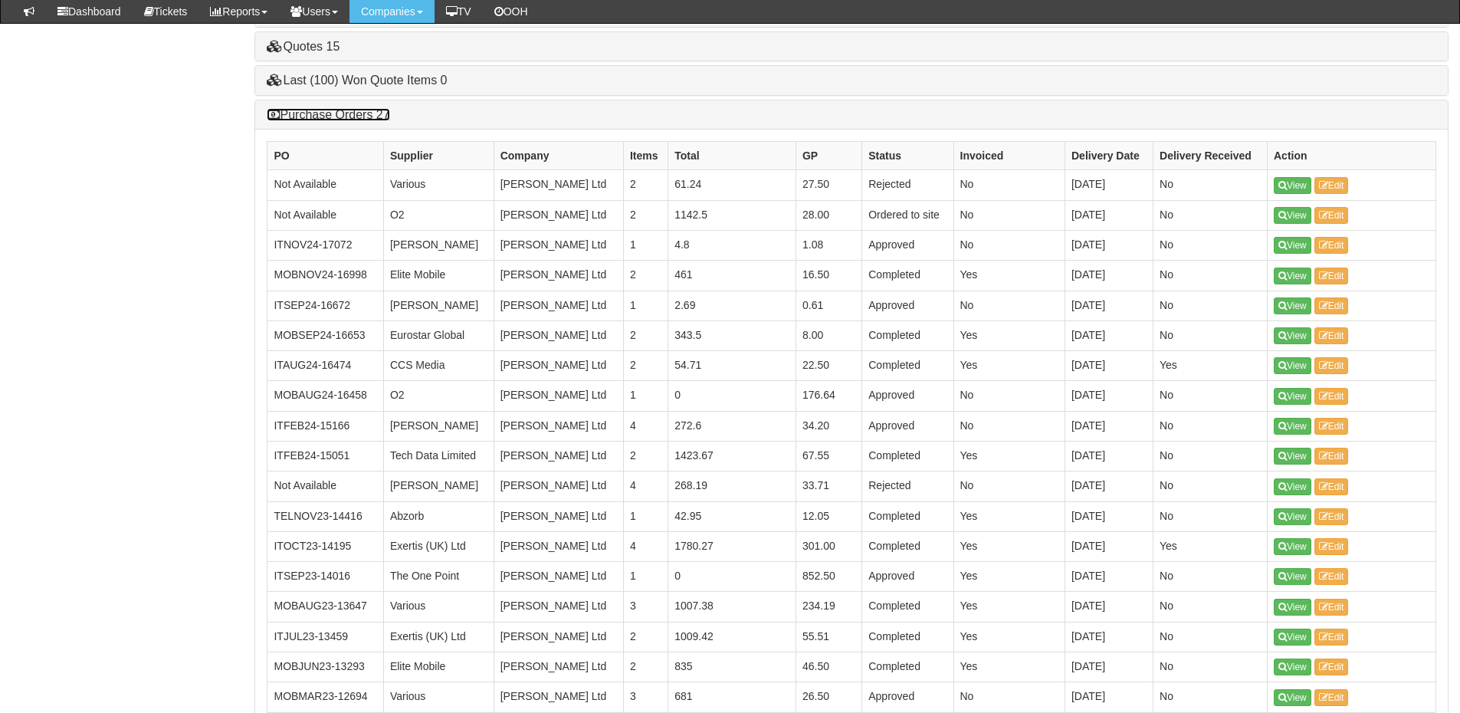
click at [351, 115] on link "Purchase Orders 27" at bounding box center [328, 114] width 123 height 13
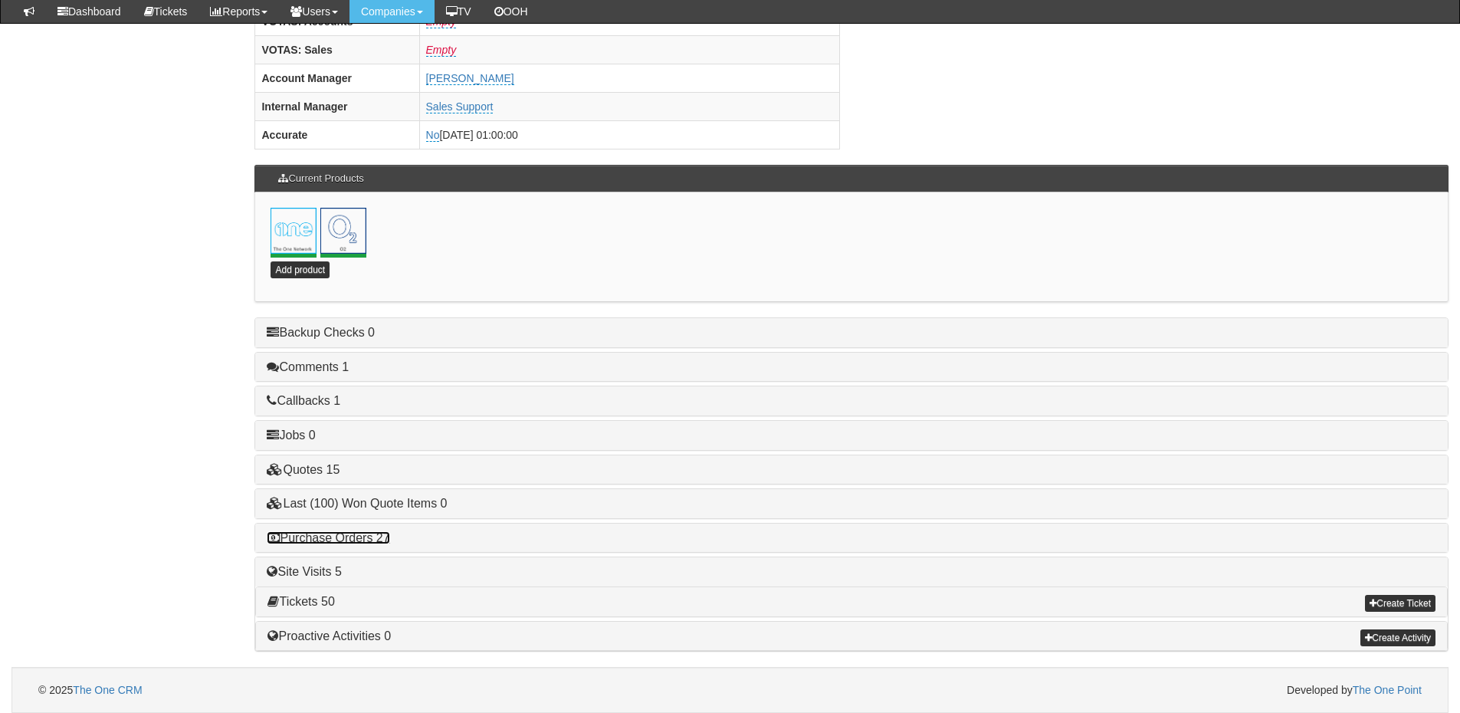
scroll to position [677, 0]
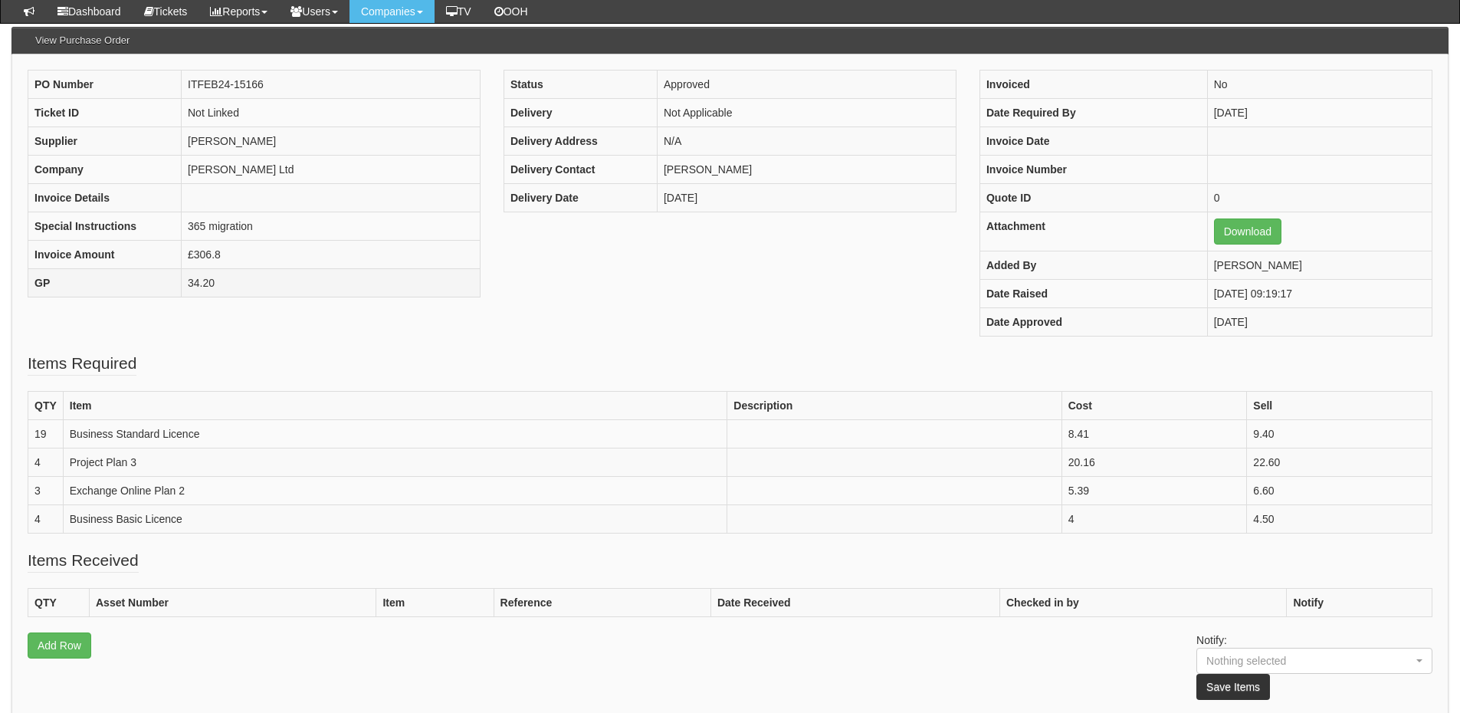
scroll to position [153, 0]
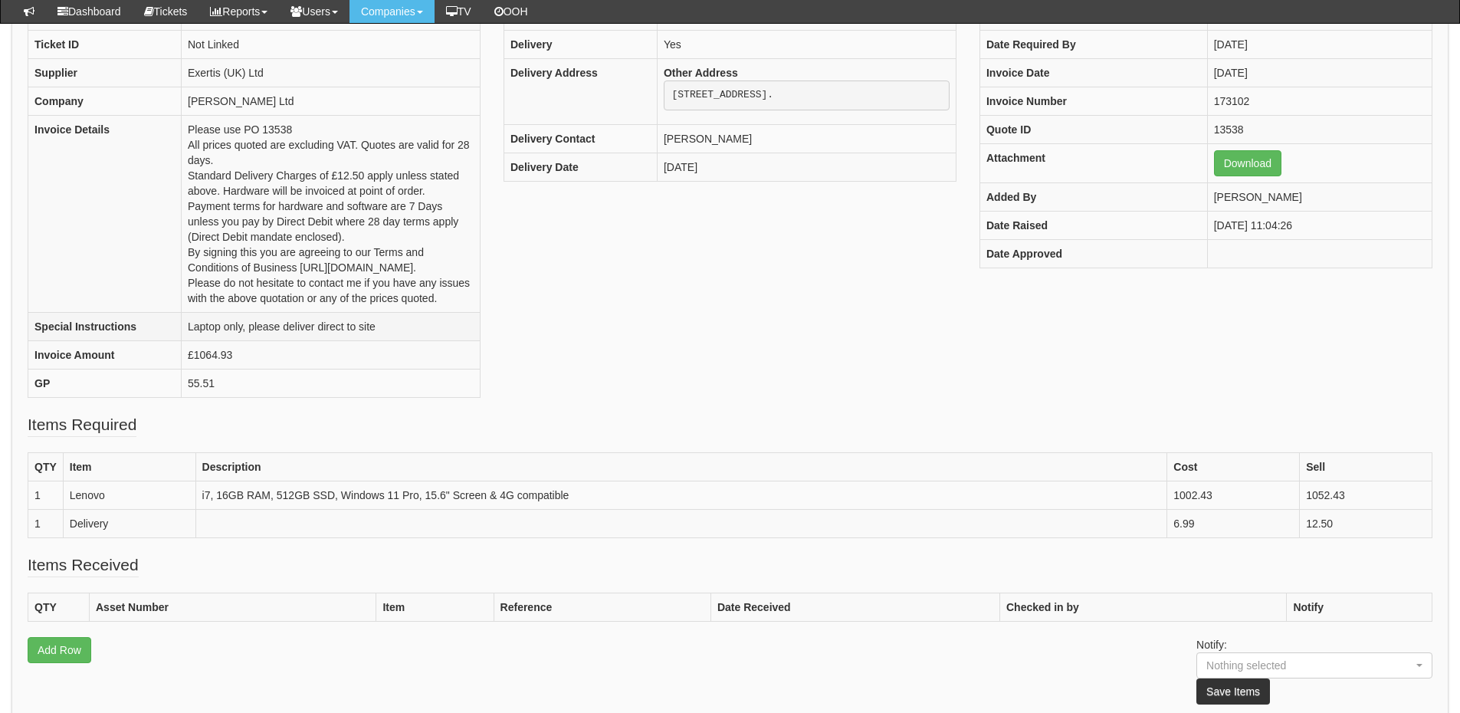
scroll to position [230, 0]
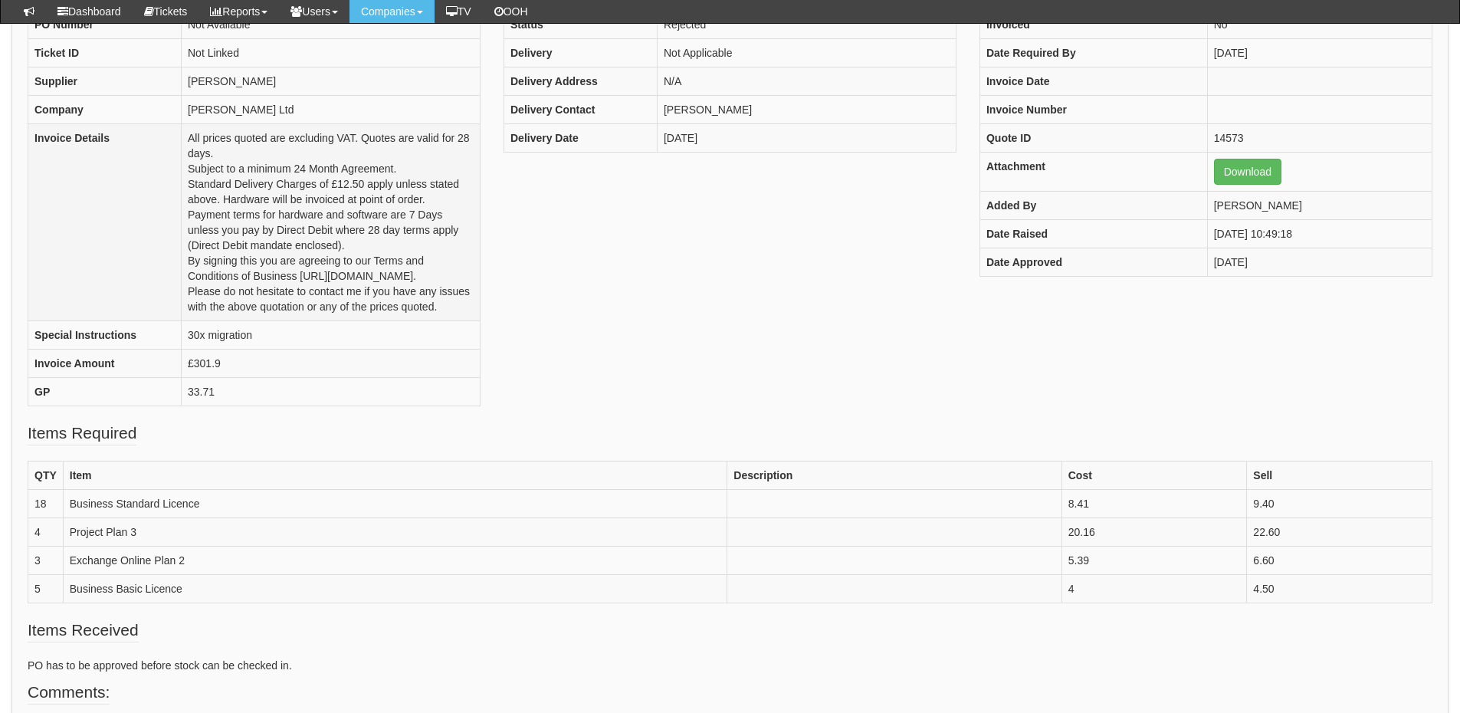
scroll to position [230, 0]
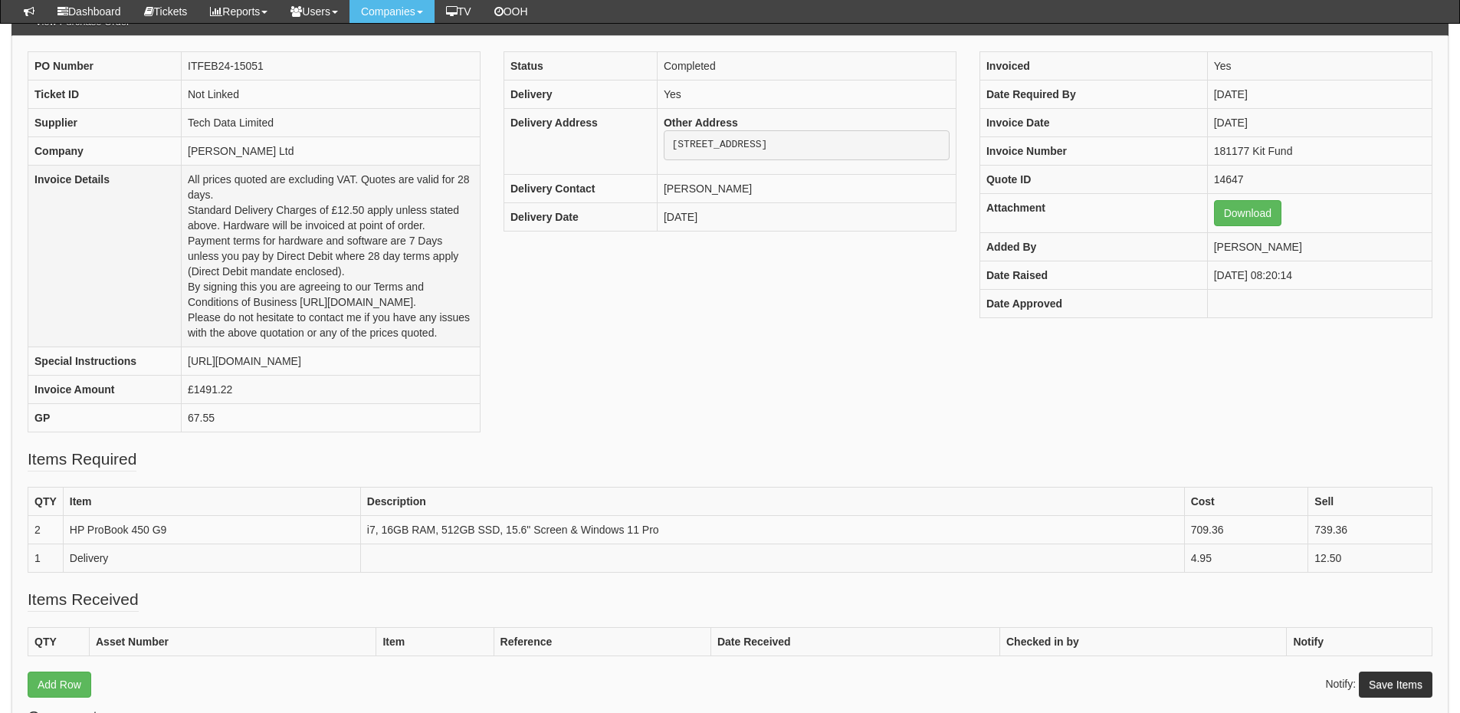
scroll to position [153, 0]
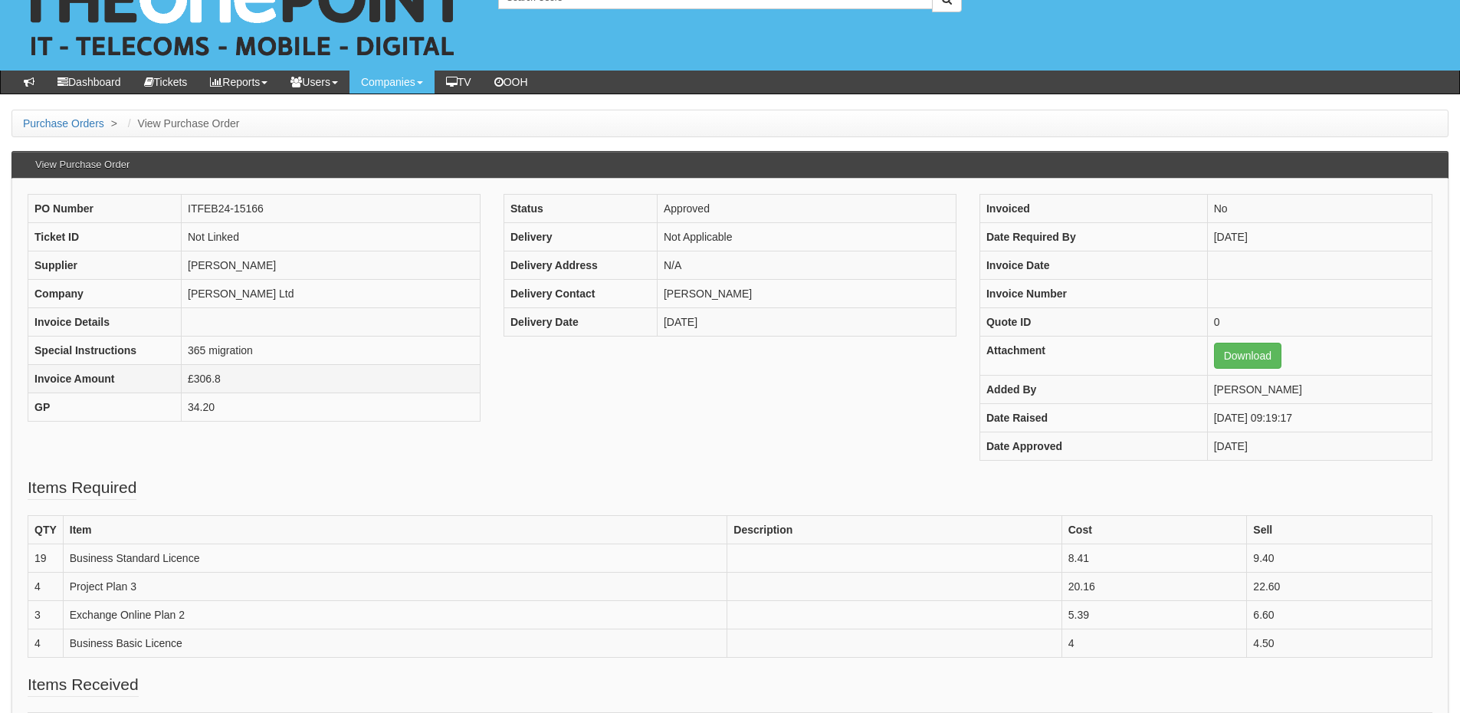
scroll to position [77, 0]
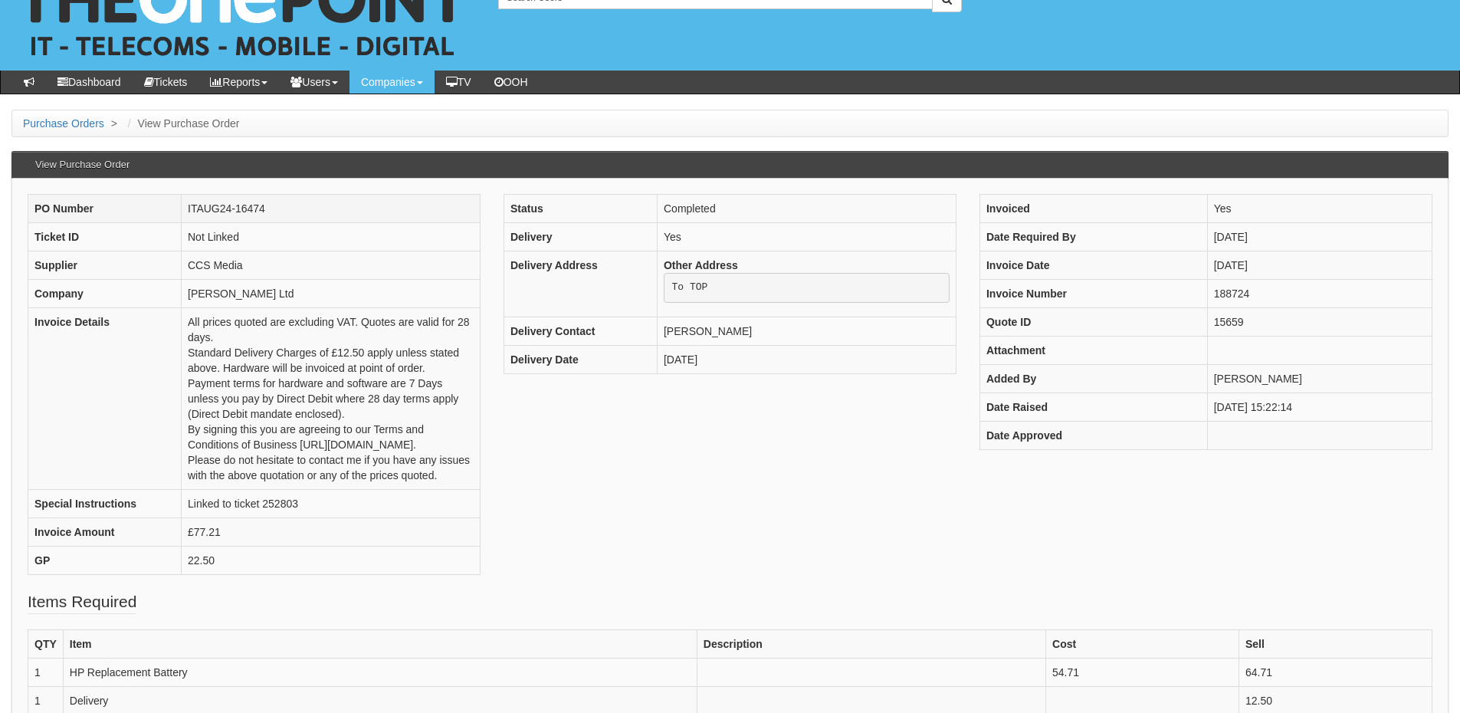
scroll to position [77, 0]
